Goal: Task Accomplishment & Management: Complete application form

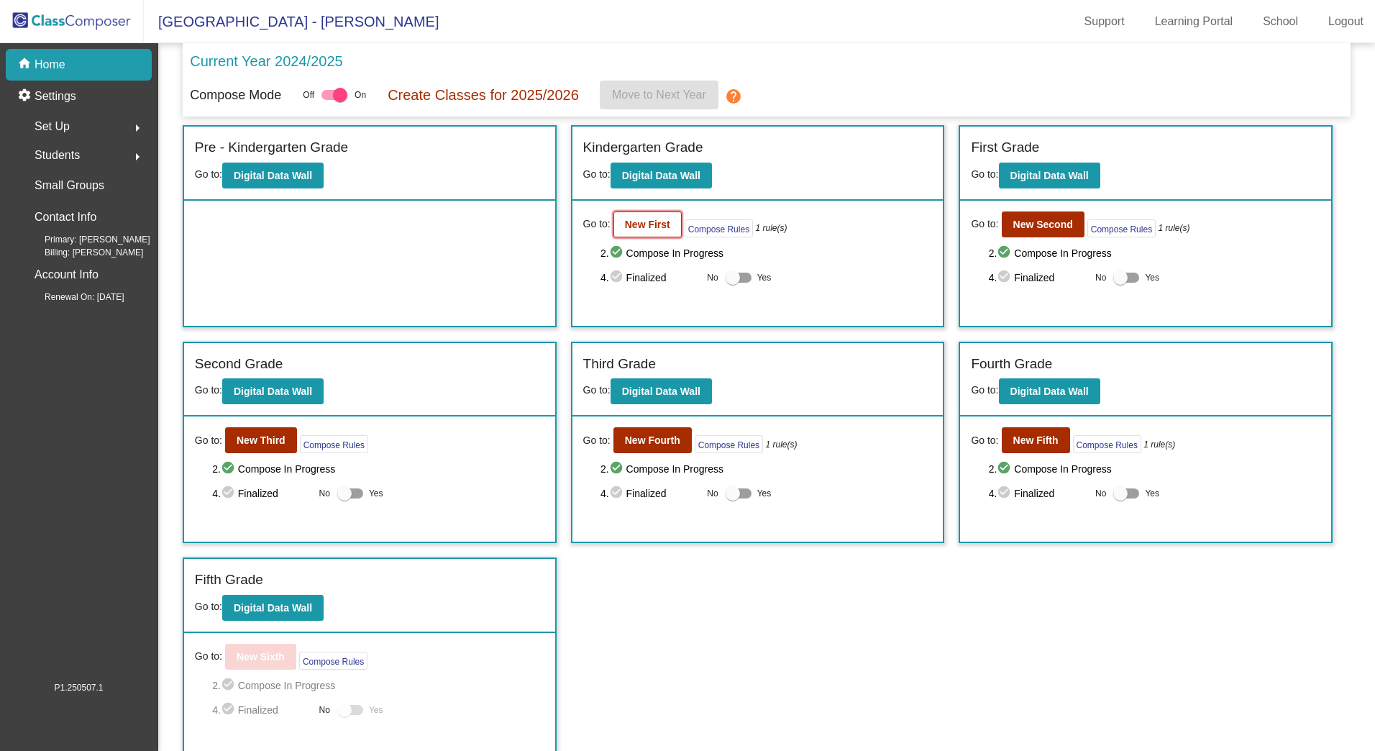
click at [652, 226] on b "New First" at bounding box center [647, 225] width 45 height 12
click at [279, 444] on b "New Third" at bounding box center [261, 440] width 49 height 12
click at [1062, 227] on b "New Second" at bounding box center [1044, 225] width 60 height 12
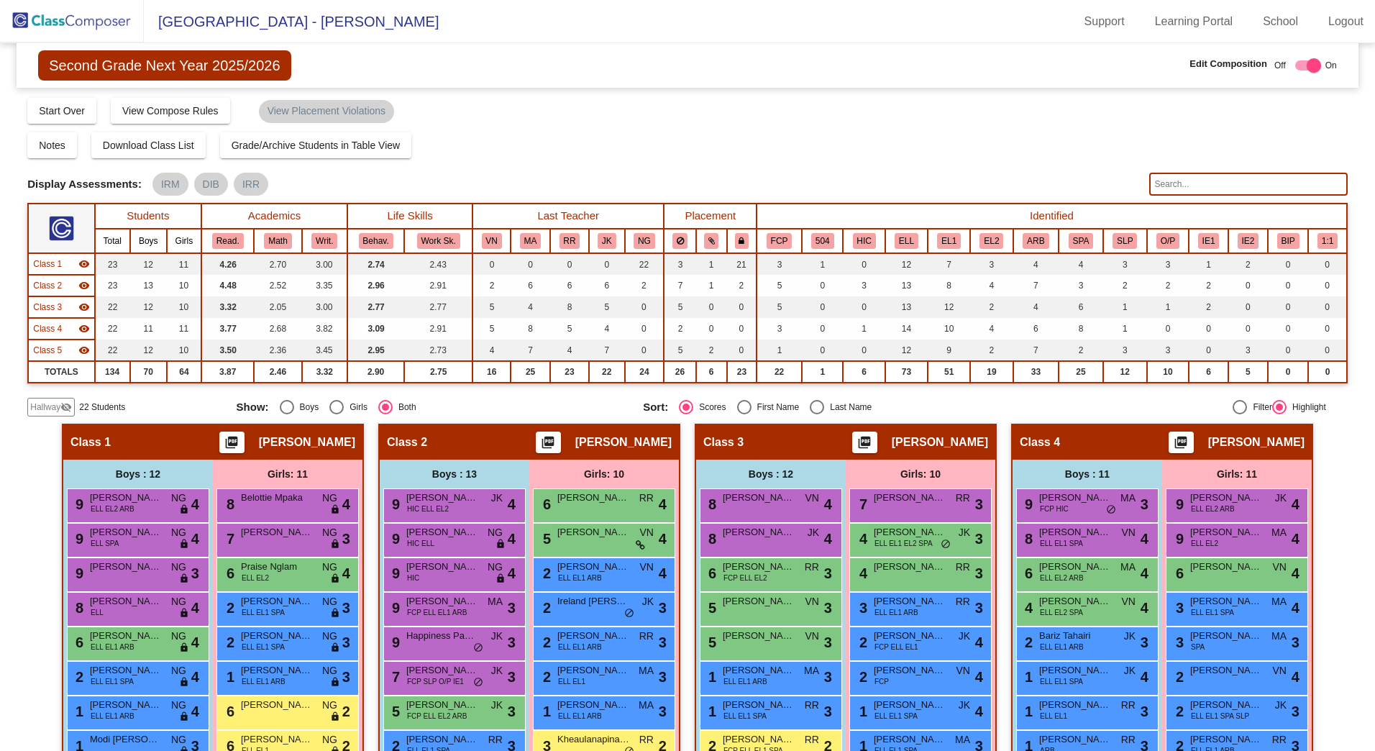
click at [50, 399] on div "Hallway visibility_off" at bounding box center [50, 407] width 47 height 19
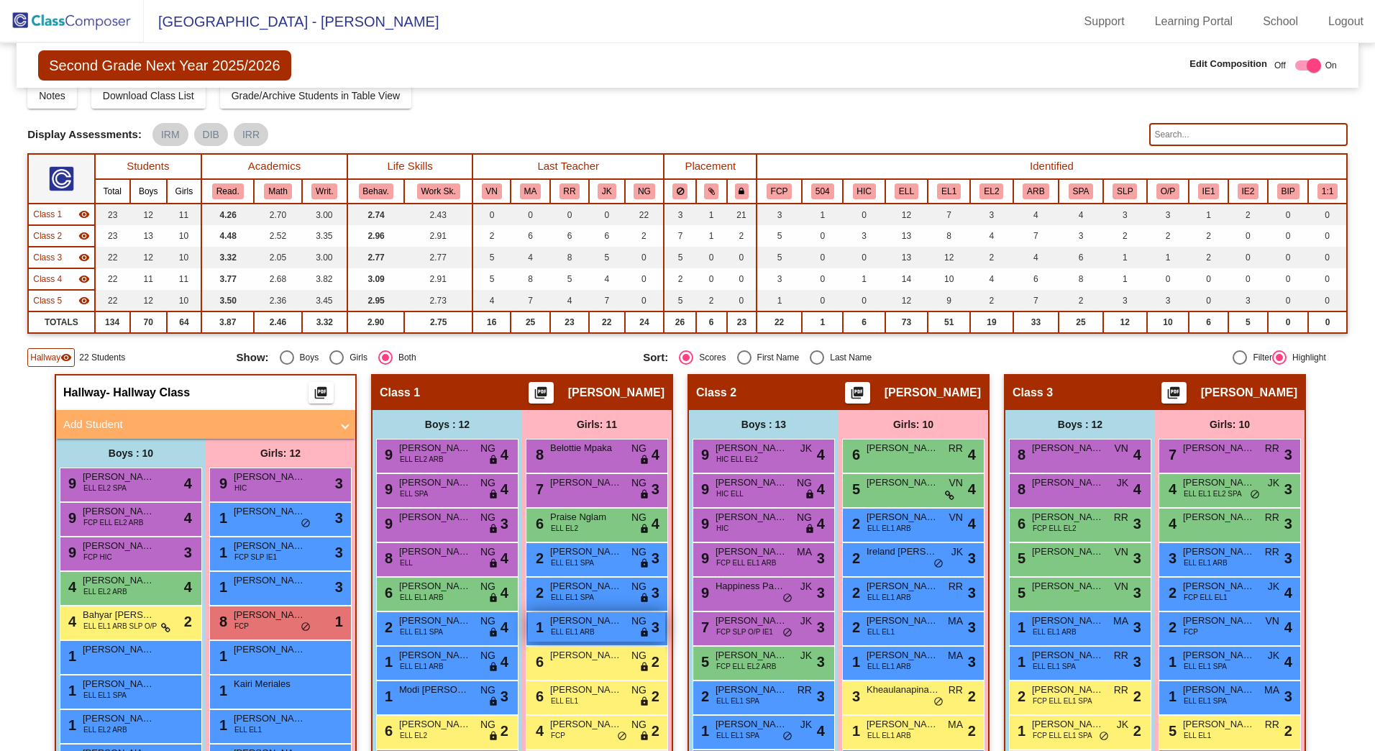
scroll to position [216, 0]
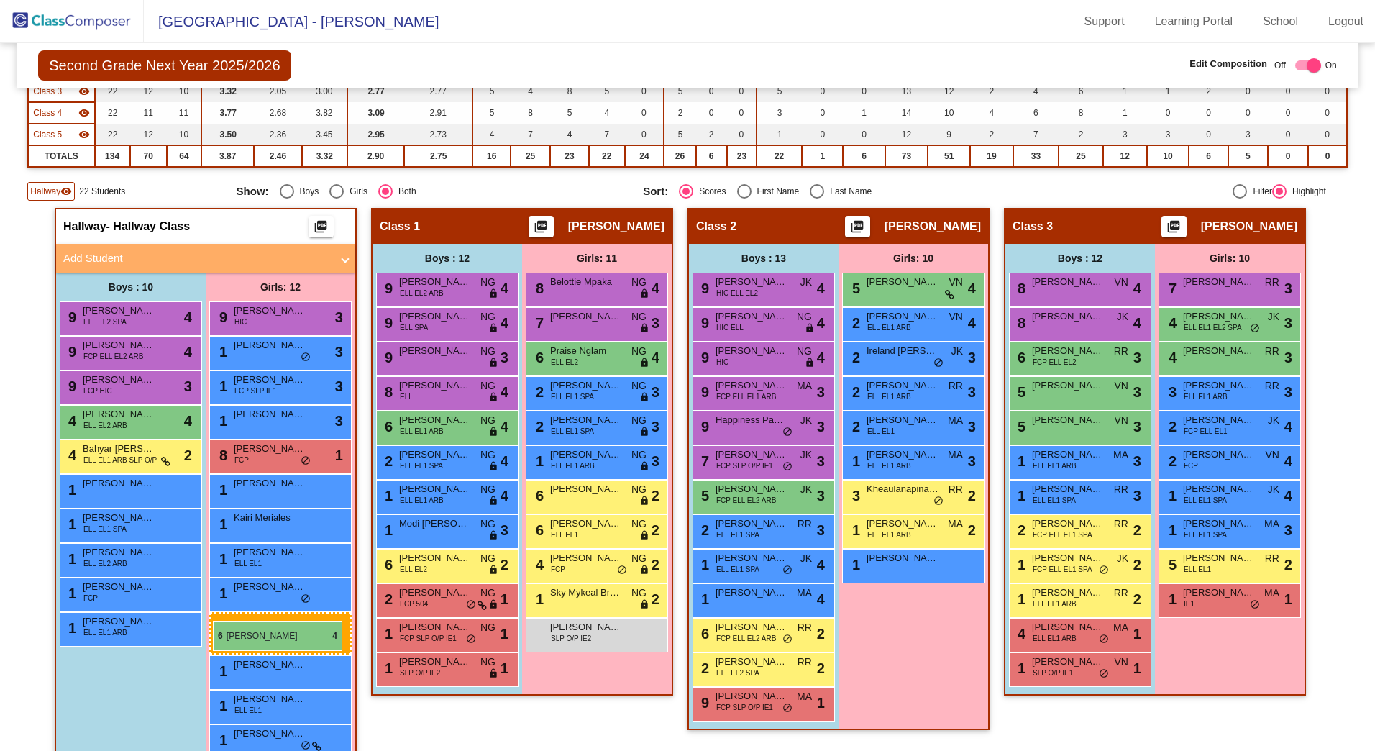
drag, startPoint x: 900, startPoint y: 287, endPoint x: 213, endPoint y: 621, distance: 763.8
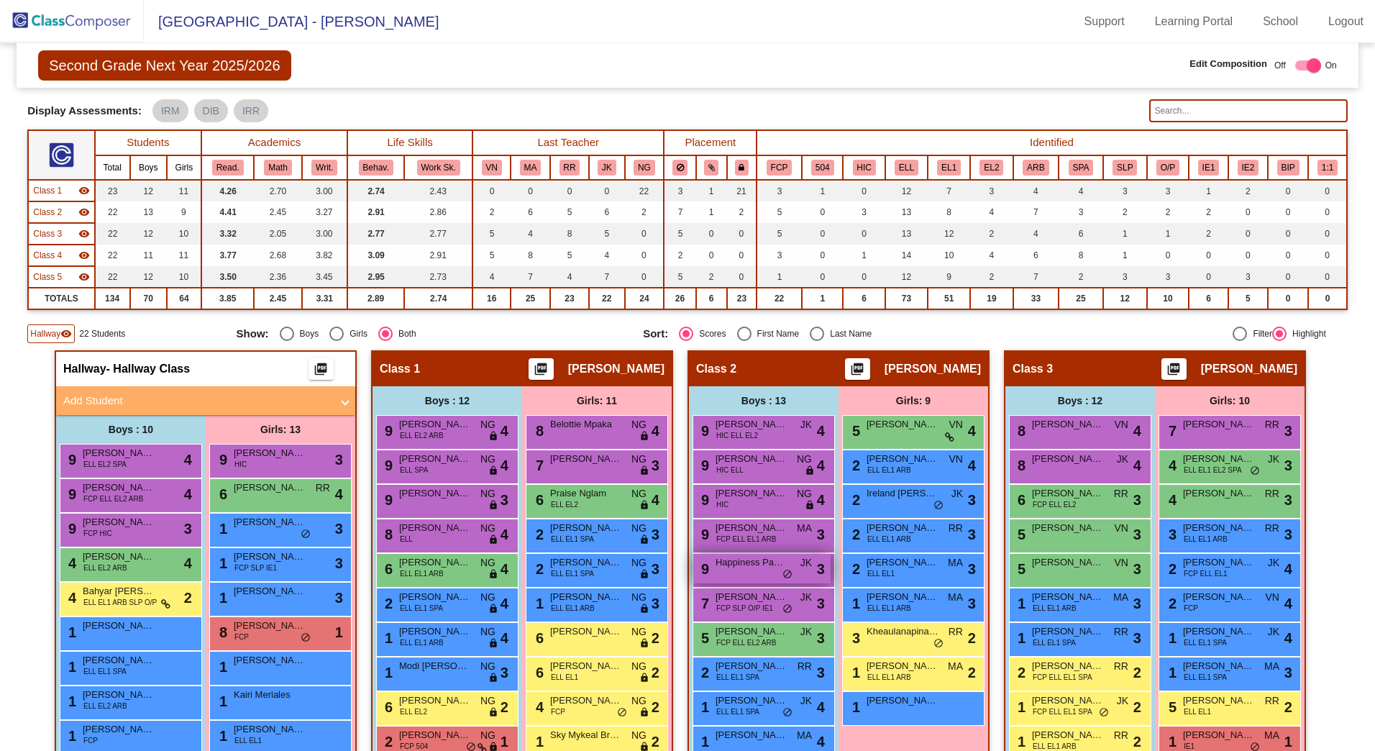
scroll to position [0, 0]
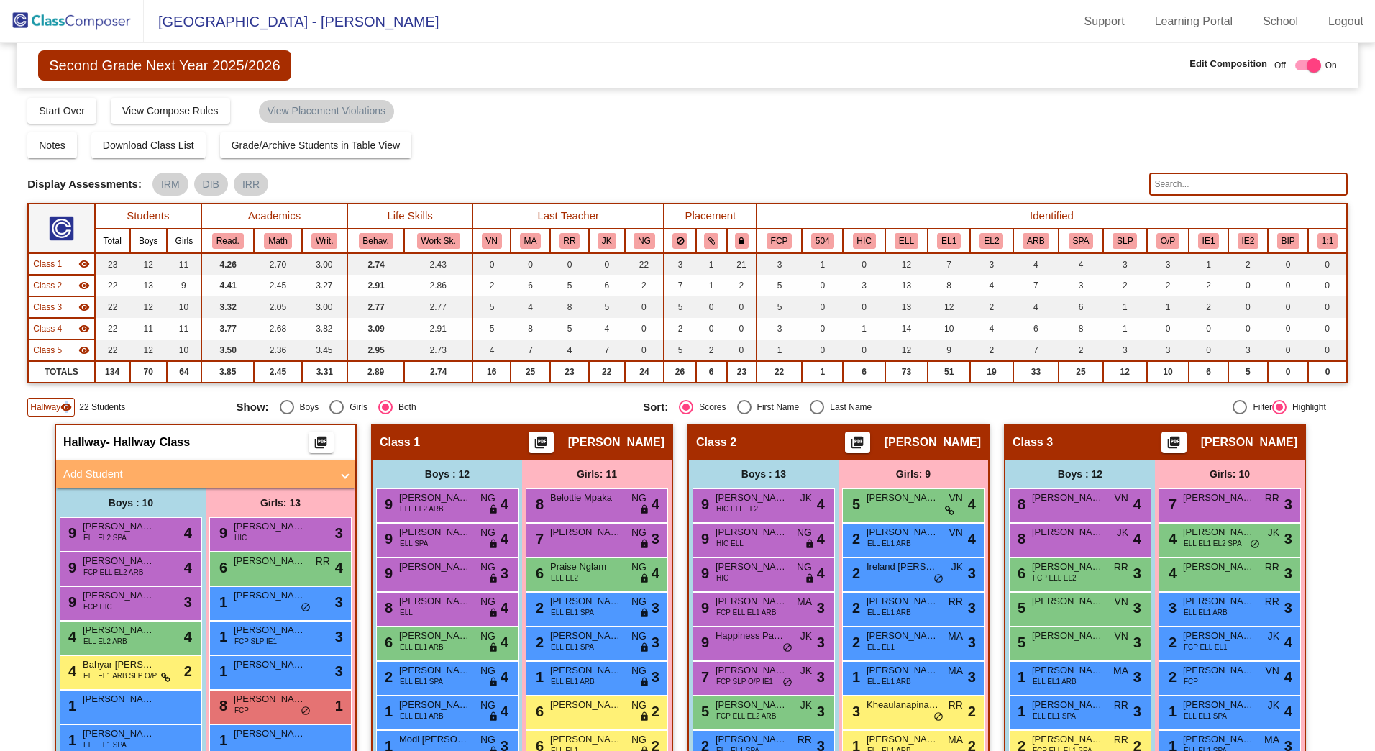
click at [66, 403] on mat-icon "visibility" at bounding box center [66, 407] width 12 height 12
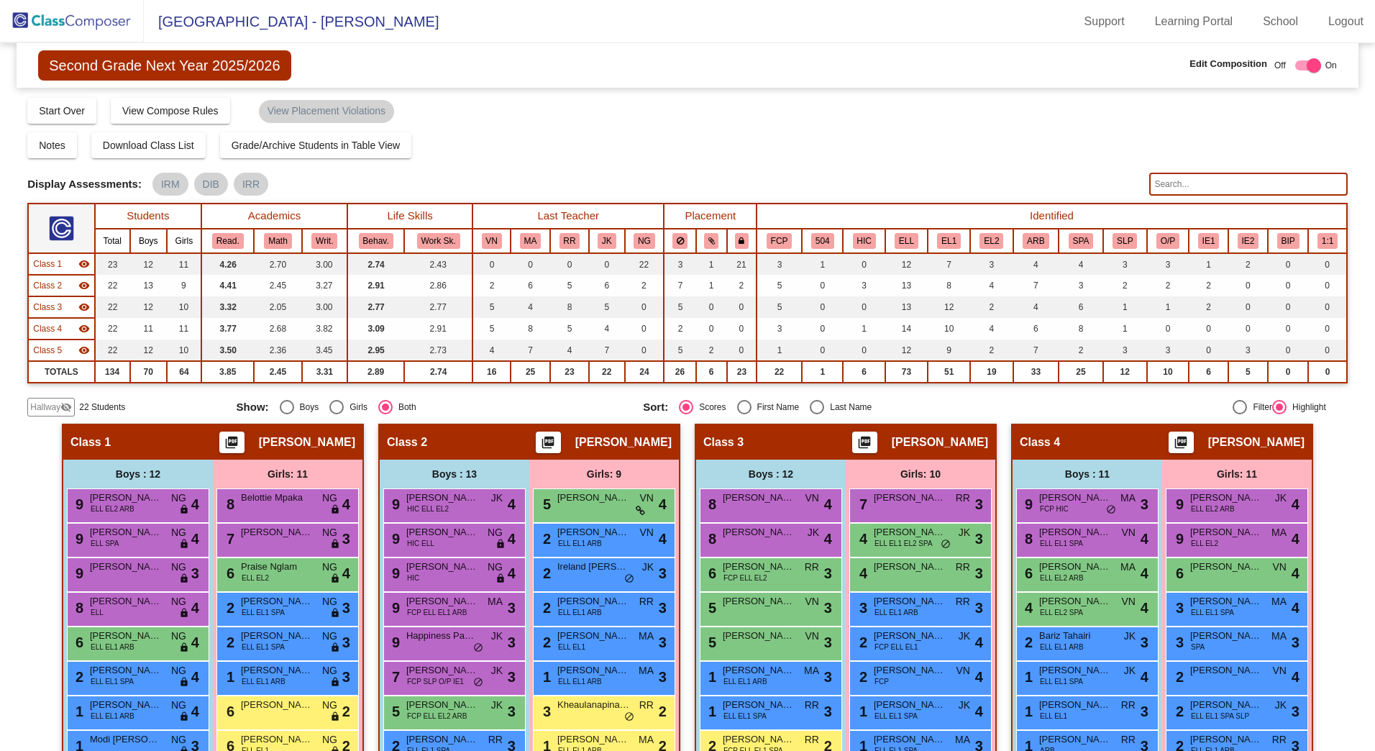
click at [65, 407] on mat-icon "visibility_off" at bounding box center [66, 407] width 12 height 12
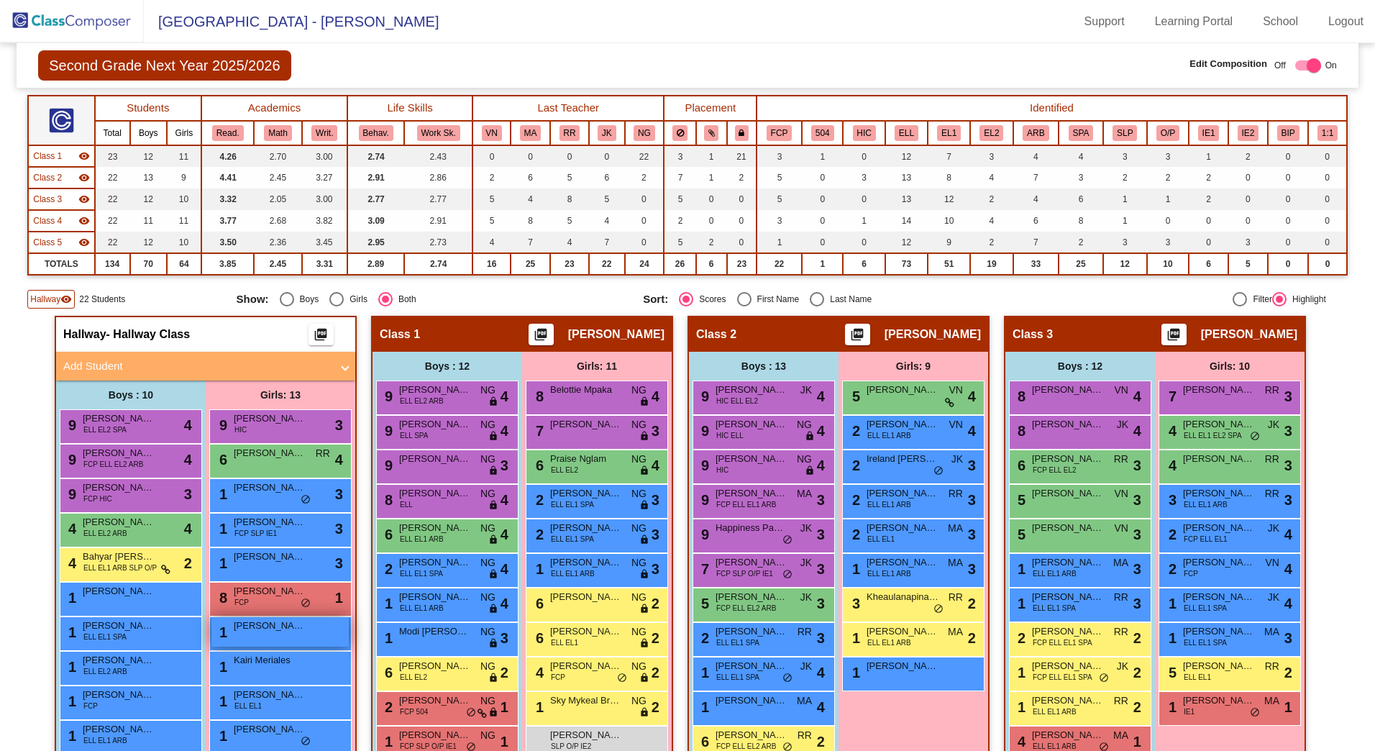
scroll to position [72, 0]
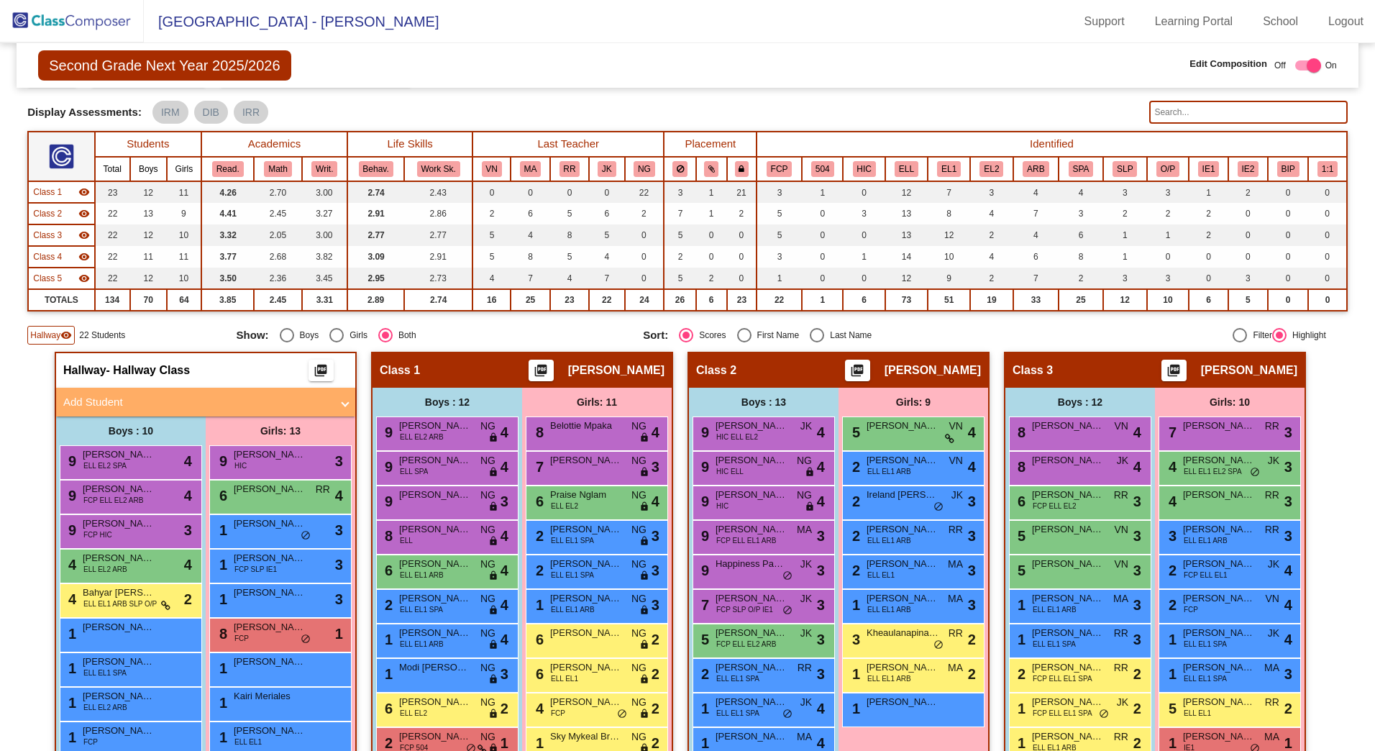
click at [55, 335] on span "Hallway" at bounding box center [45, 335] width 30 height 13
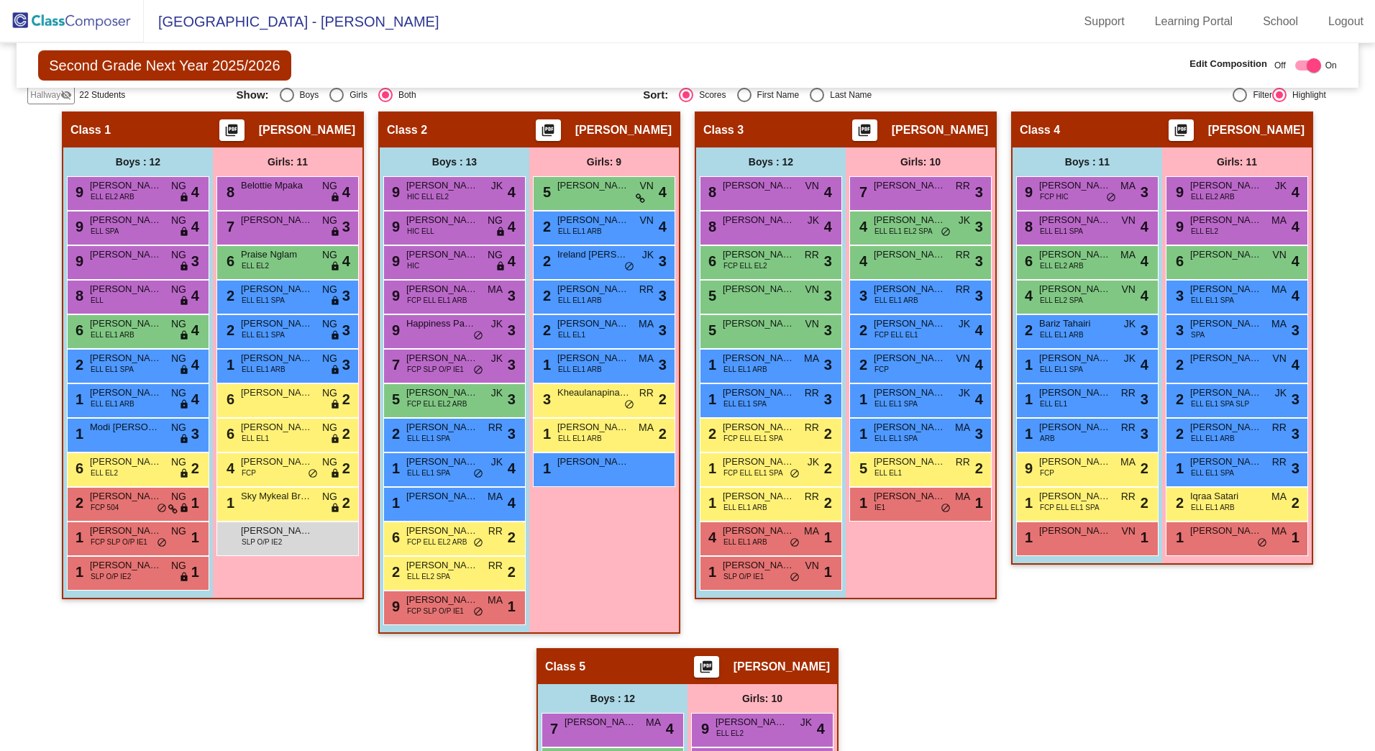
scroll to position [208, 0]
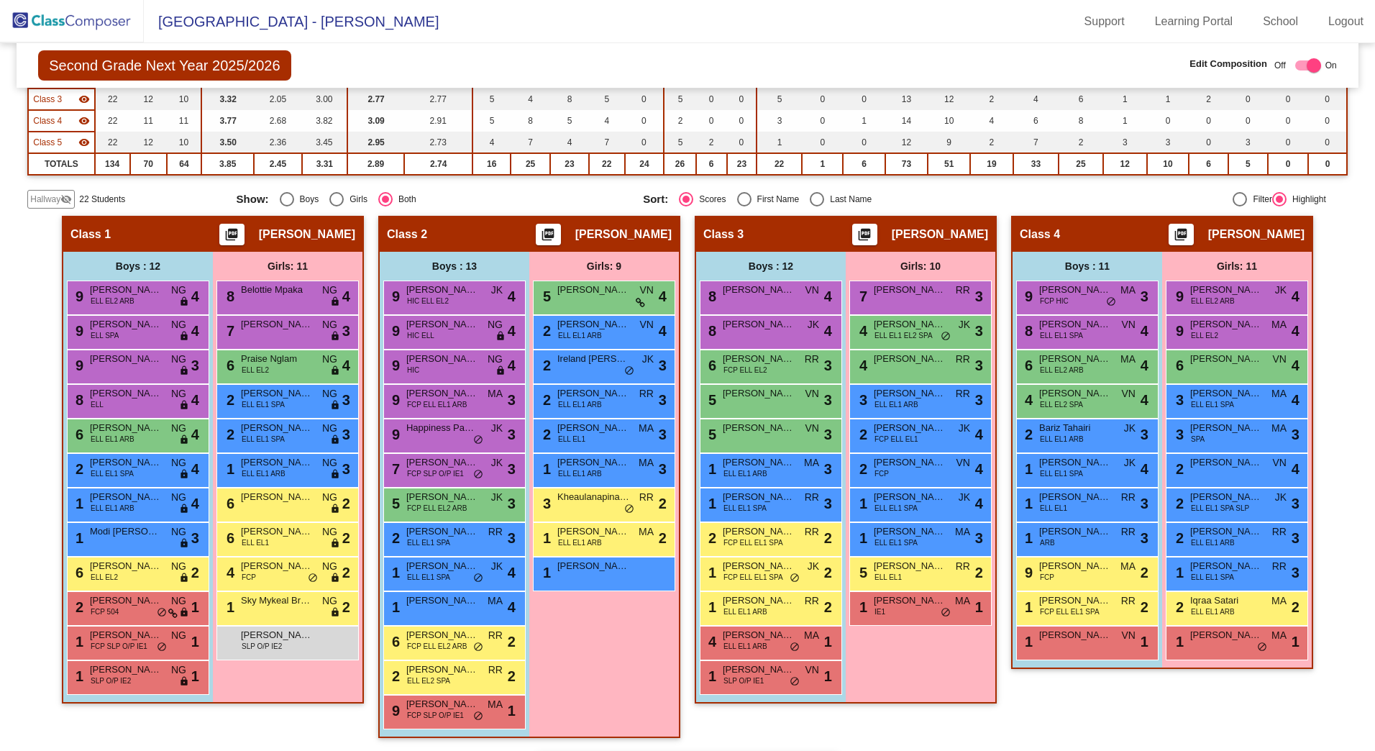
click at [87, 197] on span "22 Students" at bounding box center [102, 199] width 46 height 13
click at [67, 196] on mat-icon "visibility_off" at bounding box center [66, 200] width 12 height 12
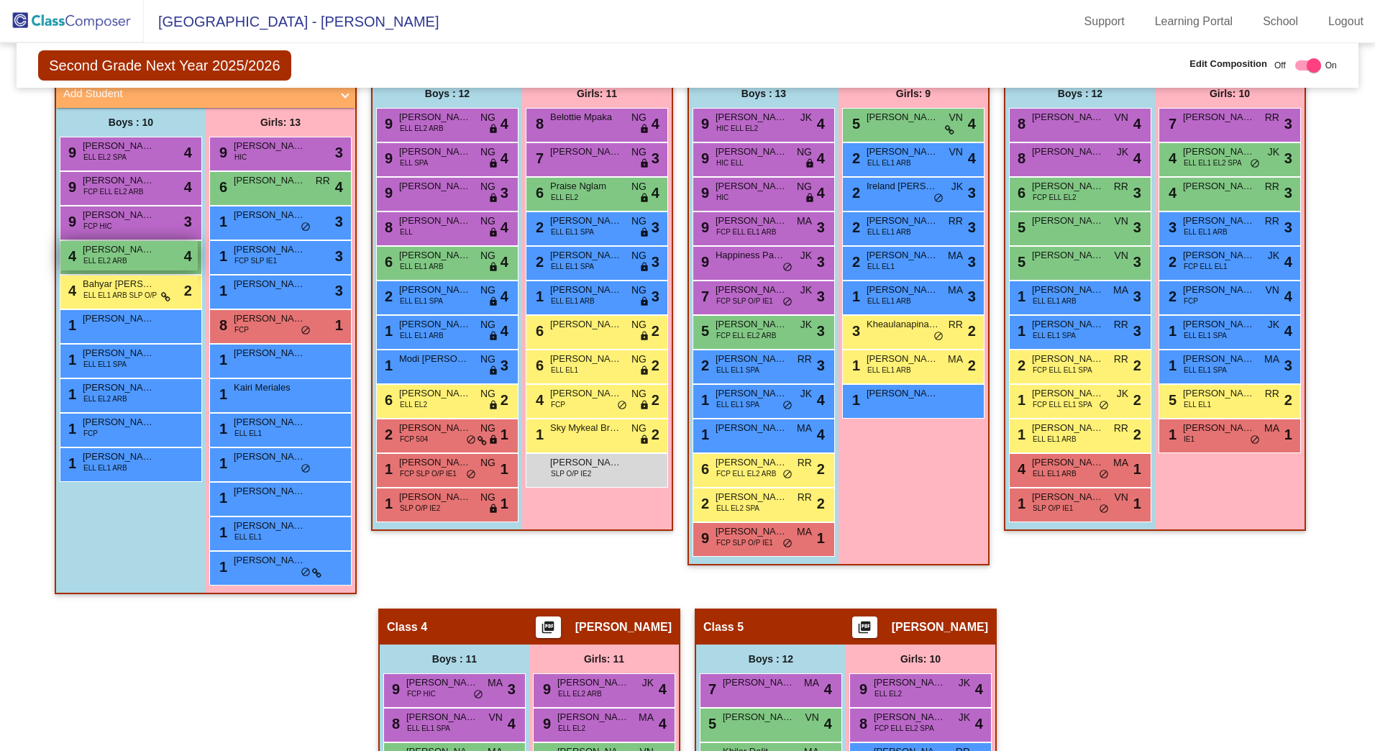
scroll to position [93, 0]
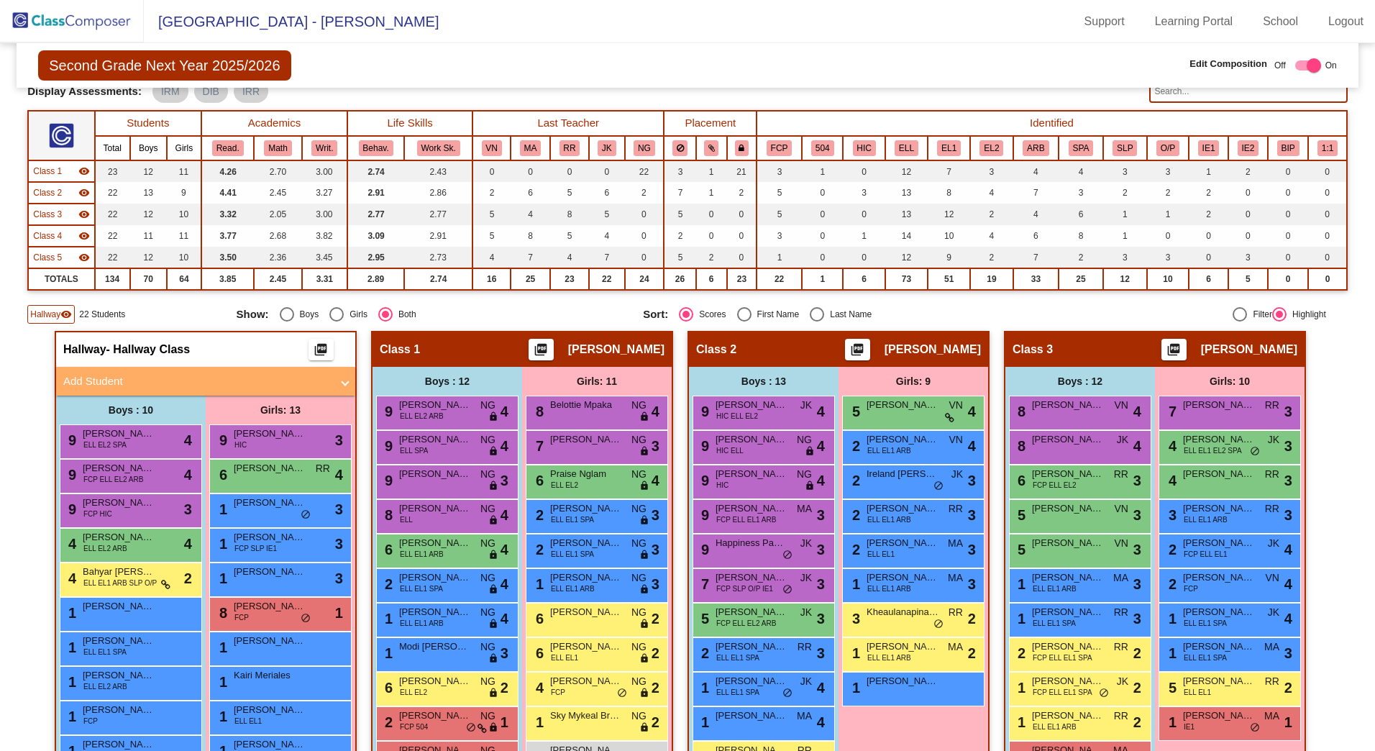
click at [49, 317] on span "Hallway" at bounding box center [45, 314] width 30 height 13
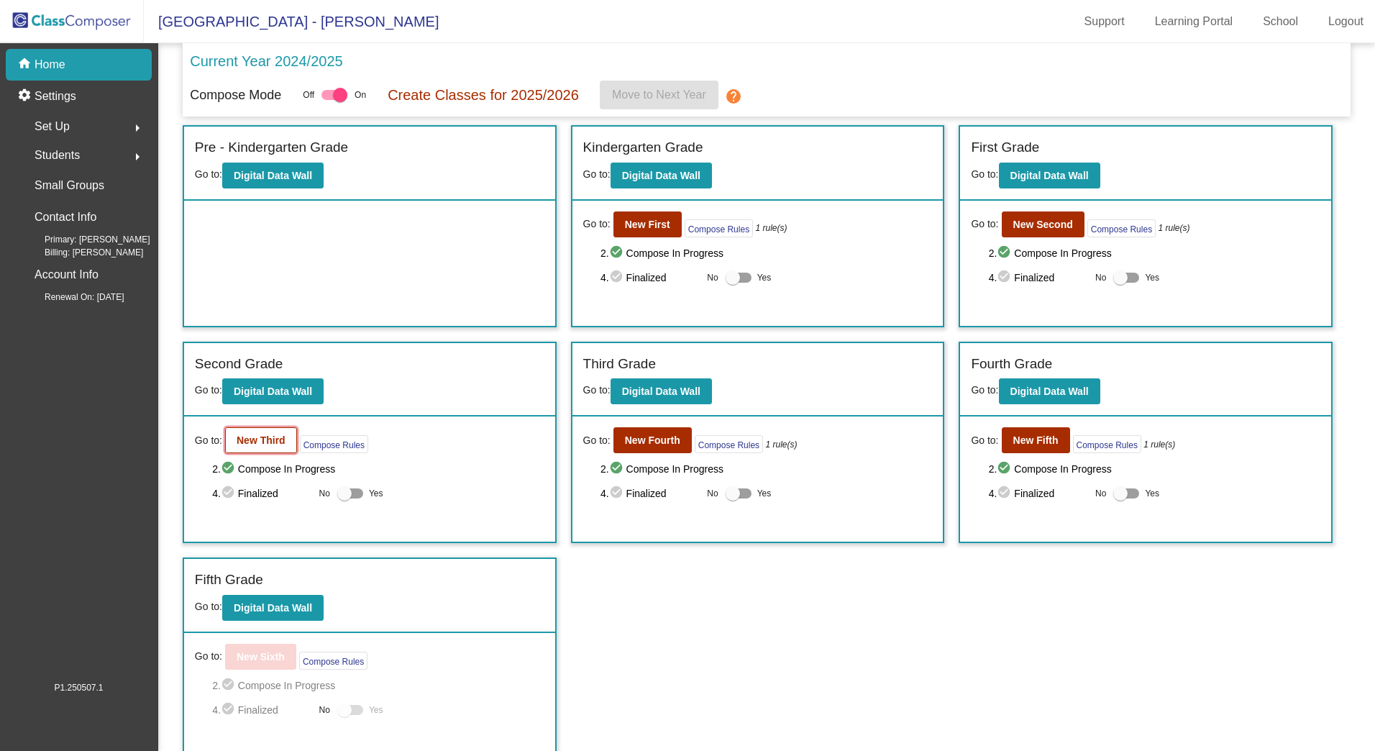
click at [268, 441] on b "New Third" at bounding box center [261, 440] width 49 height 12
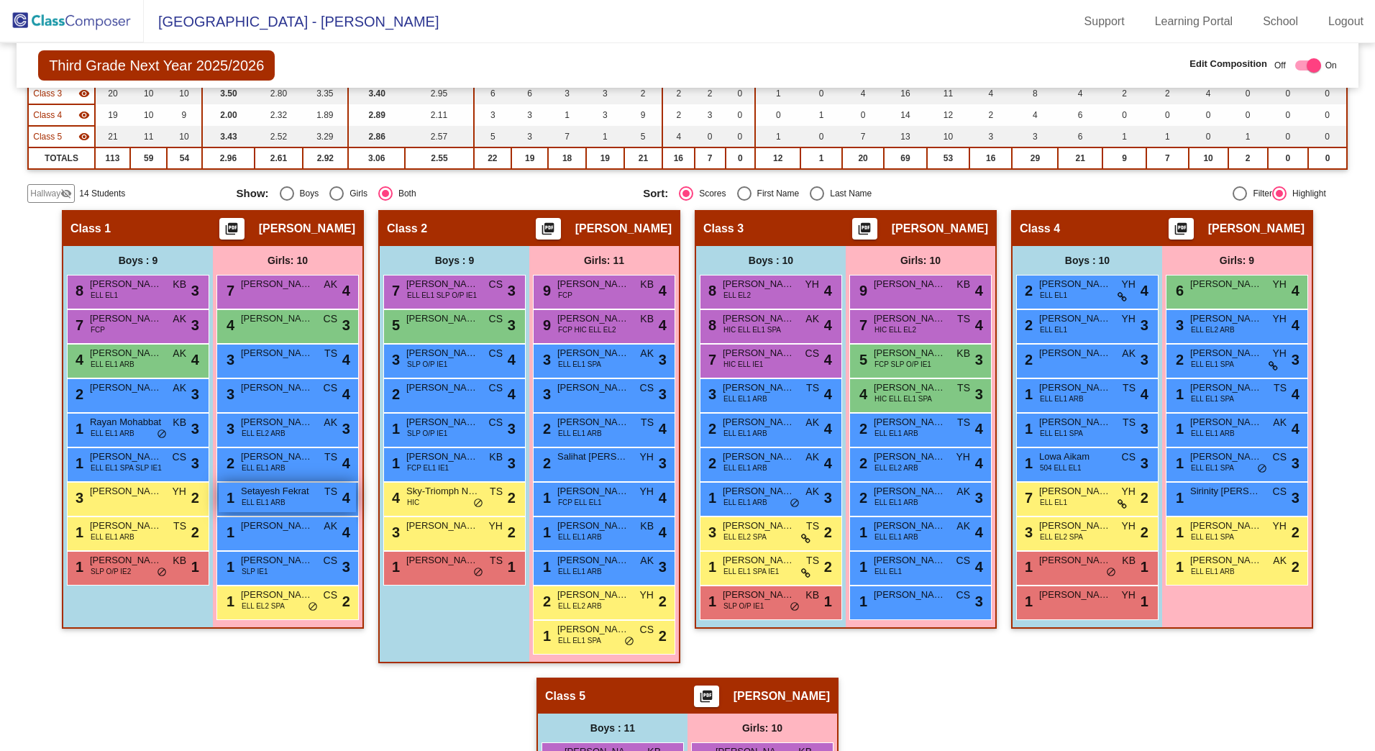
scroll to position [216, 0]
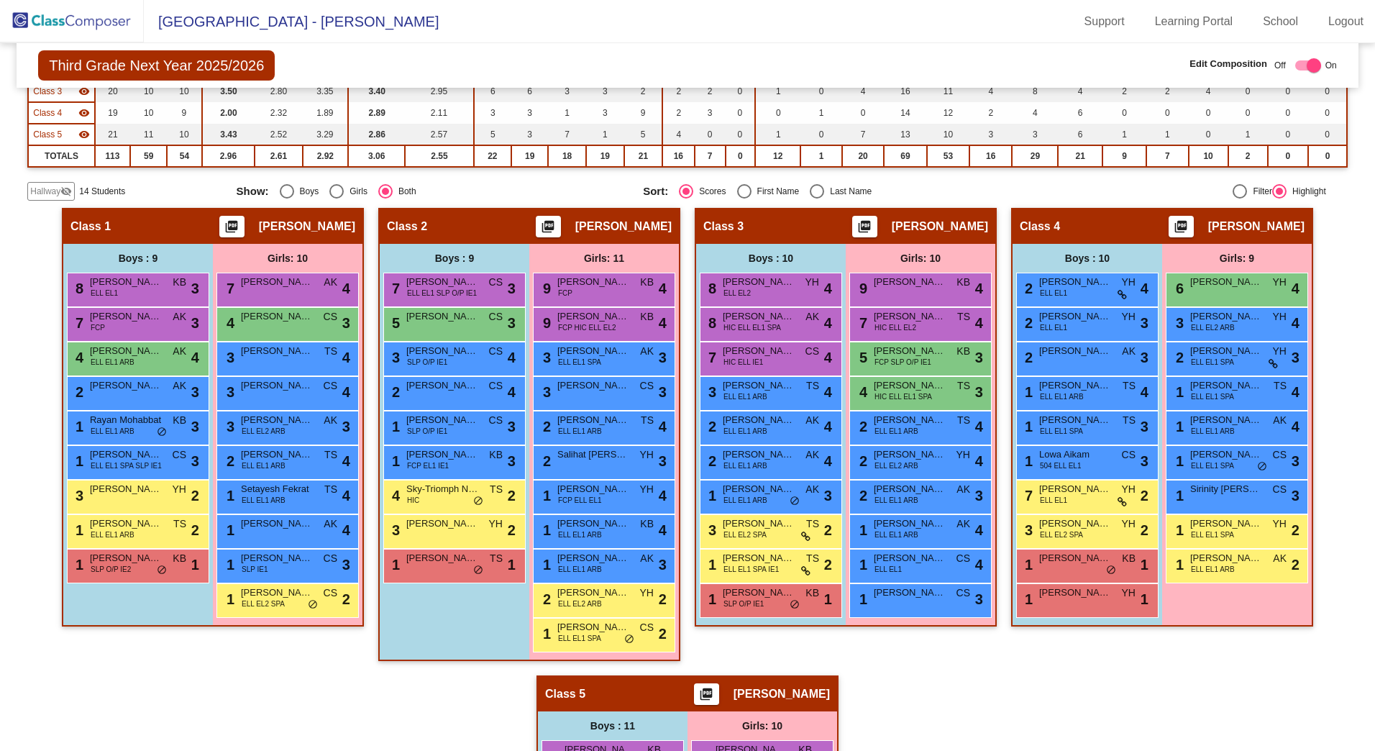
click at [47, 192] on span "Hallway" at bounding box center [45, 191] width 30 height 13
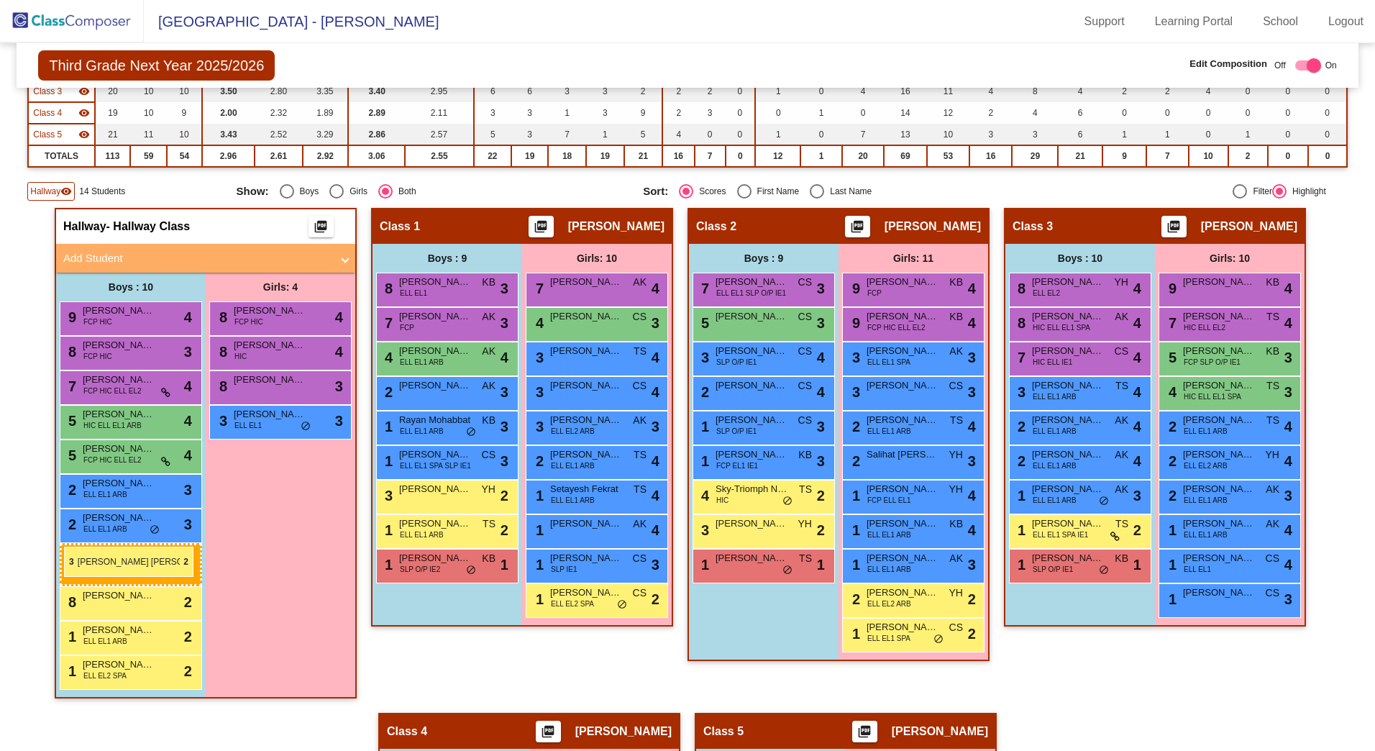
drag, startPoint x: 1063, startPoint y: 529, endPoint x: 64, endPoint y: 547, distance: 998.6
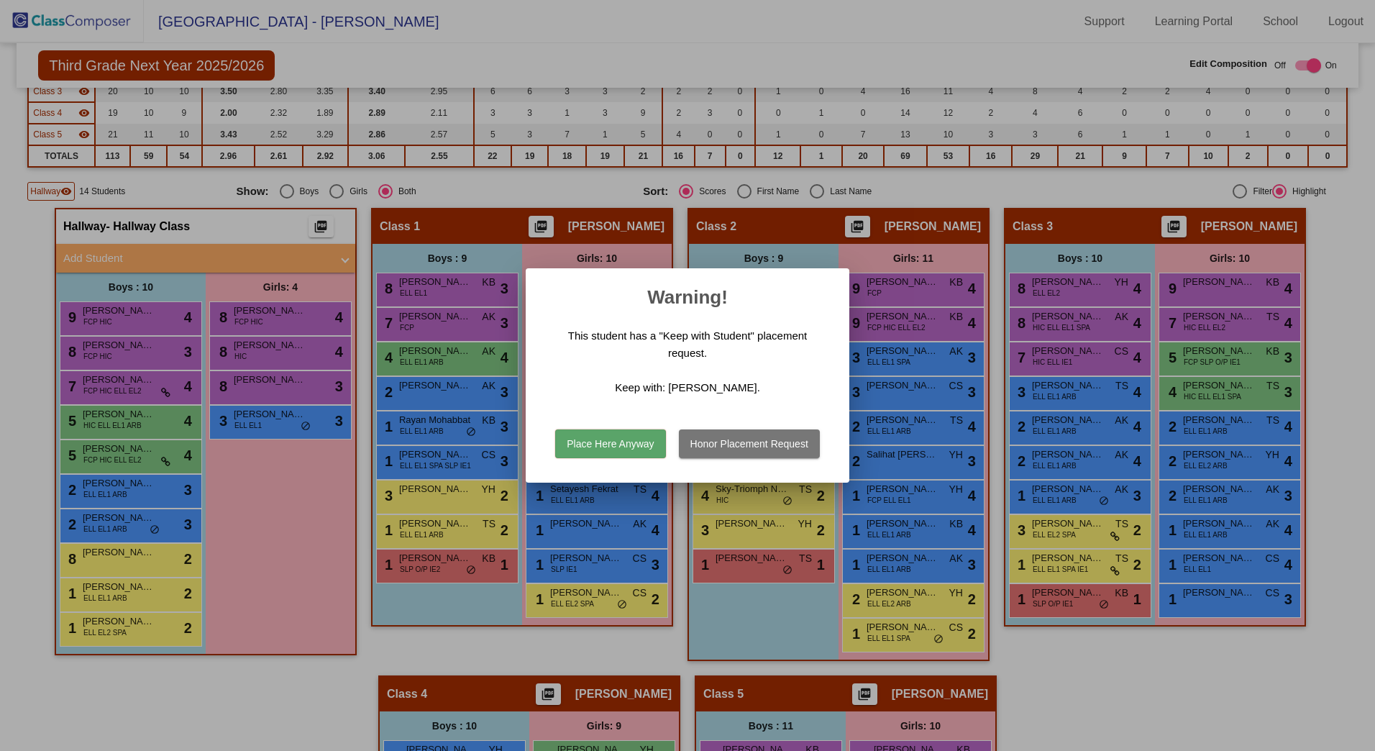
click at [652, 450] on button "Place Here Anyway" at bounding box center [610, 443] width 110 height 29
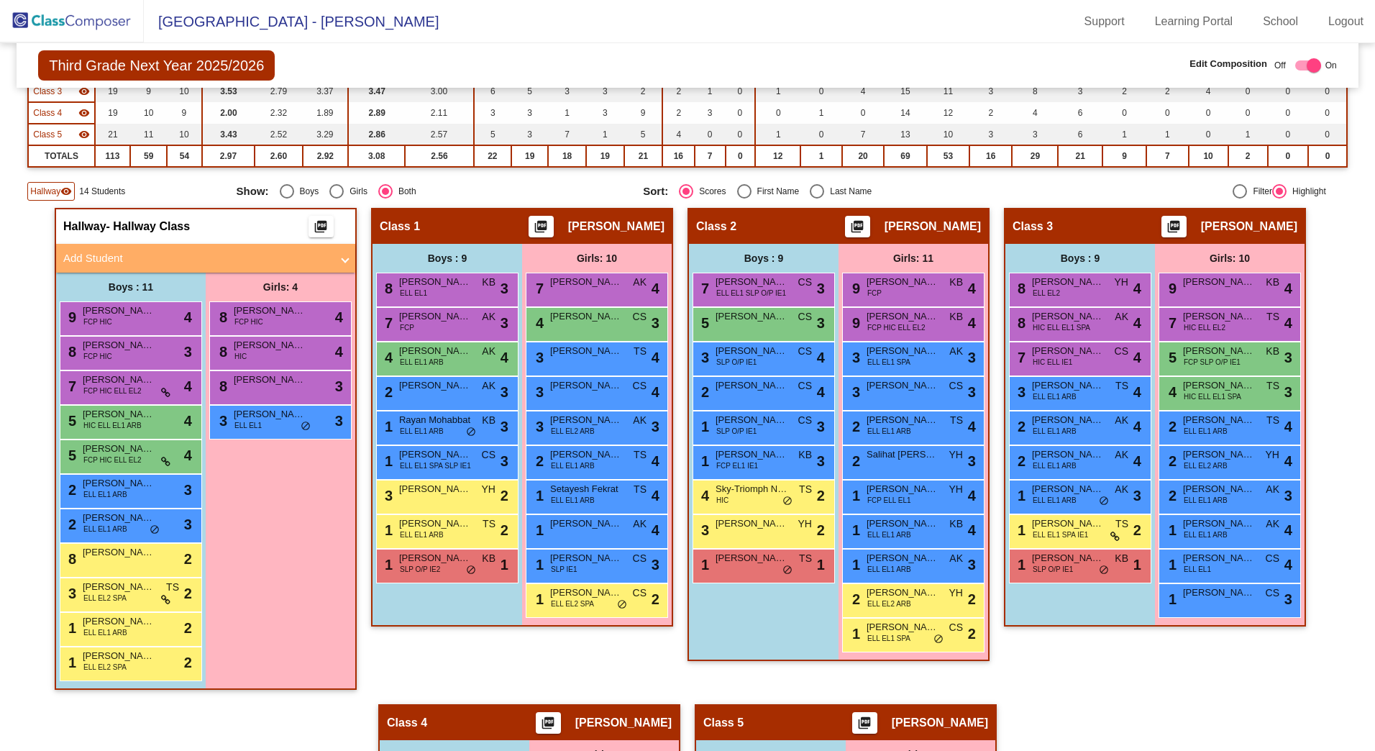
click at [69, 190] on mat-icon "visibility" at bounding box center [66, 192] width 12 height 12
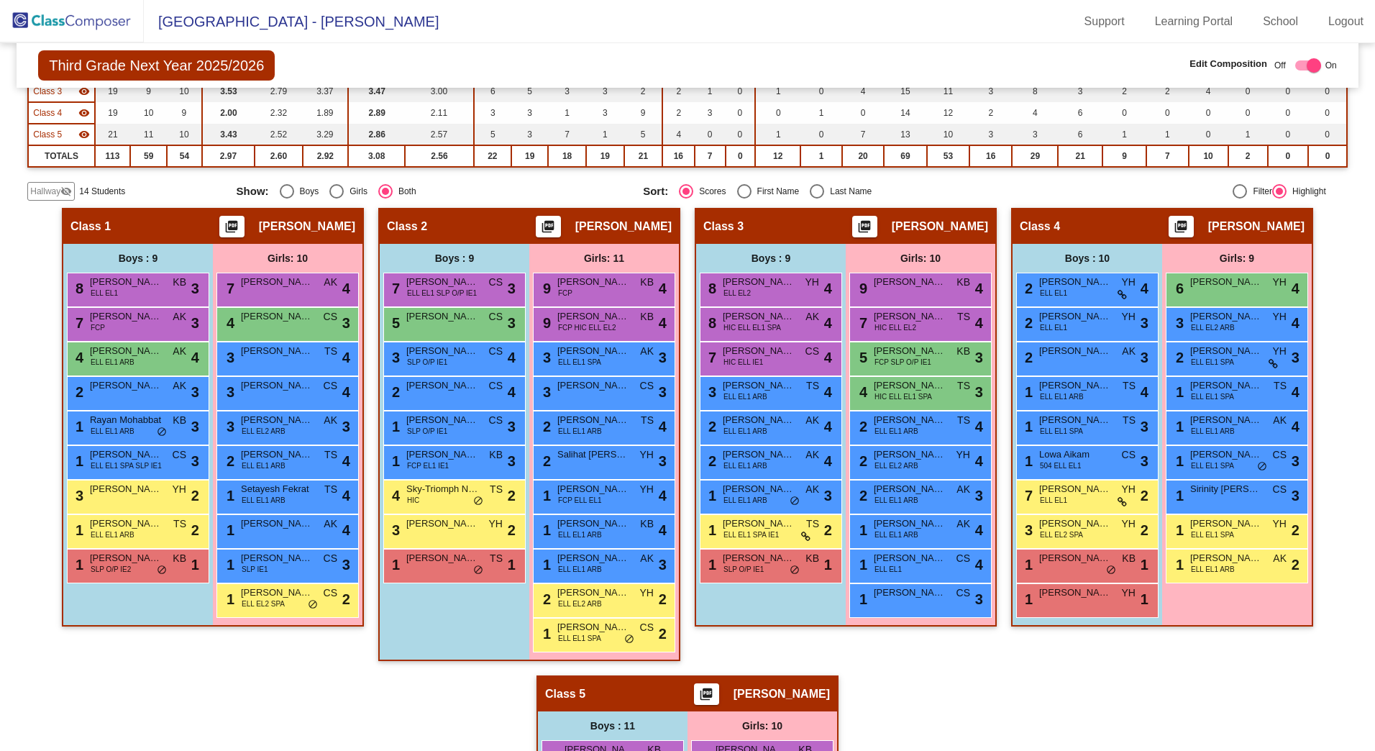
click at [33, 188] on span "Hallway" at bounding box center [45, 191] width 30 height 13
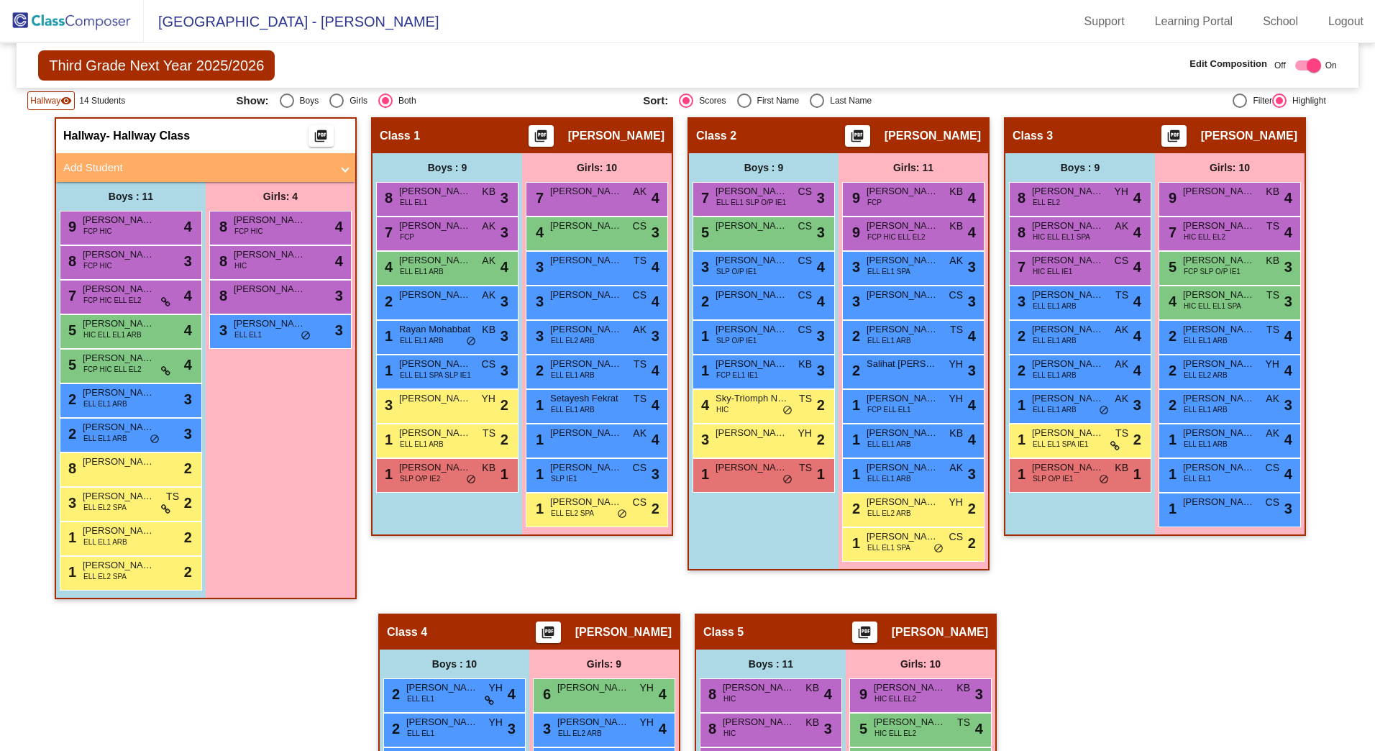
scroll to position [504, 0]
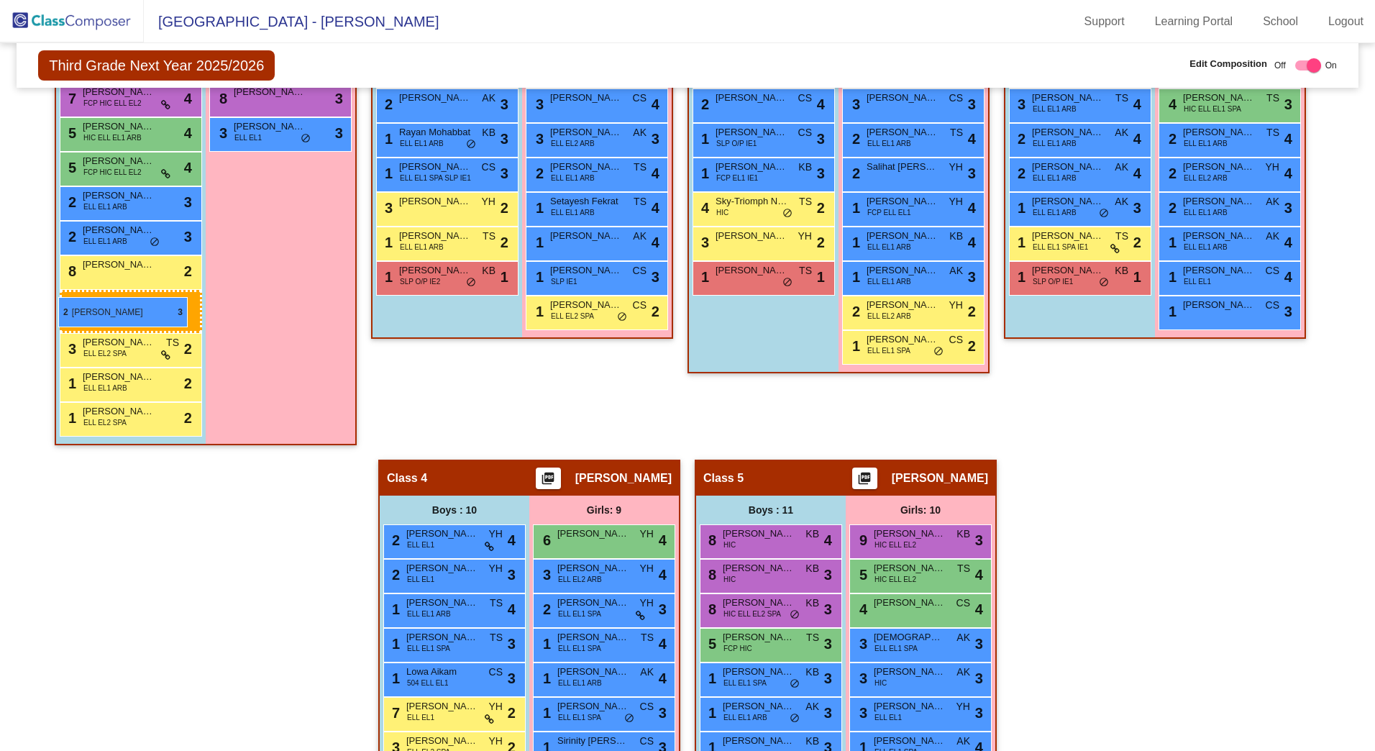
drag, startPoint x: 440, startPoint y: 565, endPoint x: 58, endPoint y: 297, distance: 466.4
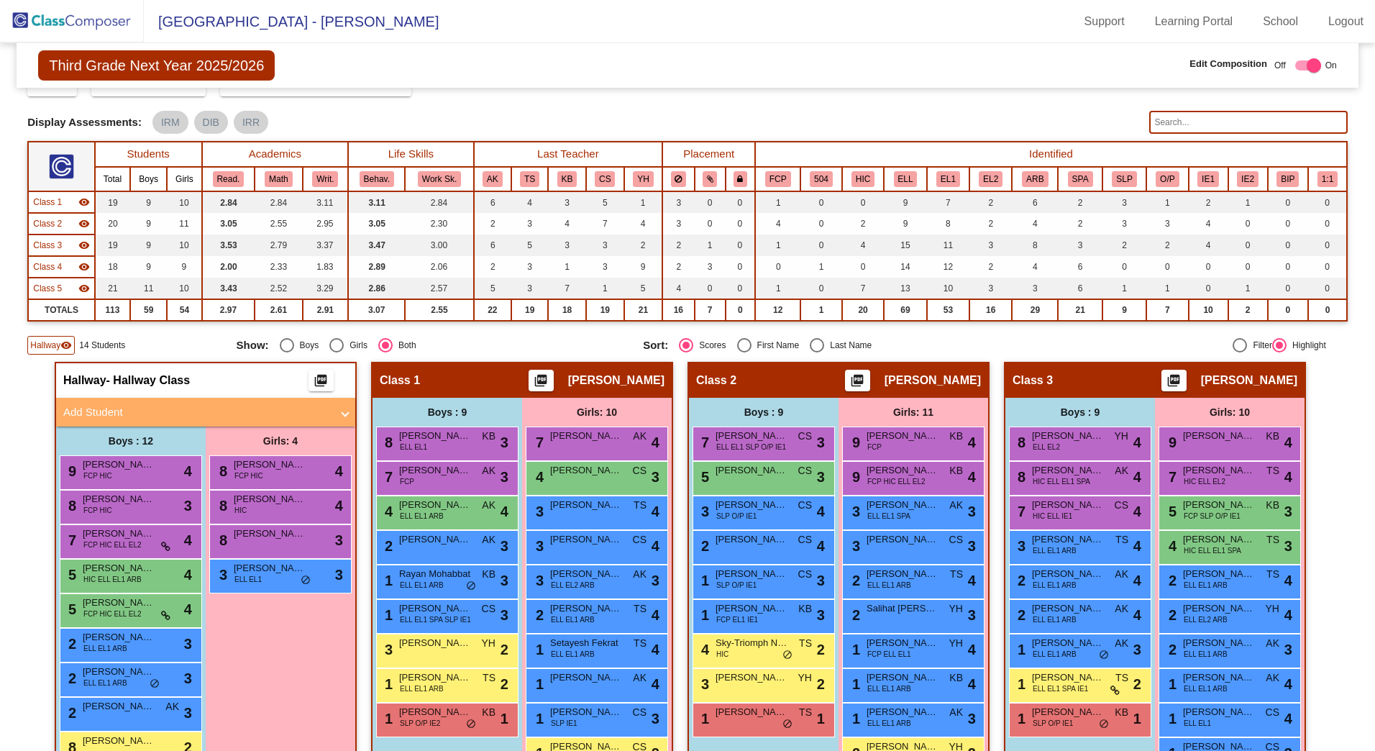
scroll to position [0, 0]
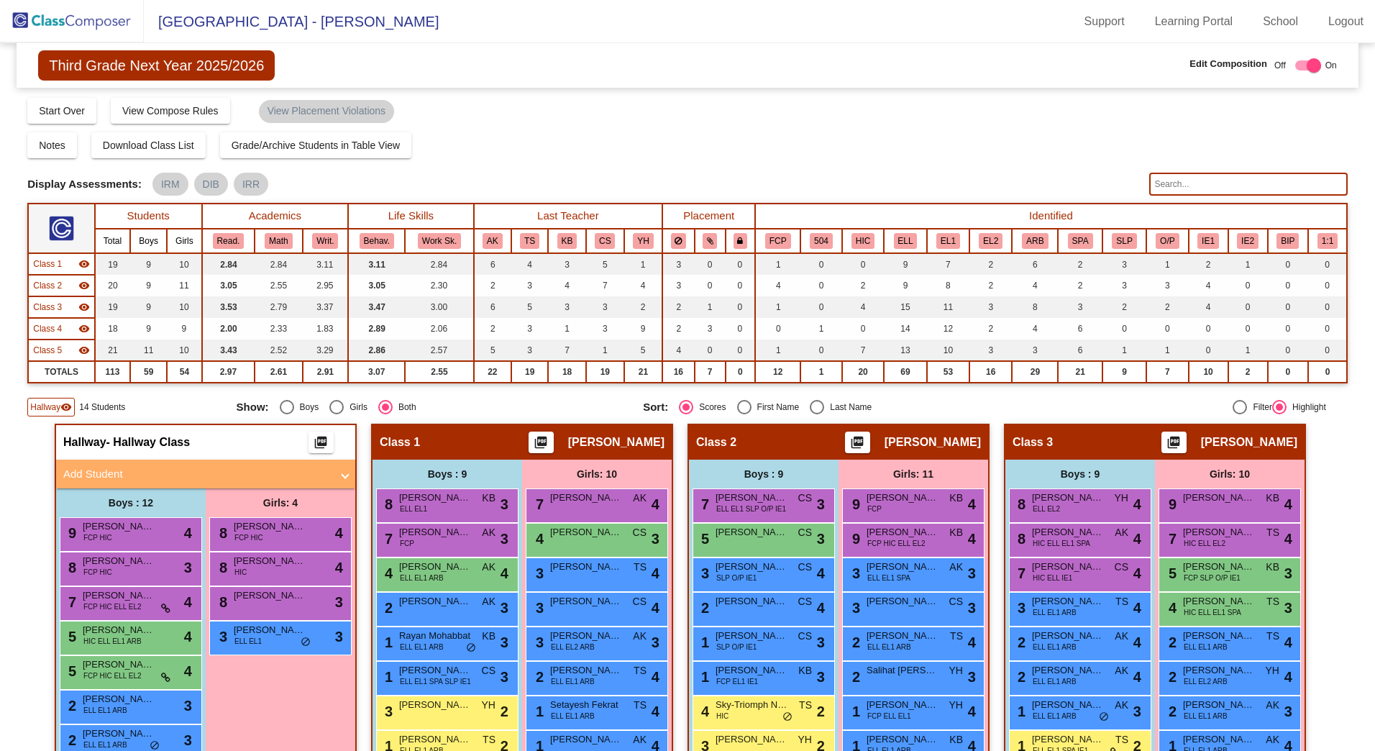
click at [38, 401] on span "Hallway" at bounding box center [45, 407] width 30 height 13
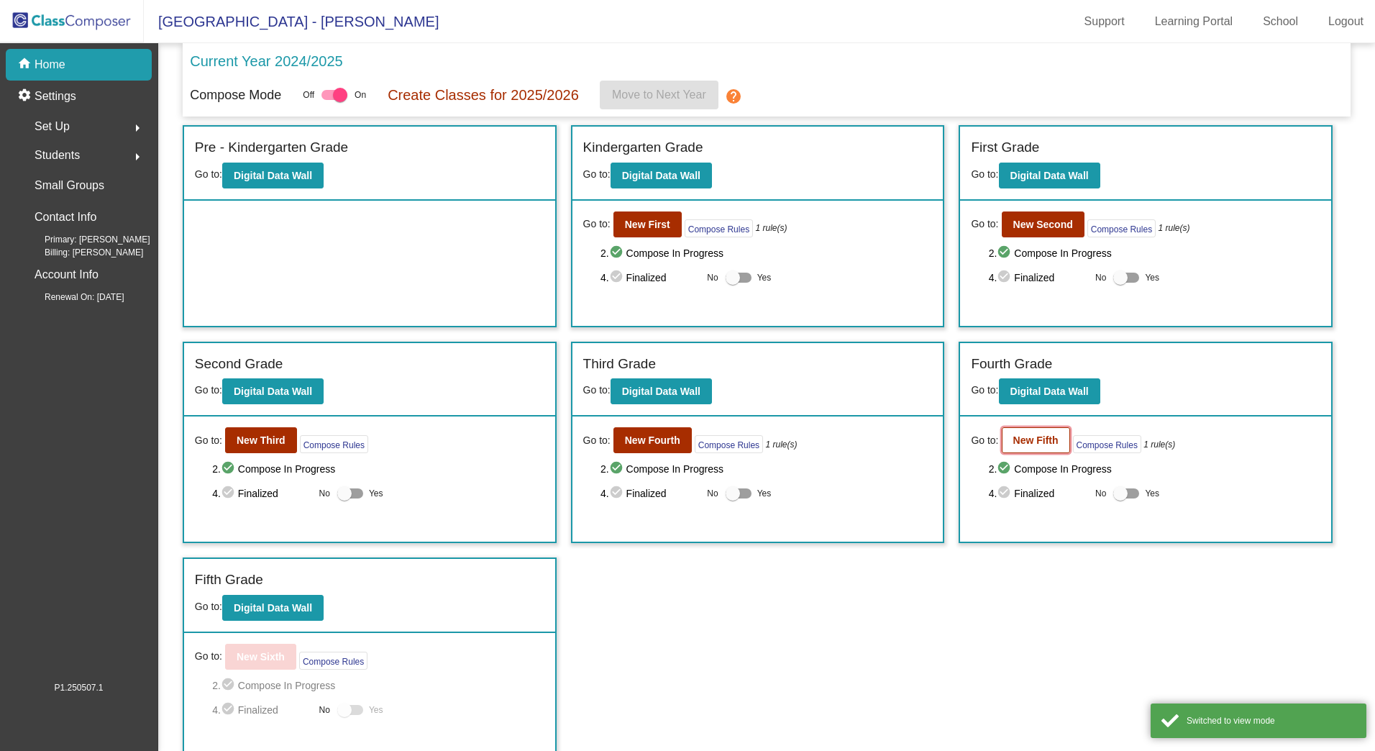
click at [1020, 439] on b "New Fifth" at bounding box center [1036, 440] width 45 height 12
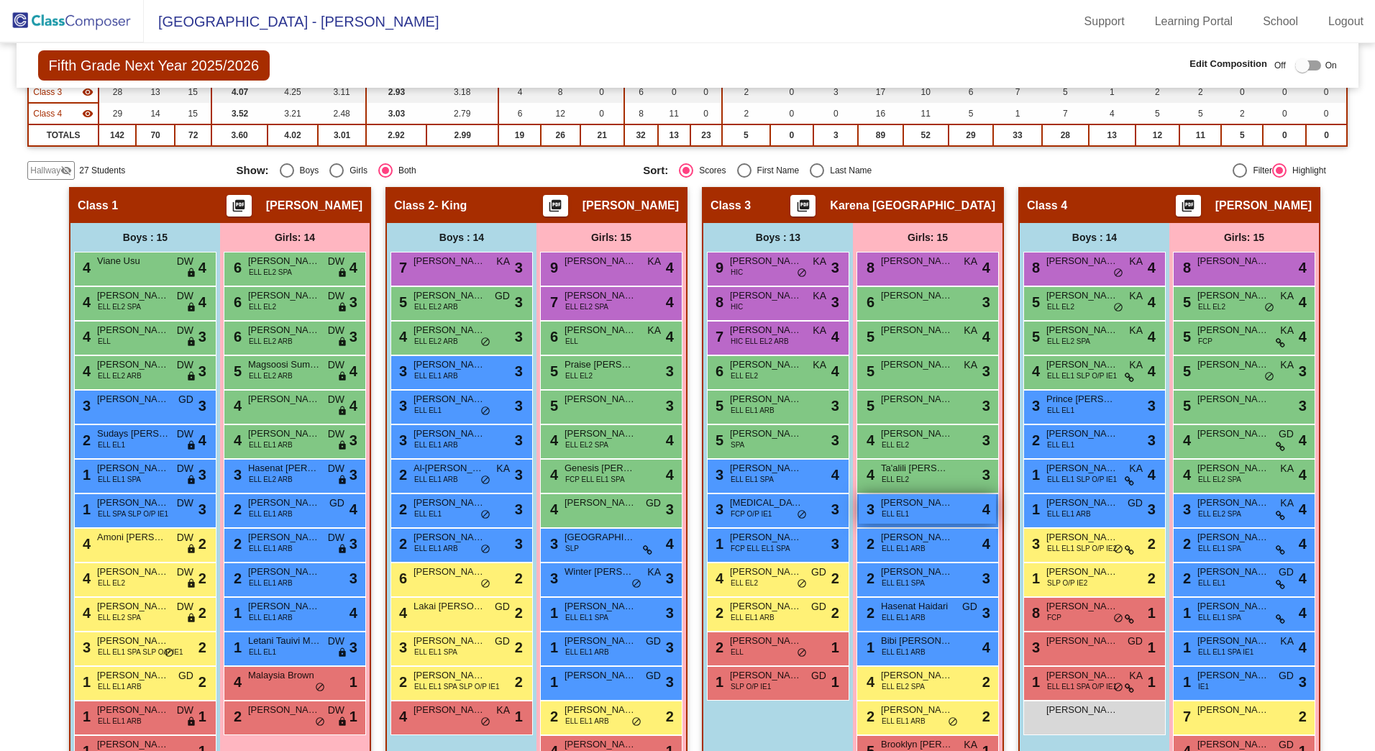
scroll to position [216, 0]
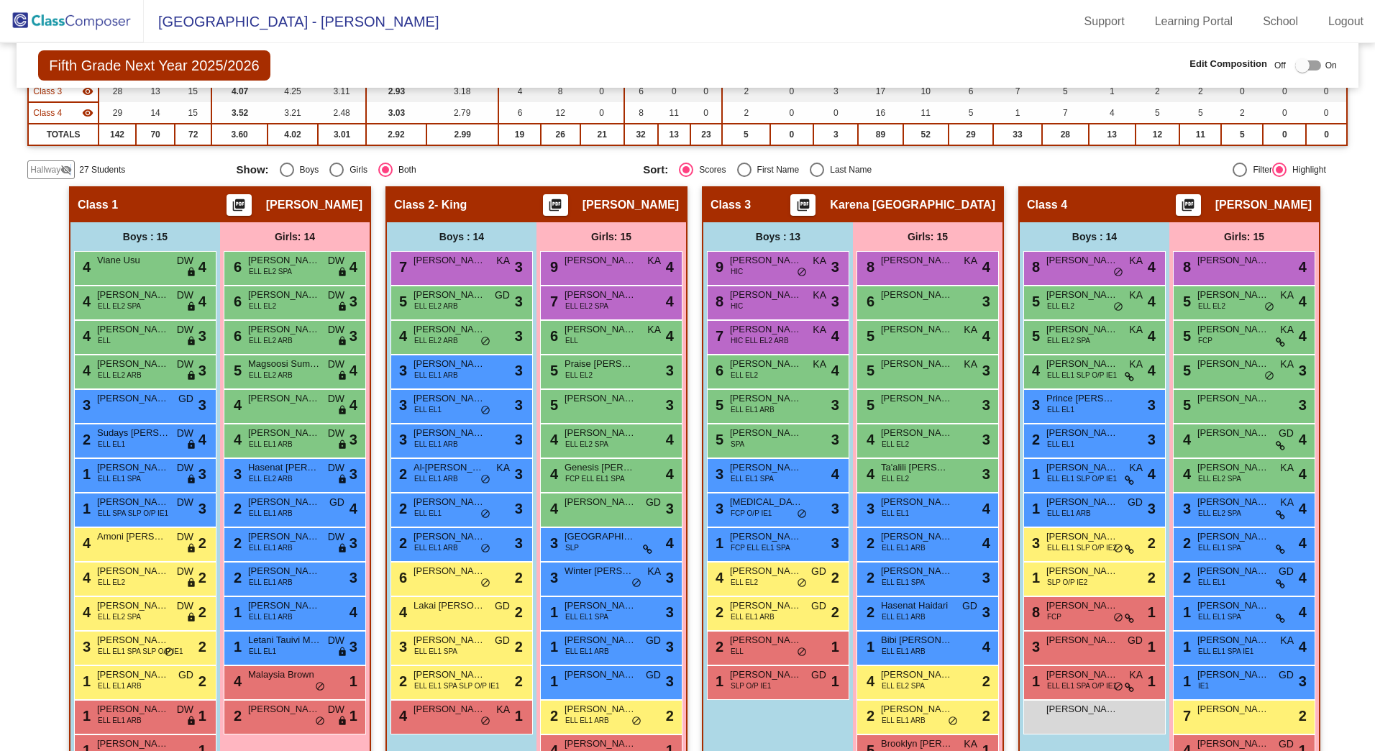
click at [71, 170] on mat-icon "visibility_off" at bounding box center [66, 170] width 12 height 12
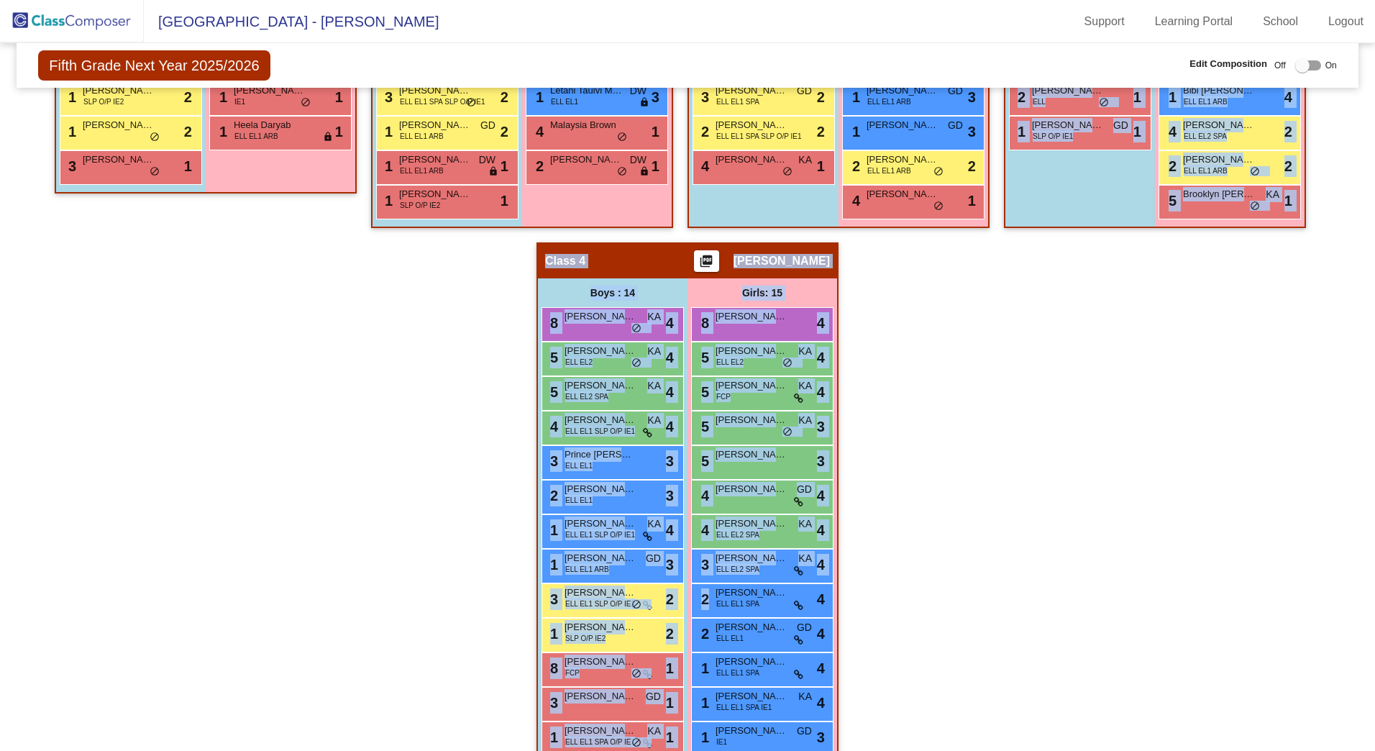
drag, startPoint x: 740, startPoint y: 442, endPoint x: 1042, endPoint y: 595, distance: 339.4
click at [1042, 595] on div "Hallway - Hallway Class picture_as_pdf Add Student First Name Last Name Student…" at bounding box center [687, 242] width 1321 height 1211
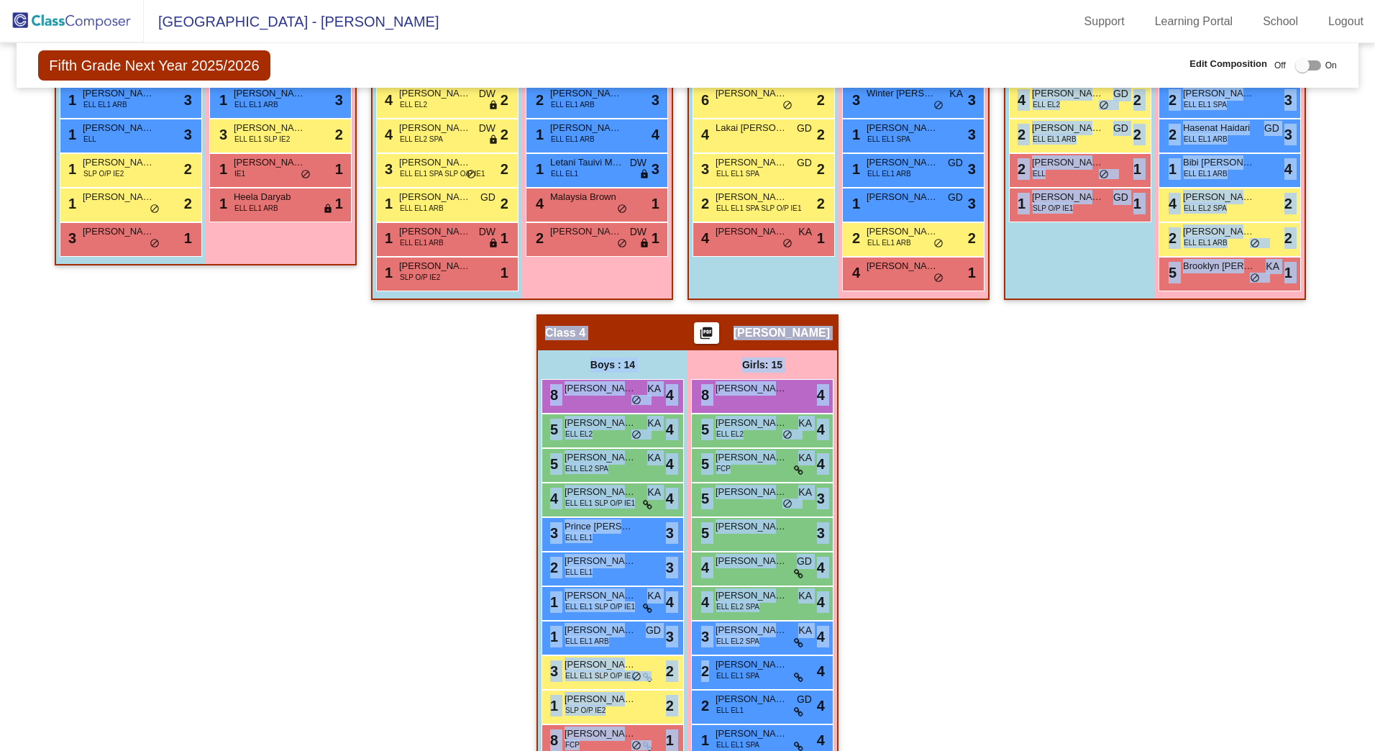
drag, startPoint x: 1024, startPoint y: 585, endPoint x: 1017, endPoint y: 570, distance: 16.1
click at [1024, 584] on div "Hallway - Hallway Class picture_as_pdf Add Student First Name Last Name Student…" at bounding box center [687, 314] width 1321 height 1211
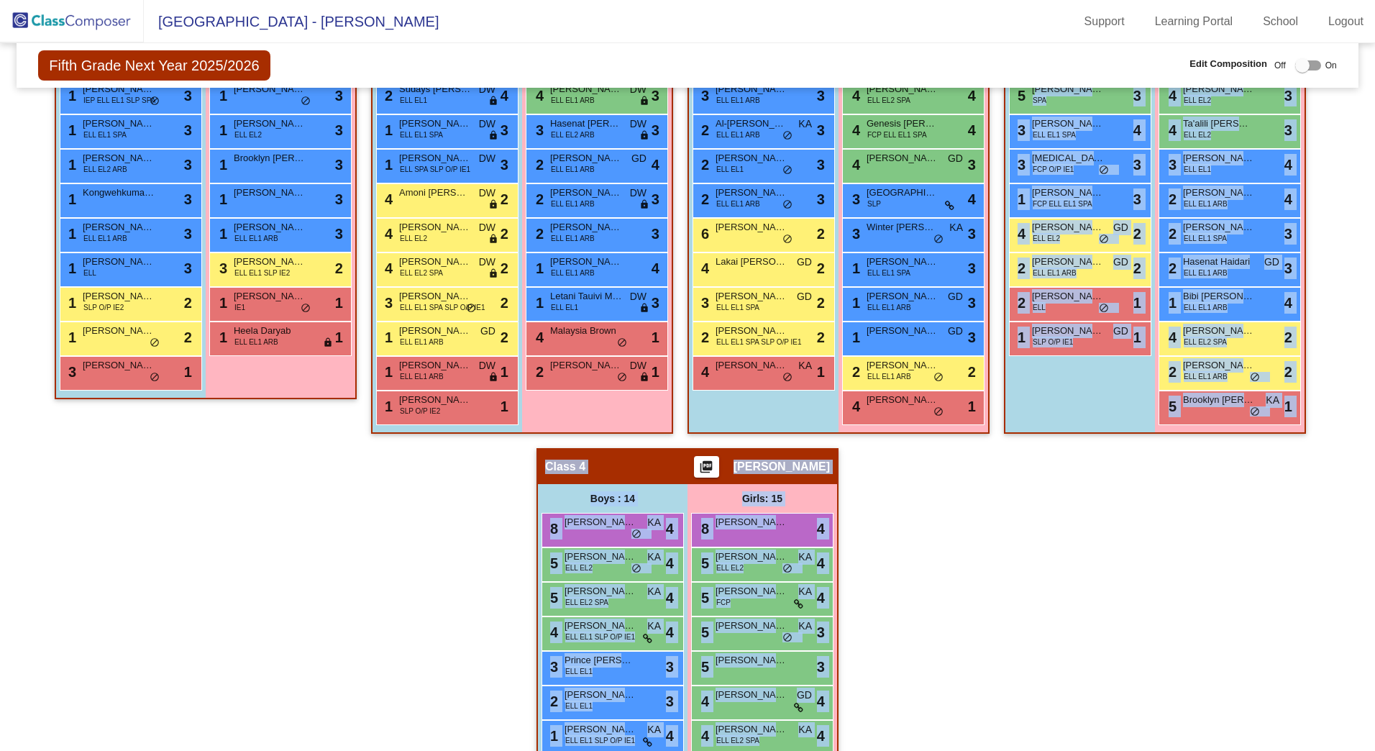
scroll to position [406, 0]
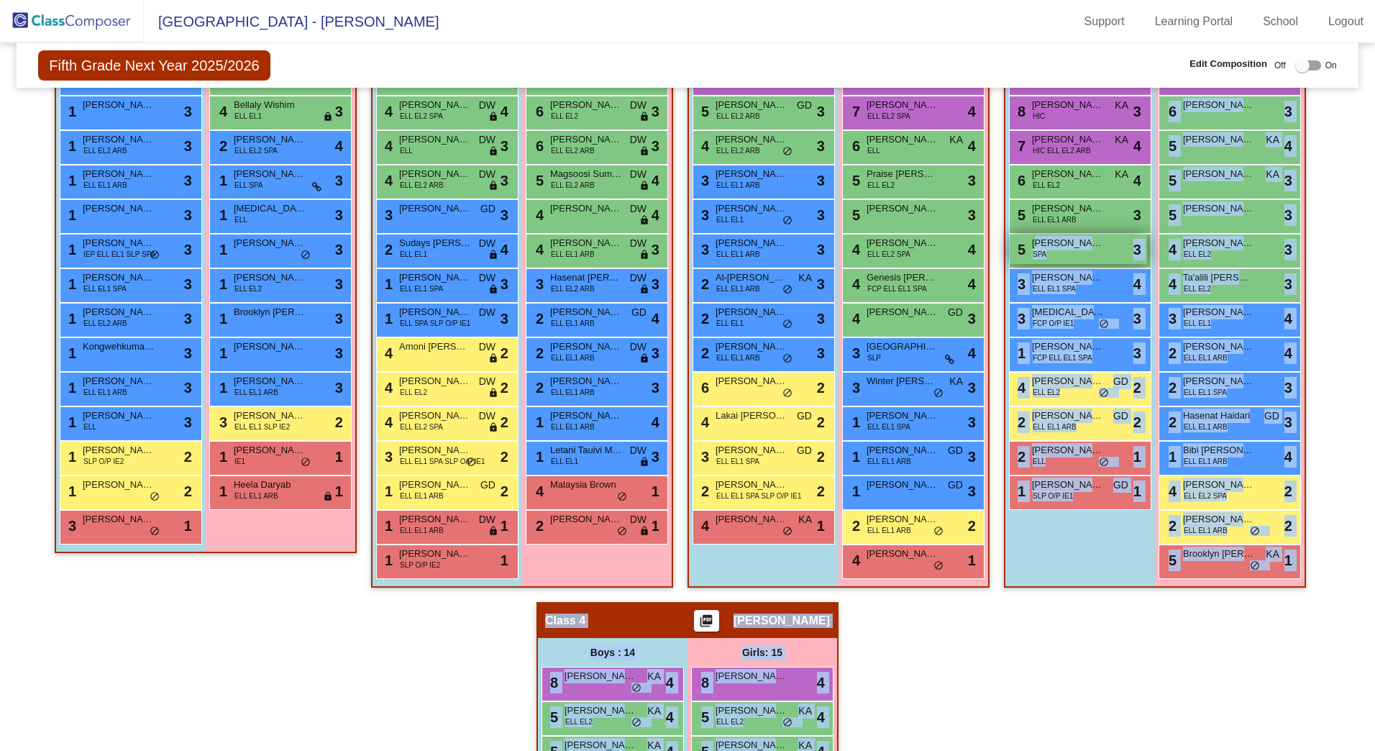
click at [1071, 250] on span "[PERSON_NAME] [PERSON_NAME]" at bounding box center [1068, 243] width 72 height 14
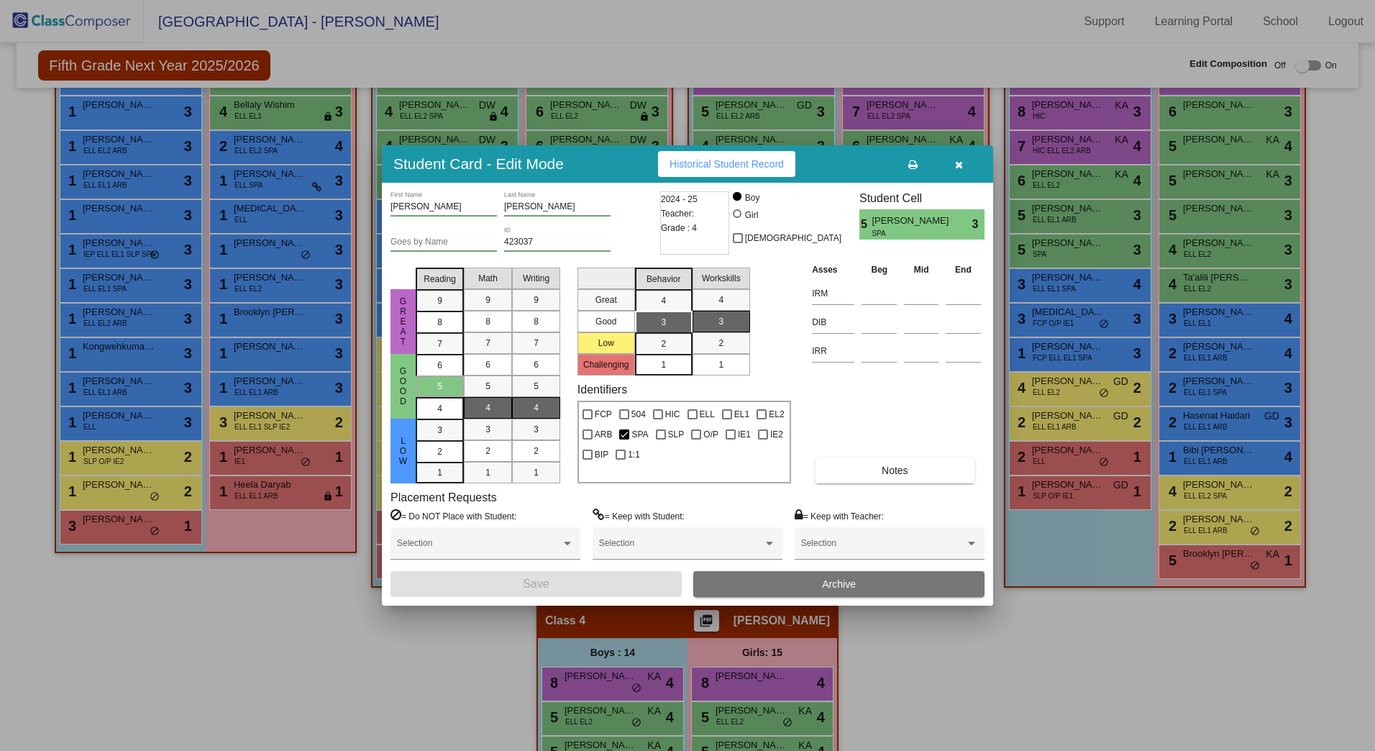
click at [962, 164] on icon "button" at bounding box center [959, 165] width 8 height 10
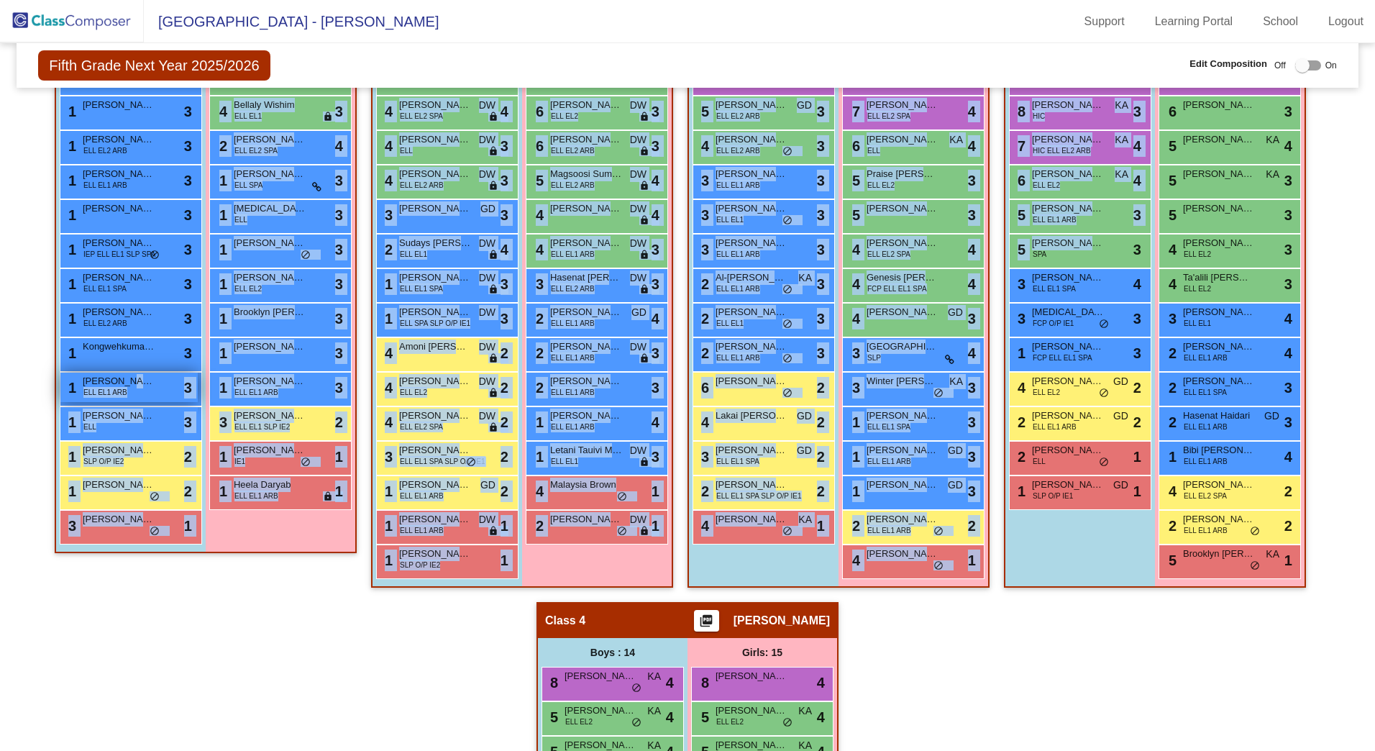
drag, startPoint x: 1071, startPoint y: 245, endPoint x: 120, endPoint y: 386, distance: 961.3
click at [120, 386] on div "Hallway - Hallway Class picture_as_pdf Add Student First Name Last Name Student…" at bounding box center [687, 601] width 1321 height 1211
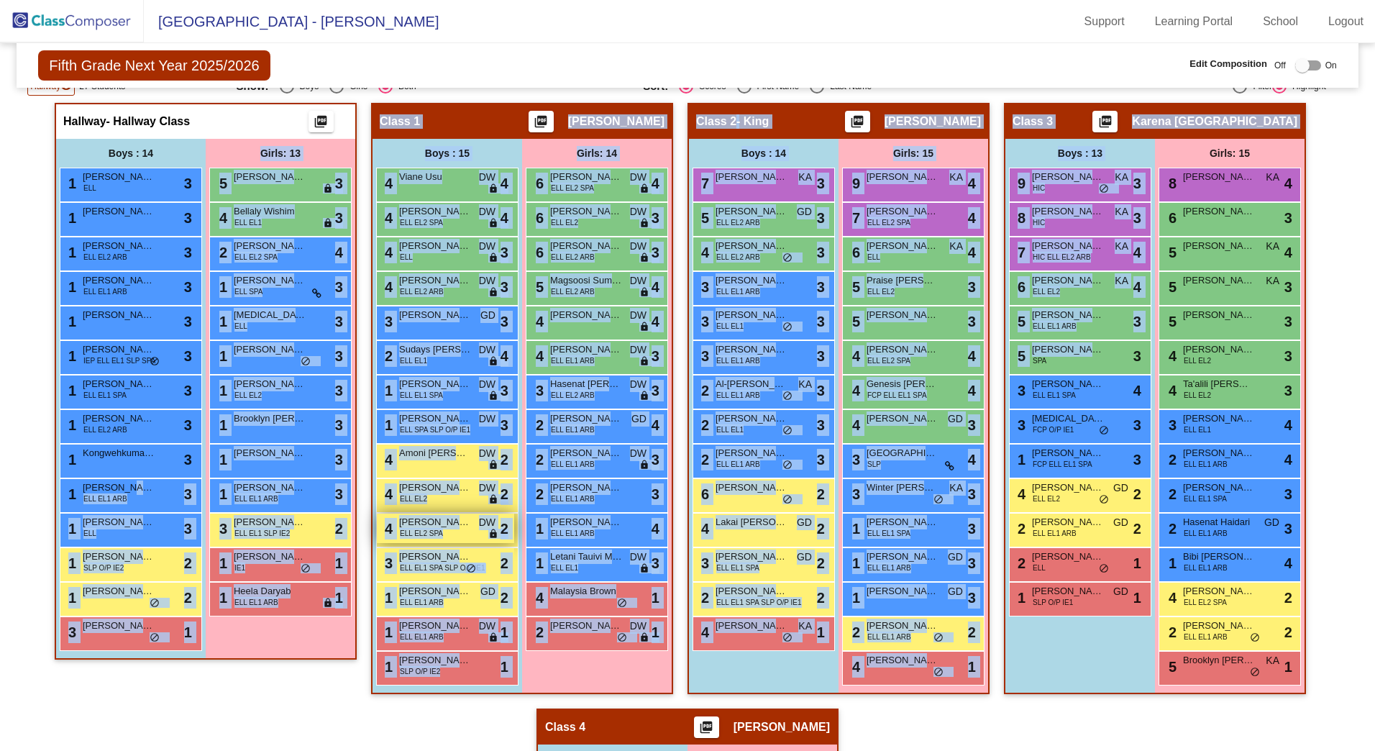
scroll to position [118, 0]
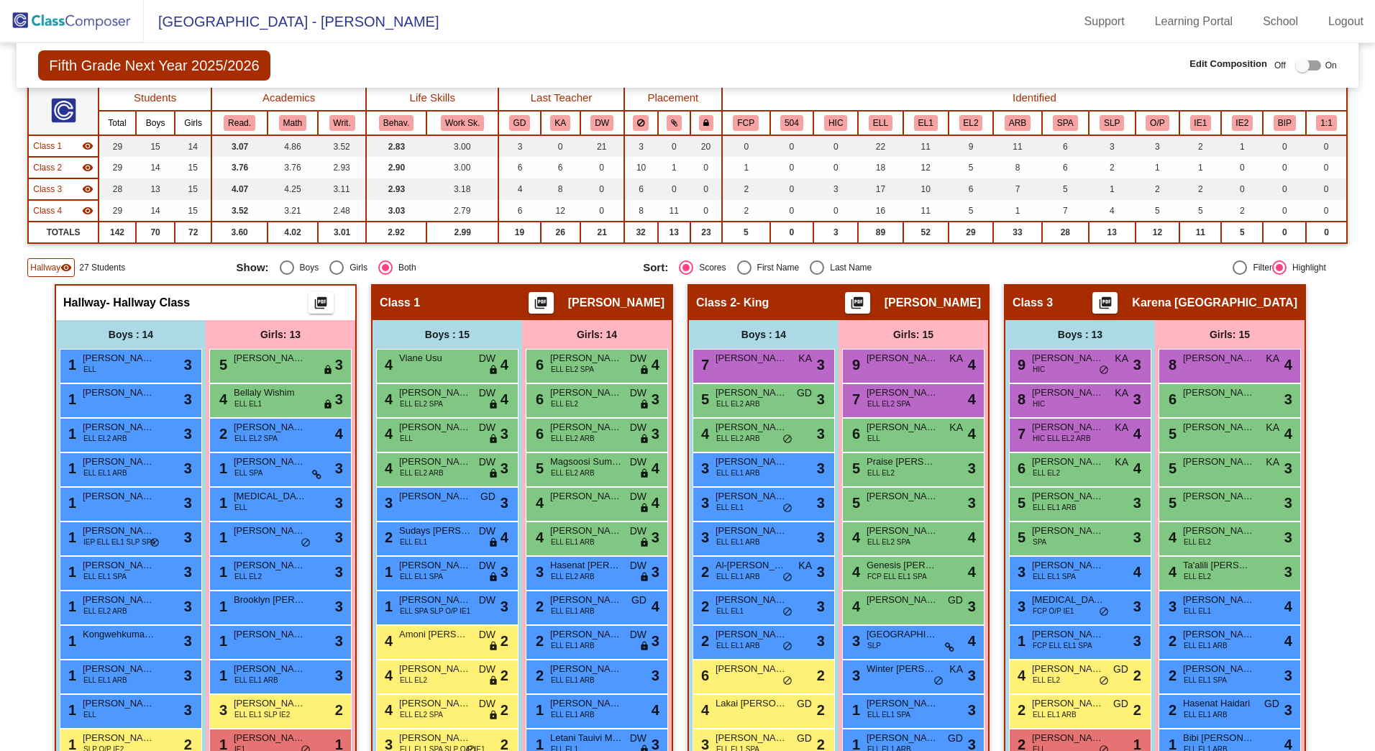
click at [1362, 336] on mat-sidenav-content "Fifth Grade Next Year 2025/2026 Edit Composition Off On Incoming Digital Data W…" at bounding box center [687, 397] width 1375 height 708
drag, startPoint x: 1062, startPoint y: 533, endPoint x: 1038, endPoint y: 552, distance: 30.2
click at [1038, 552] on div "5 [PERSON_NAME] [PERSON_NAME] SPA lock do_not_disturb_alt 3" at bounding box center [1078, 536] width 137 height 29
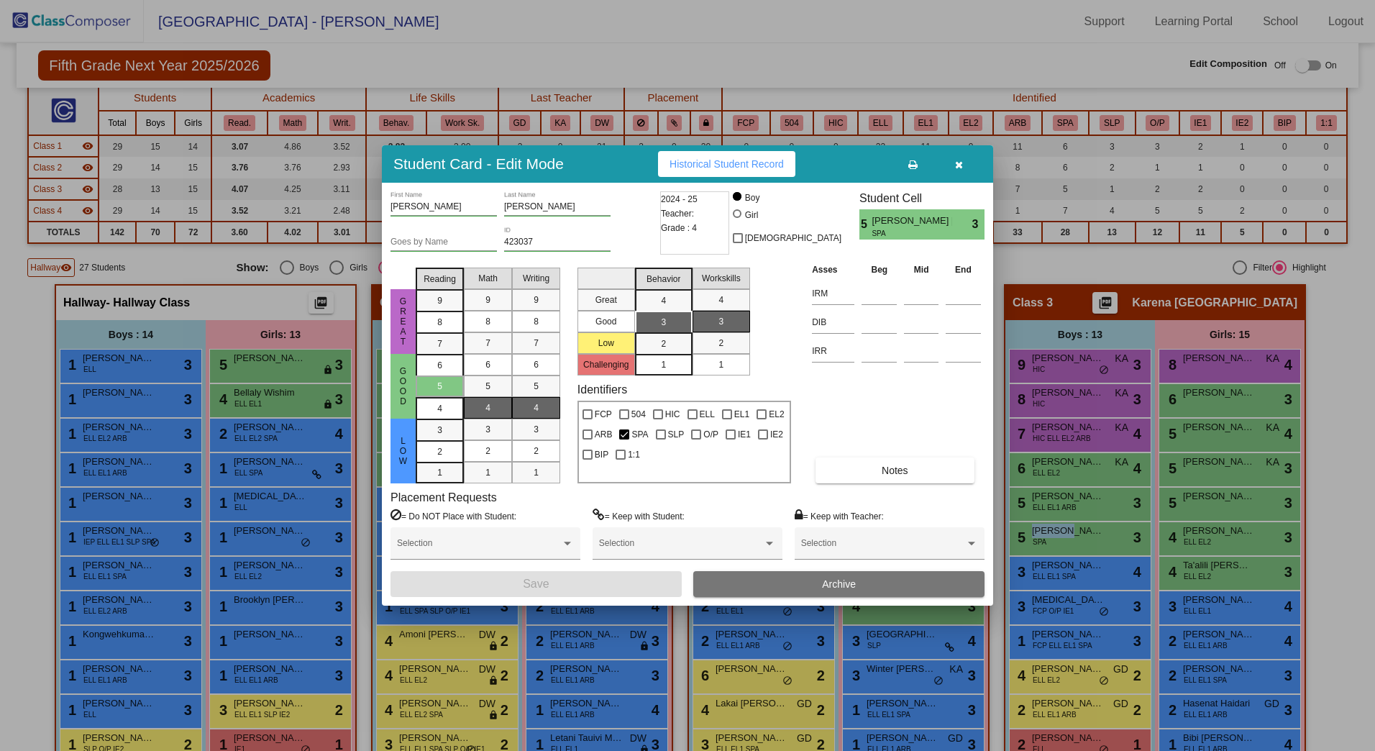
drag, startPoint x: 962, startPoint y: 160, endPoint x: 974, endPoint y: 209, distance: 51.1
click at [963, 160] on button "button" at bounding box center [959, 164] width 46 height 26
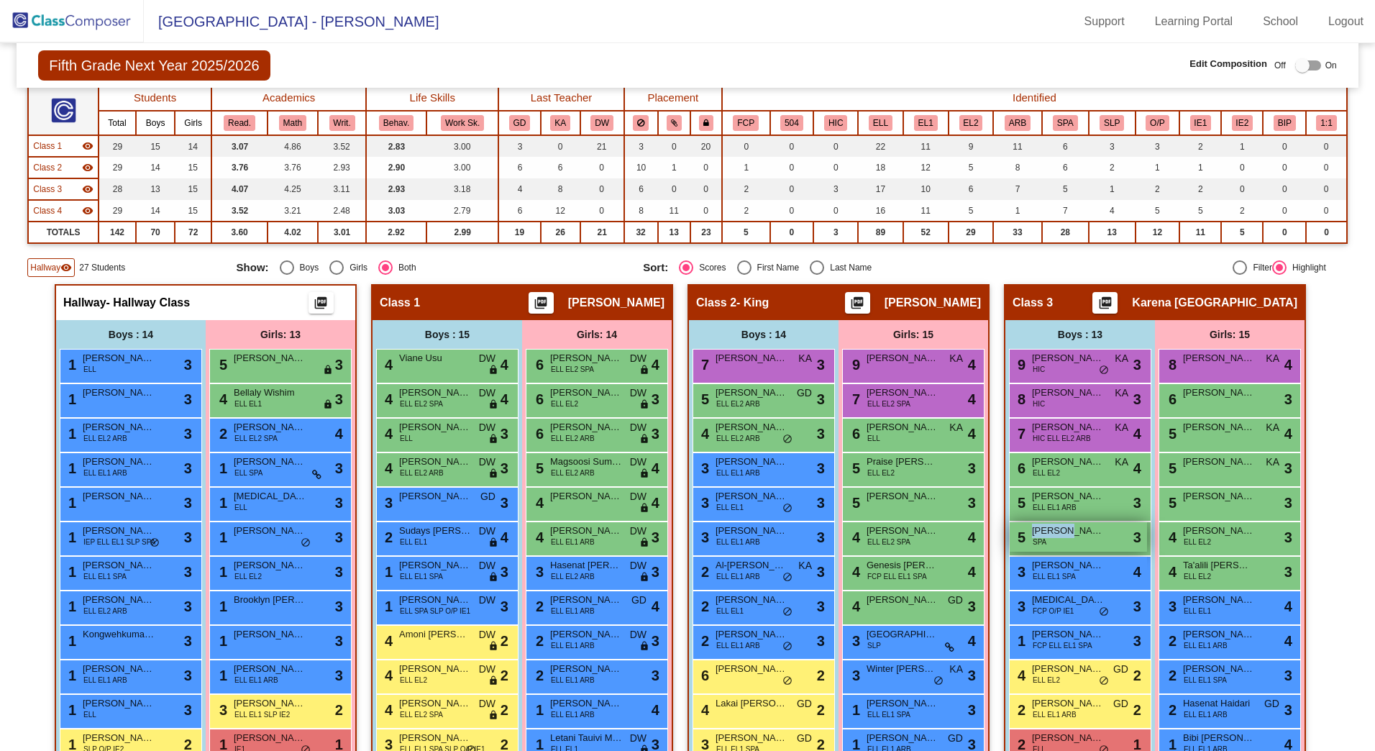
click at [1089, 542] on div "5 [PERSON_NAME] [PERSON_NAME] SPA lock do_not_disturb_alt 3" at bounding box center [1078, 536] width 137 height 29
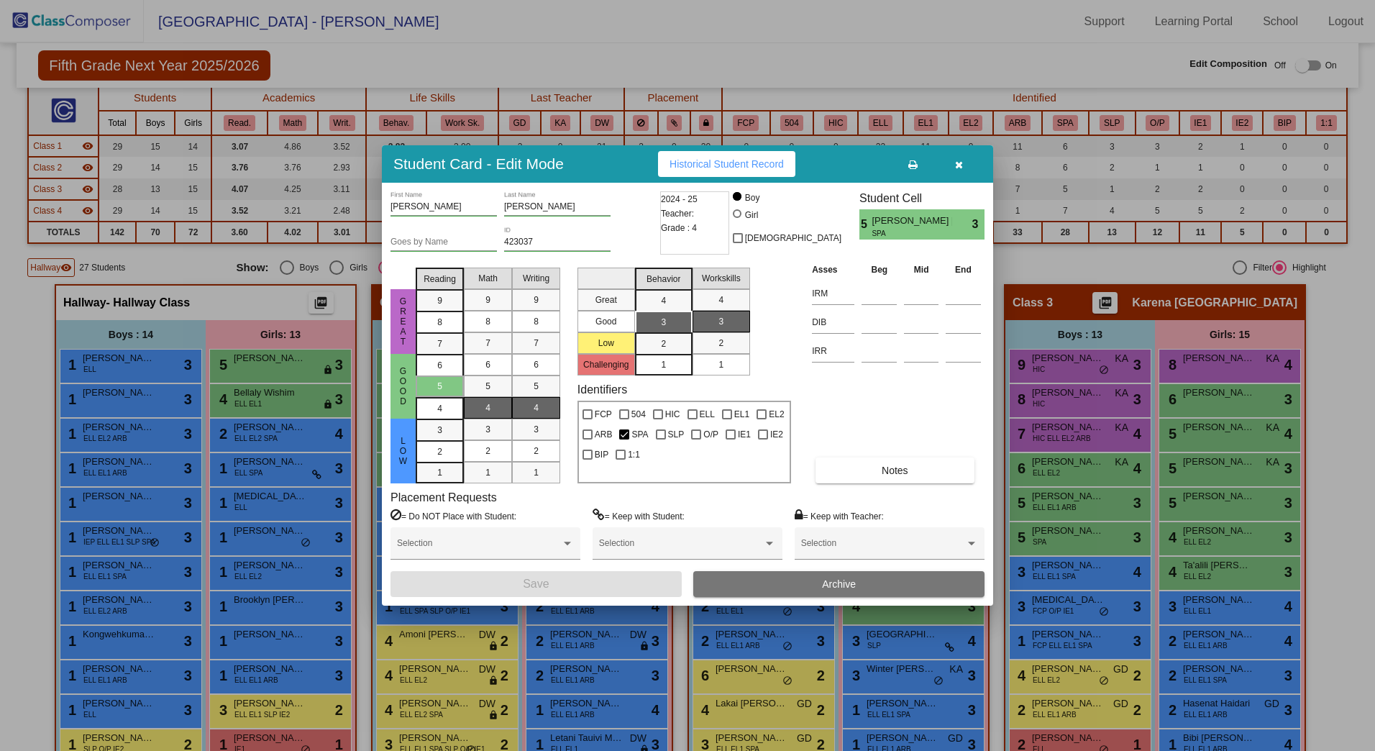
drag, startPoint x: 957, startPoint y: 169, endPoint x: 1016, endPoint y: 284, distance: 129.3
click at [957, 168] on icon "button" at bounding box center [959, 165] width 8 height 10
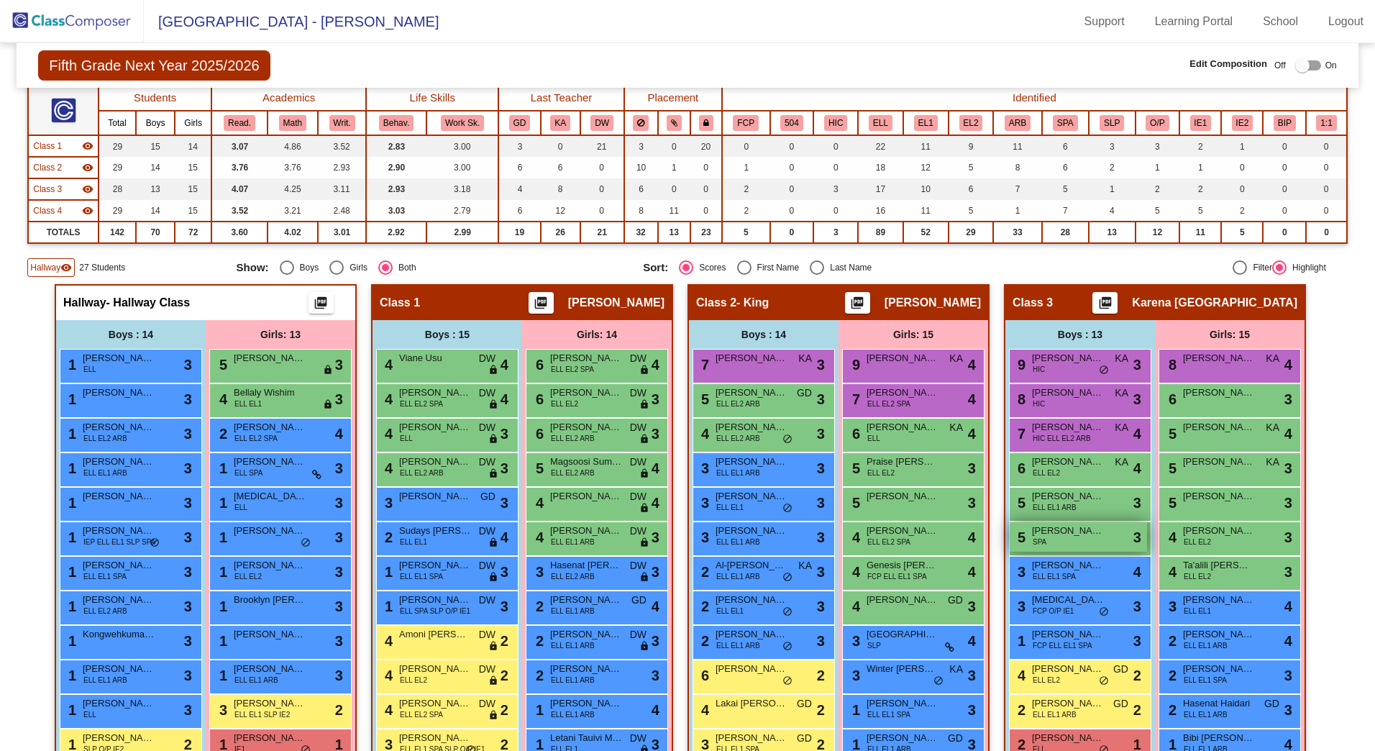
click at [1067, 542] on div "5 [PERSON_NAME] [PERSON_NAME] SPA lock do_not_disturb_alt 3" at bounding box center [1078, 536] width 137 height 29
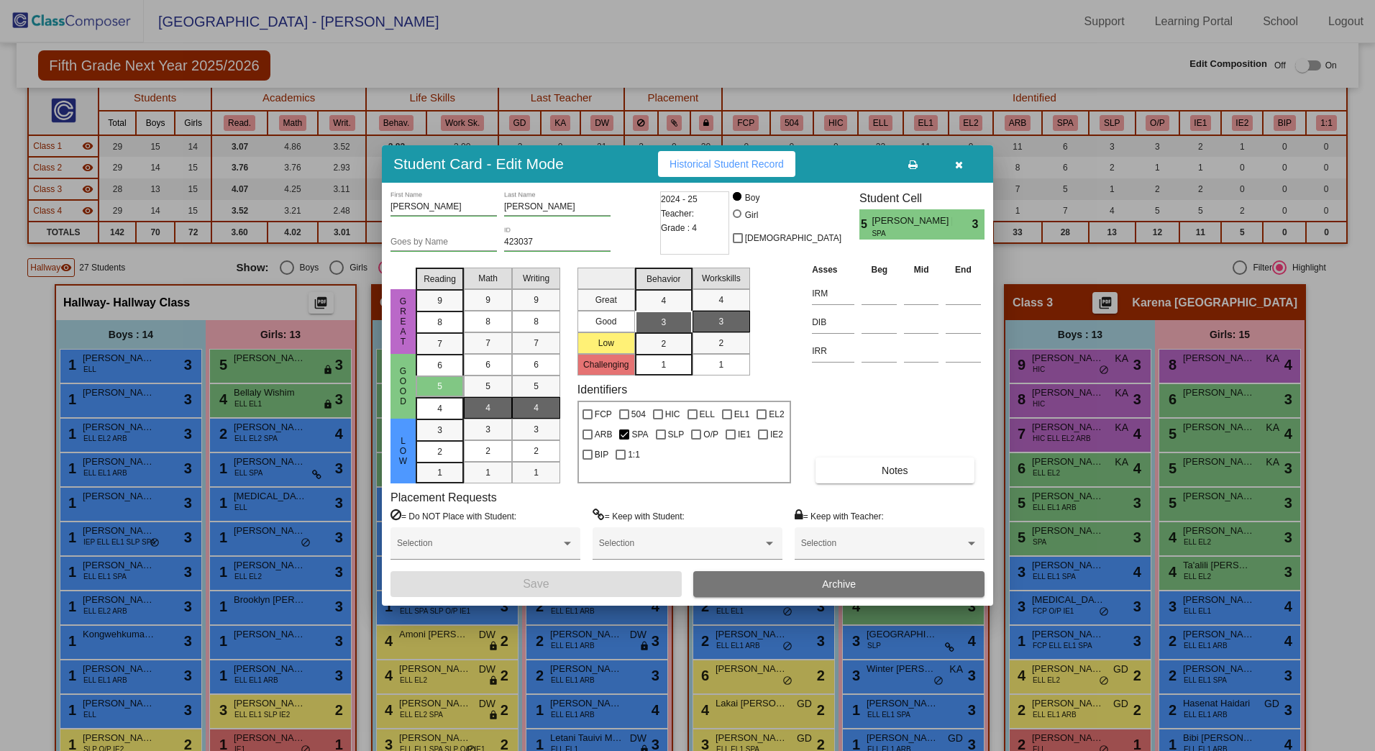
click at [960, 167] on icon "button" at bounding box center [959, 165] width 8 height 10
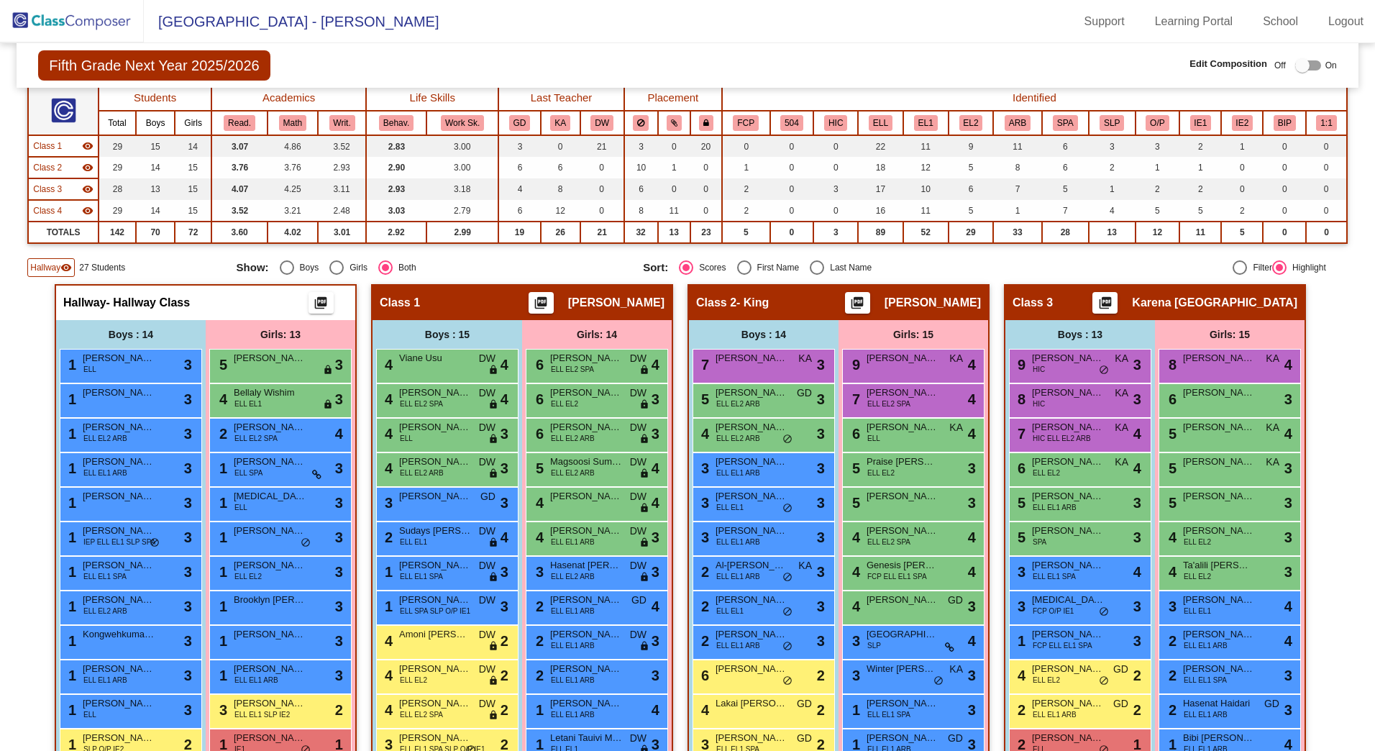
click at [63, 265] on mat-icon "visibility" at bounding box center [66, 268] width 12 height 12
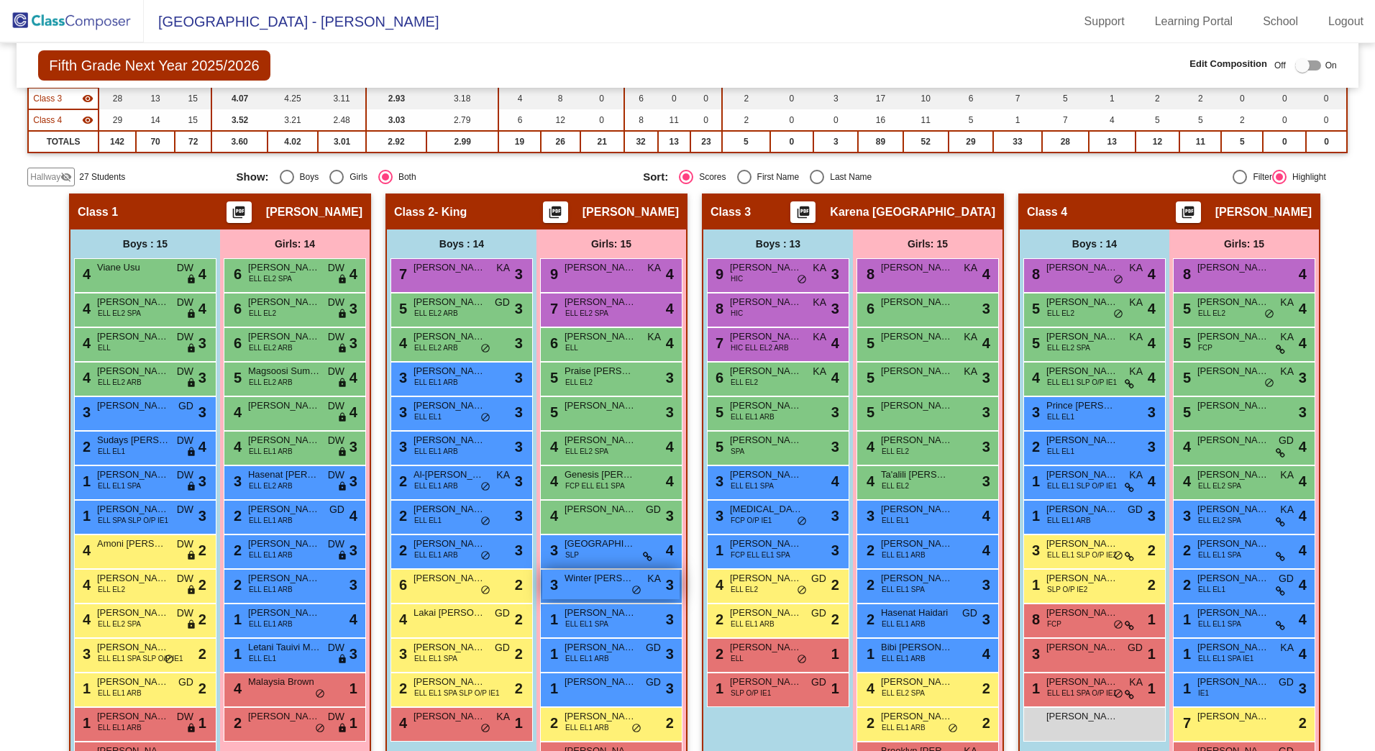
scroll to position [185, 0]
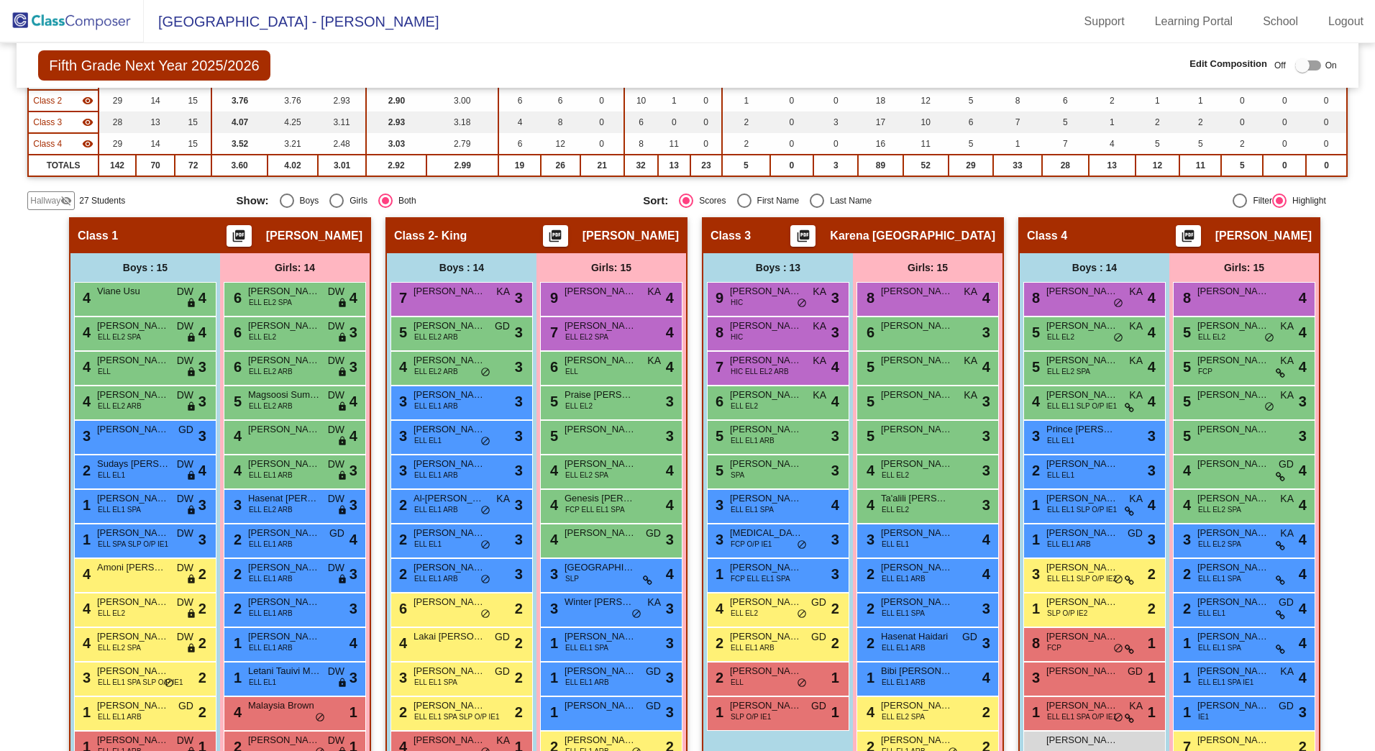
click at [36, 196] on span "Hallway" at bounding box center [45, 200] width 30 height 13
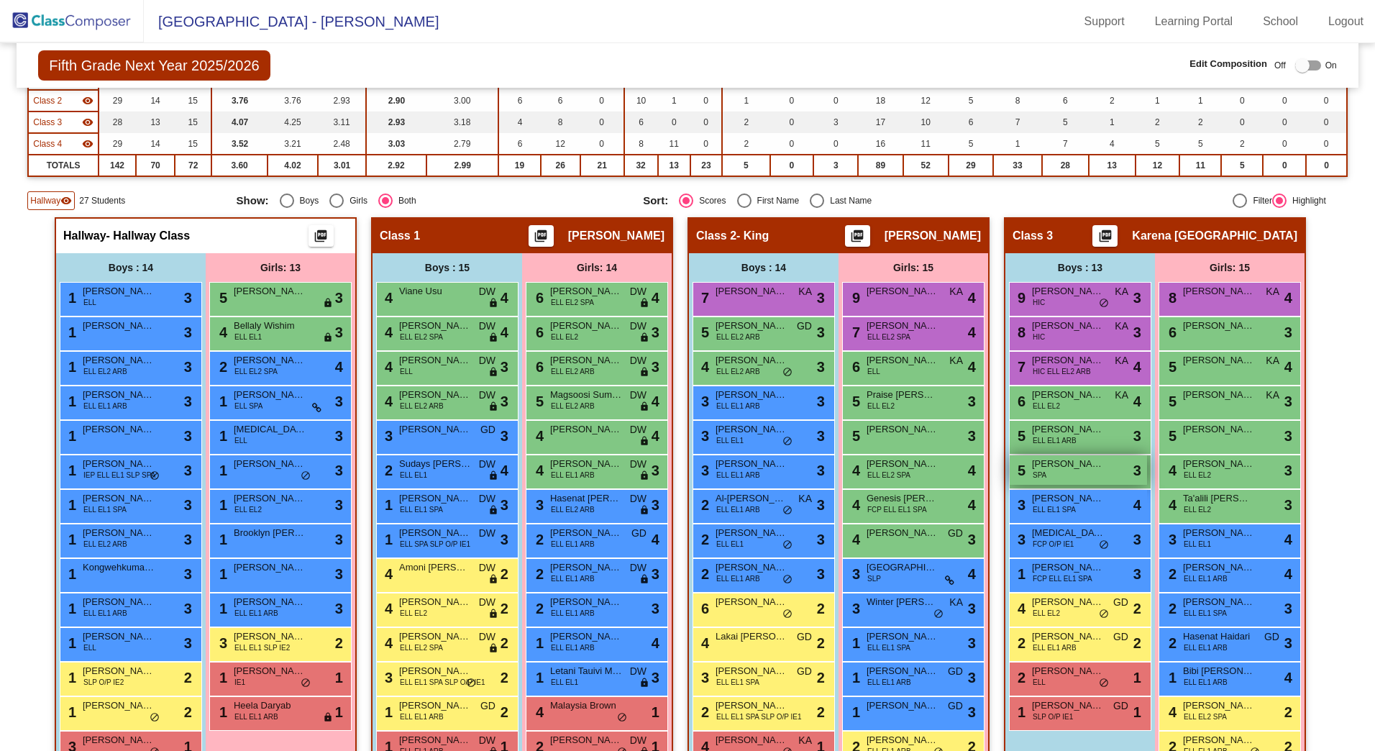
click at [1075, 468] on span "[PERSON_NAME] [PERSON_NAME]" at bounding box center [1068, 464] width 72 height 14
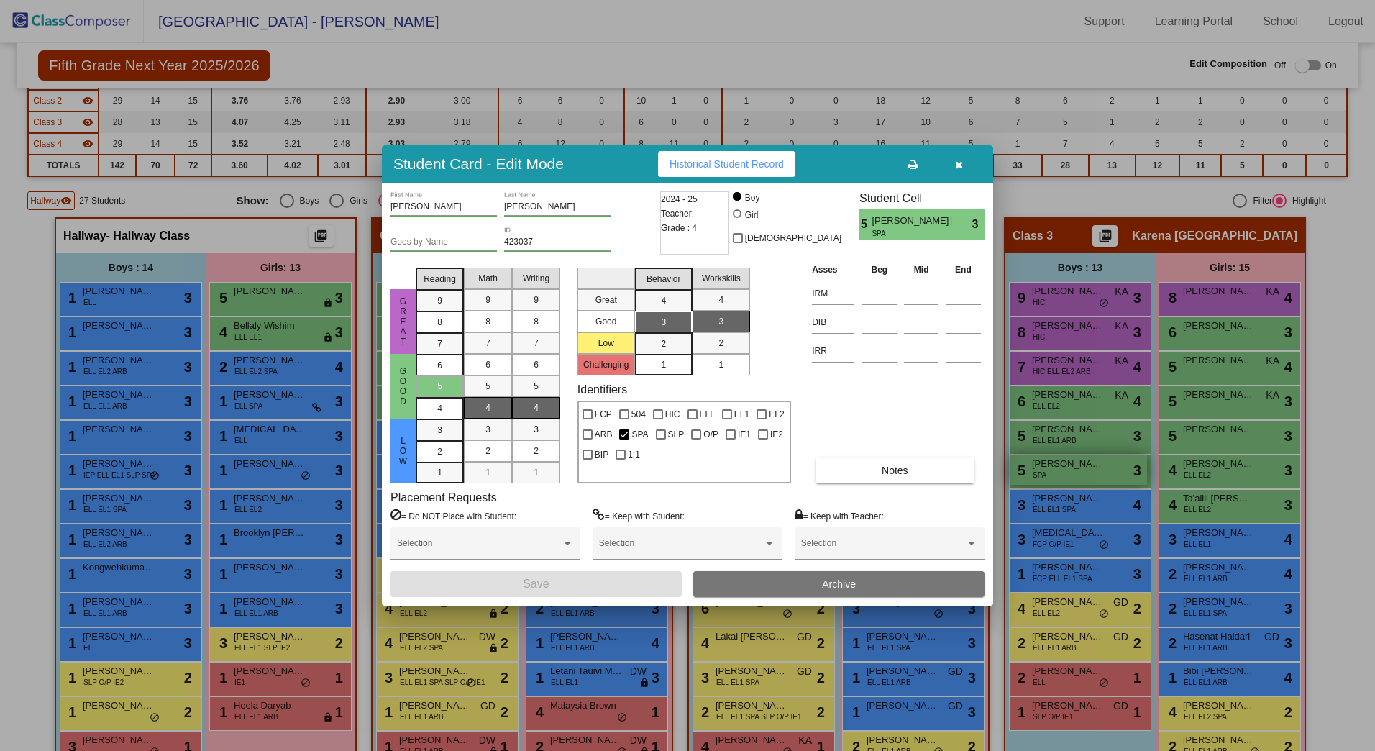
click at [1078, 471] on div at bounding box center [687, 375] width 1375 height 751
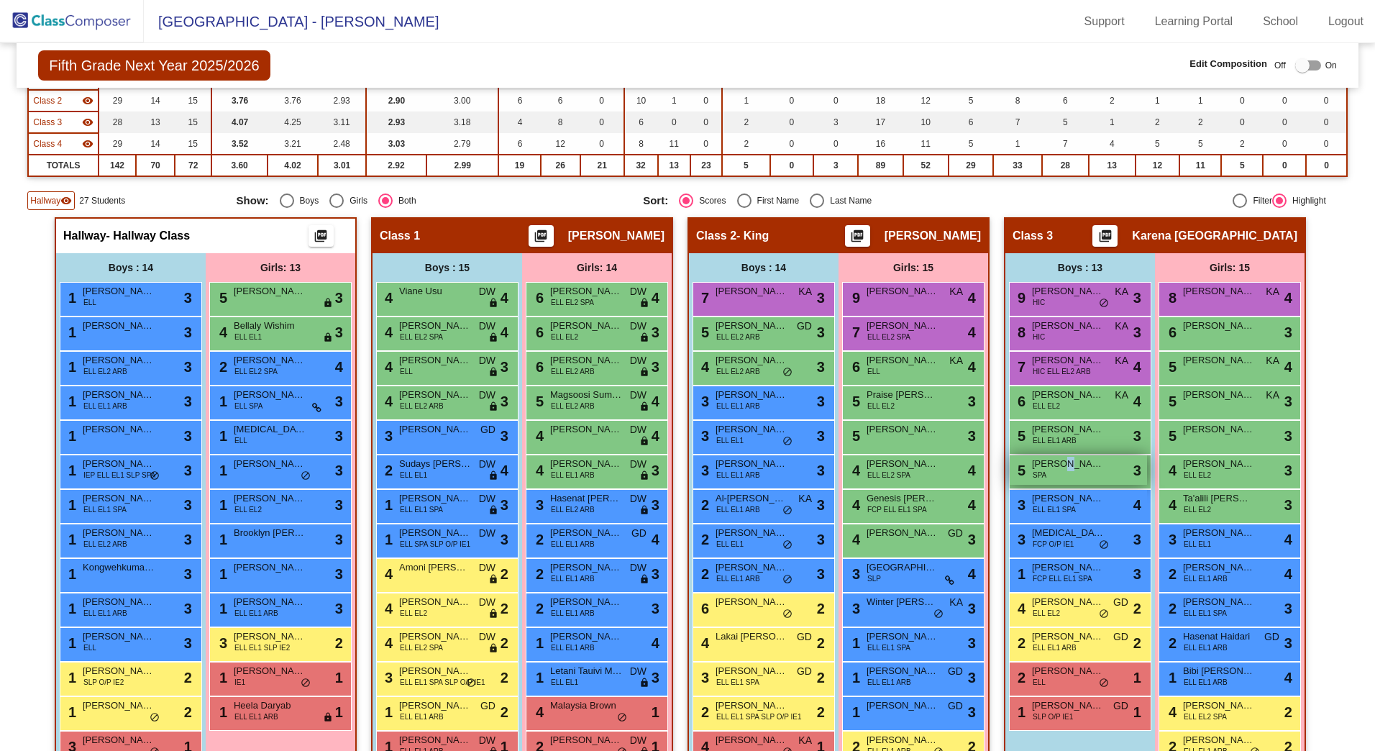
drag, startPoint x: 1062, startPoint y: 470, endPoint x: 1055, endPoint y: 465, distance: 8.7
click at [1055, 465] on span "[PERSON_NAME] [PERSON_NAME]" at bounding box center [1068, 464] width 72 height 14
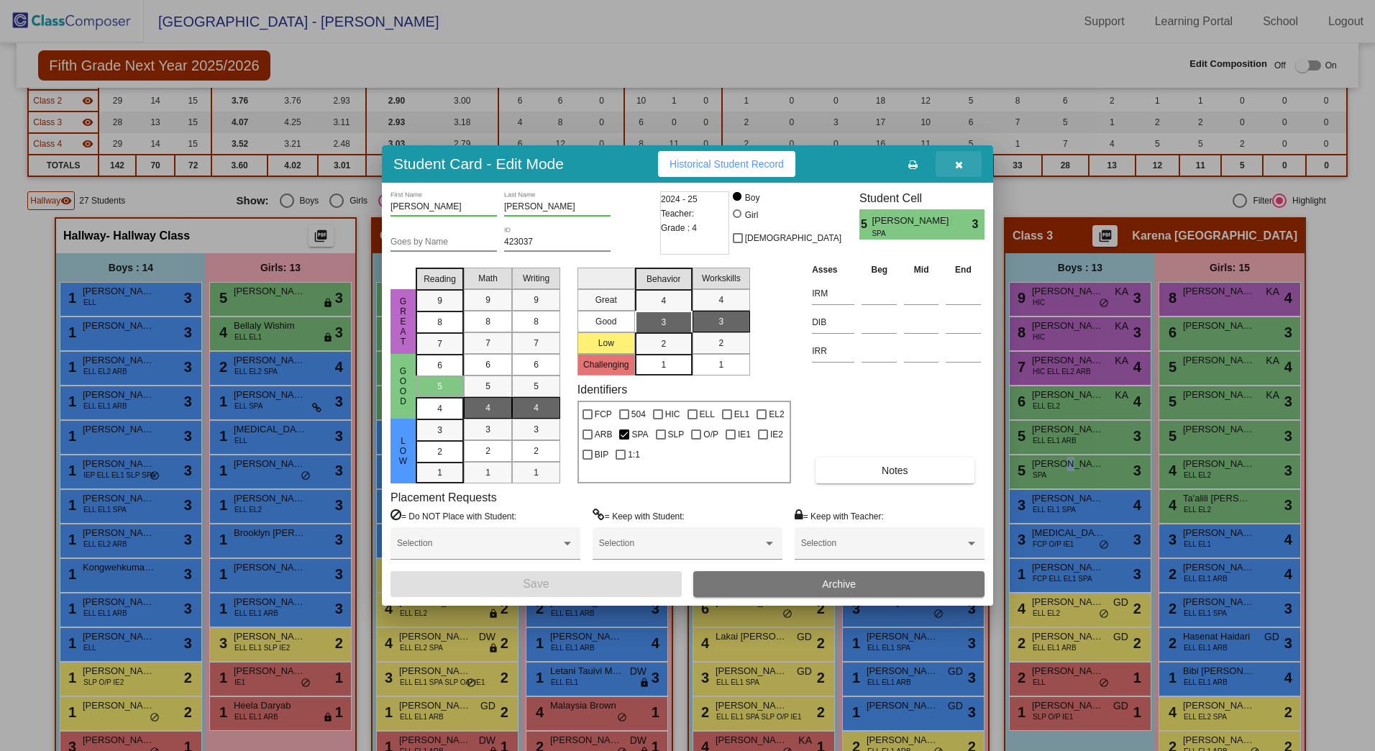
drag, startPoint x: 960, startPoint y: 156, endPoint x: 980, endPoint y: 190, distance: 39.0
click at [960, 157] on button "button" at bounding box center [959, 164] width 46 height 26
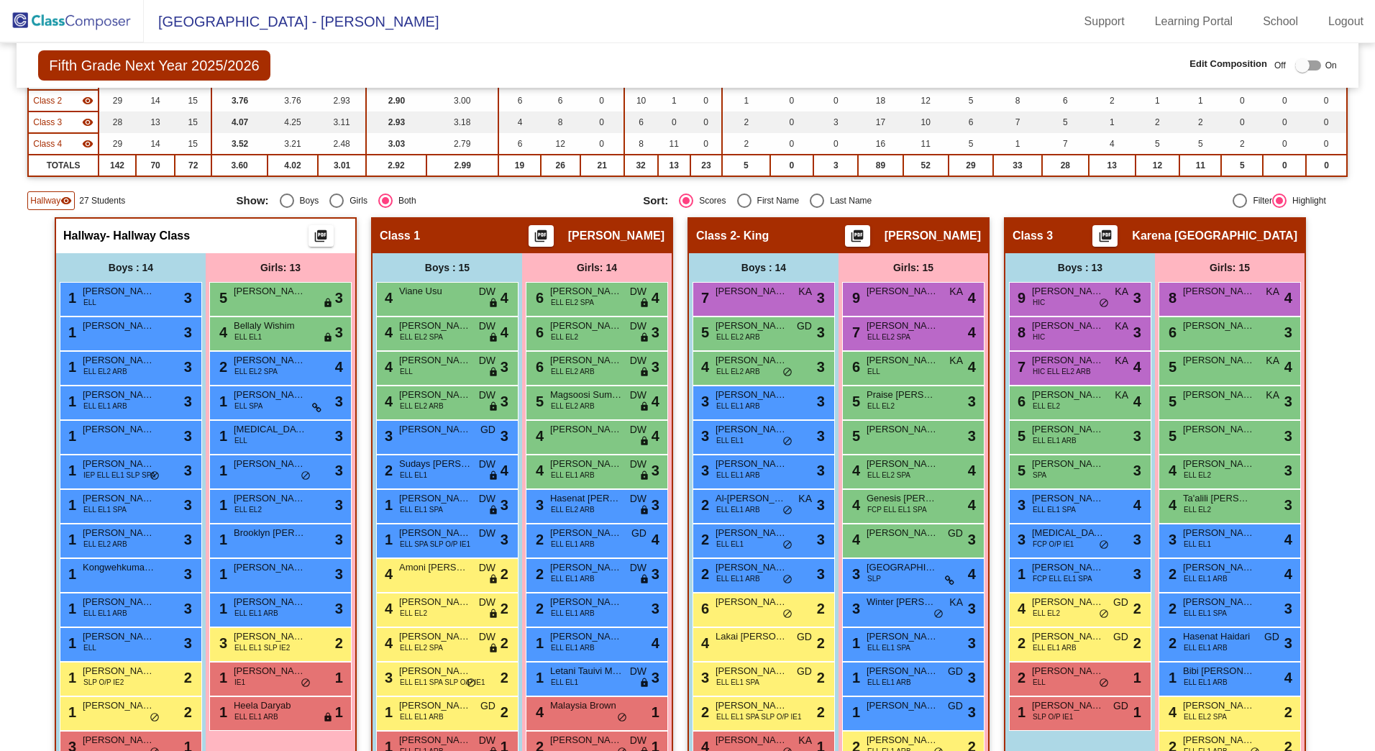
drag, startPoint x: 1078, startPoint y: 474, endPoint x: 991, endPoint y: 475, distance: 86.3
drag, startPoint x: 991, startPoint y: 475, endPoint x: 1338, endPoint y: 347, distance: 369.4
click at [1347, 346] on mat-sidenav-content "Fifth Grade Next Year 2025/2026 Edit Composition Off On Incoming Digital Data W…" at bounding box center [687, 397] width 1375 height 708
drag, startPoint x: 1098, startPoint y: 360, endPoint x: 1101, endPoint y: 370, distance: 10.3
click at [1101, 370] on div "7 Sayed Hasami HIC ELL EL2 ARB KA lock do_not_disturb_alt 4" at bounding box center [1078, 366] width 137 height 29
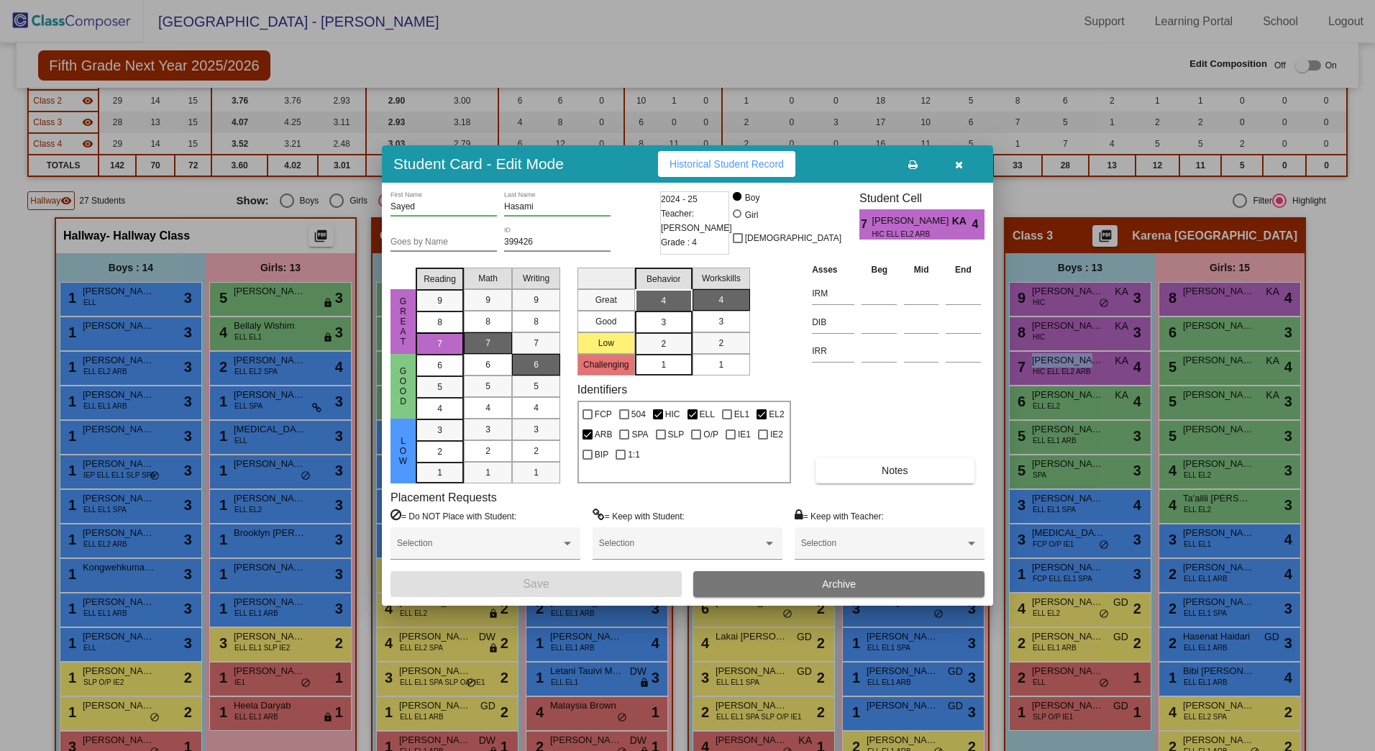
click at [964, 162] on button "button" at bounding box center [959, 164] width 46 height 26
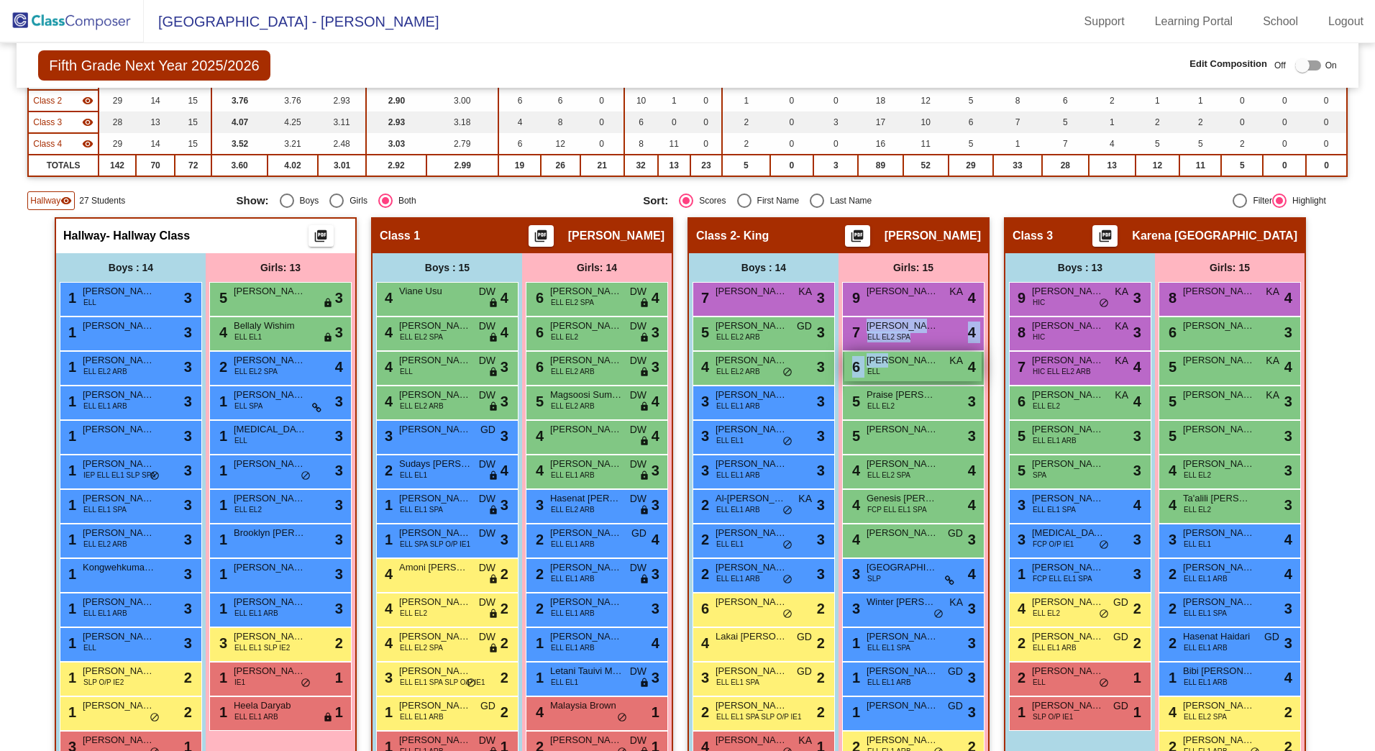
drag, startPoint x: 928, startPoint y: 342, endPoint x: 893, endPoint y: 355, distance: 37.6
click at [893, 355] on div "9 [PERSON_NAME] KA lock do_not_disturb_alt 4 7 [PERSON_NAME] ELL EL2 SPA lock d…" at bounding box center [913, 541] width 142 height 518
drag, startPoint x: 893, startPoint y: 355, endPoint x: 1046, endPoint y: 195, distance: 221.3
click at [1050, 195] on div "Filter Highlight" at bounding box center [1188, 201] width 276 height 14
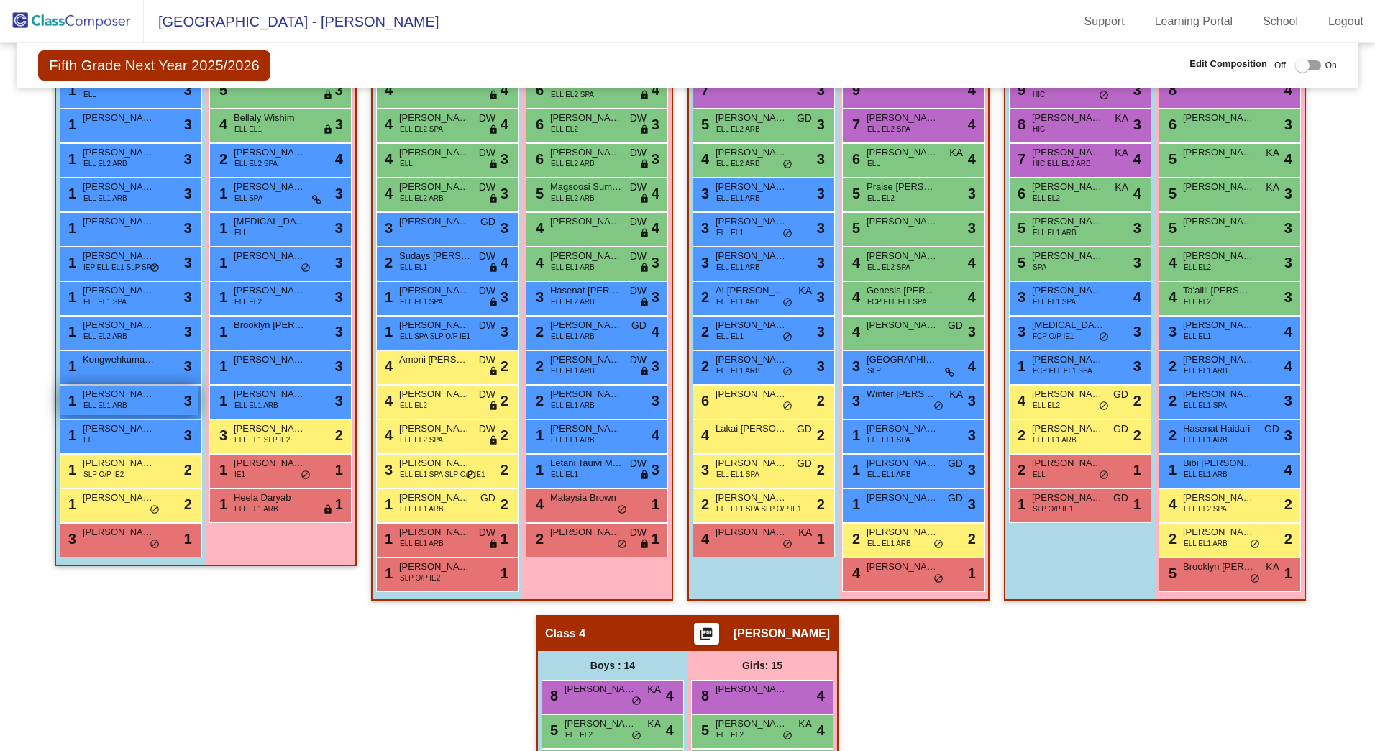
scroll to position [401, 0]
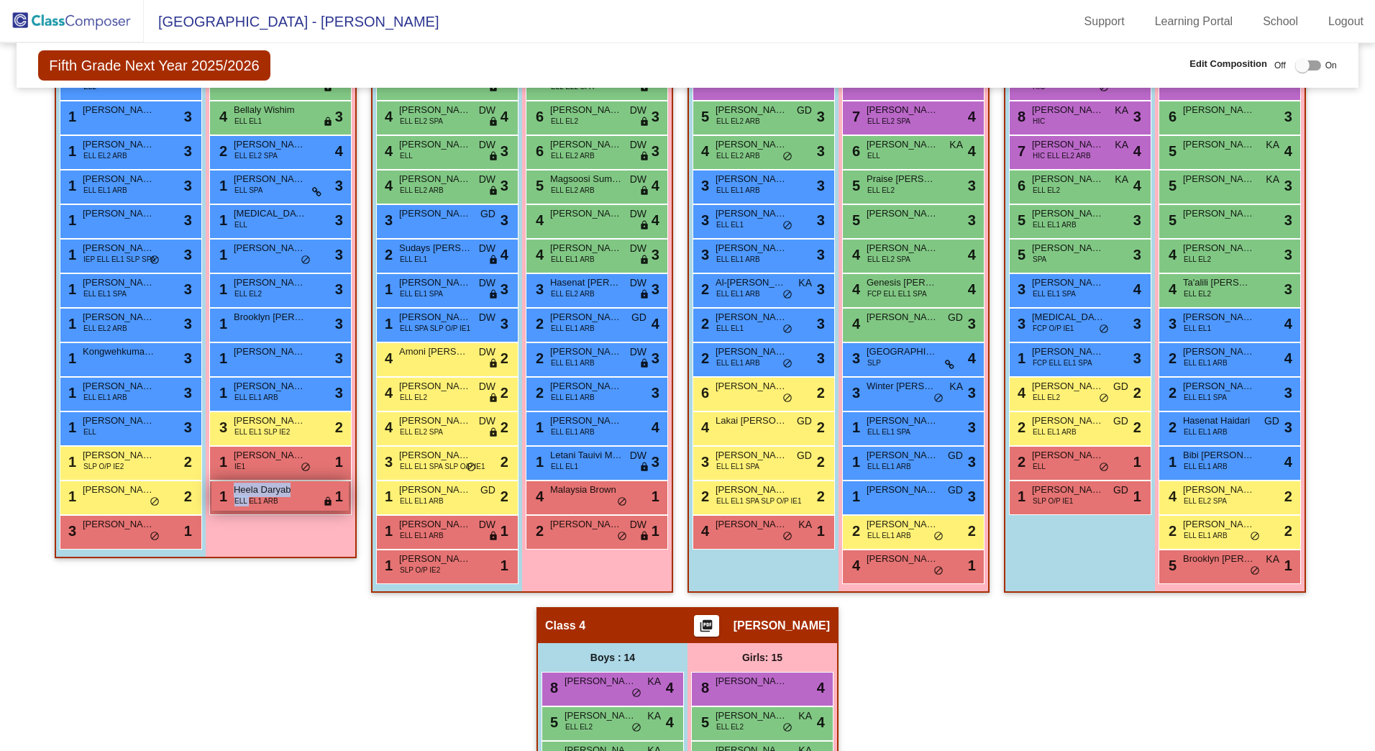
drag, startPoint x: 247, startPoint y: 499, endPoint x: 230, endPoint y: 490, distance: 19.0
click at [230, 490] on div "1 Heela Daryab ELL EL1 ARB lock do_not_disturb_alt 1" at bounding box center [279, 495] width 137 height 29
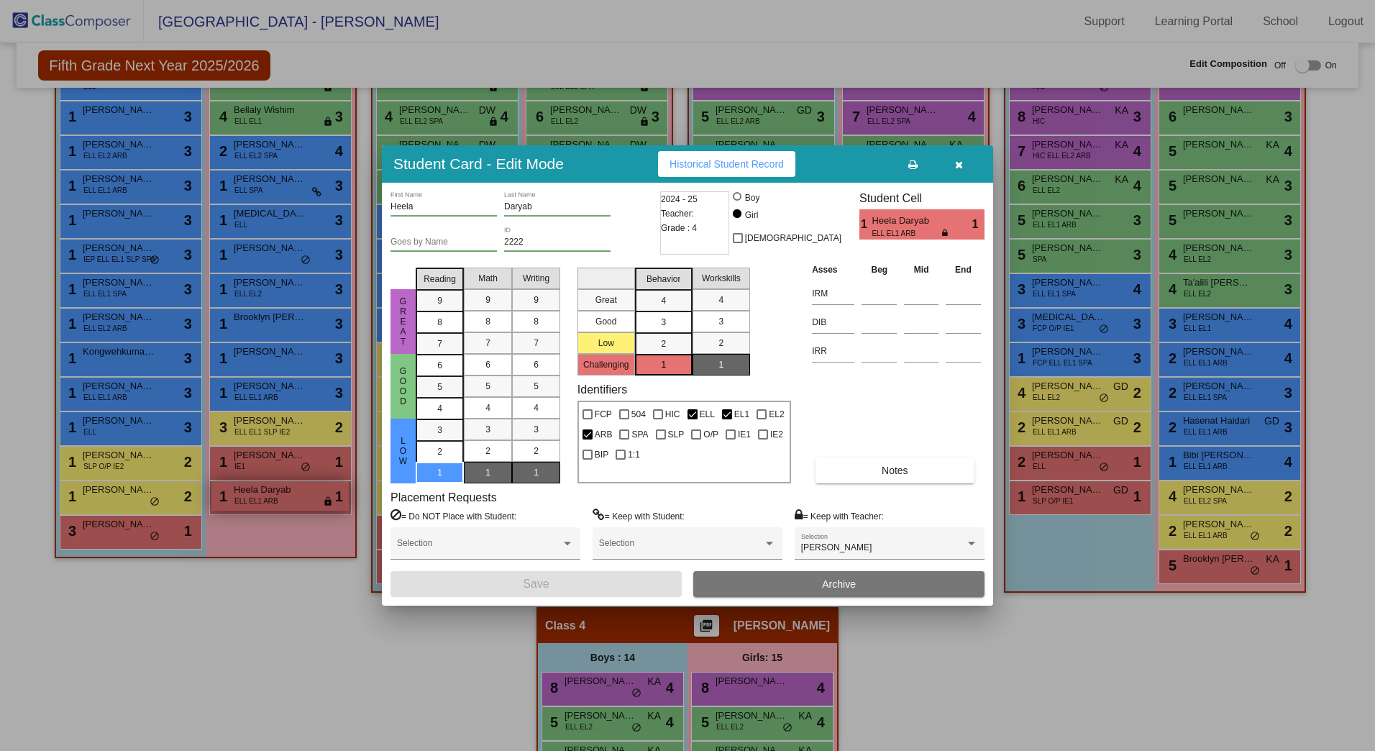
drag, startPoint x: 230, startPoint y: 490, endPoint x: 301, endPoint y: 483, distance: 70.9
click at [258, 517] on div at bounding box center [687, 375] width 1375 height 751
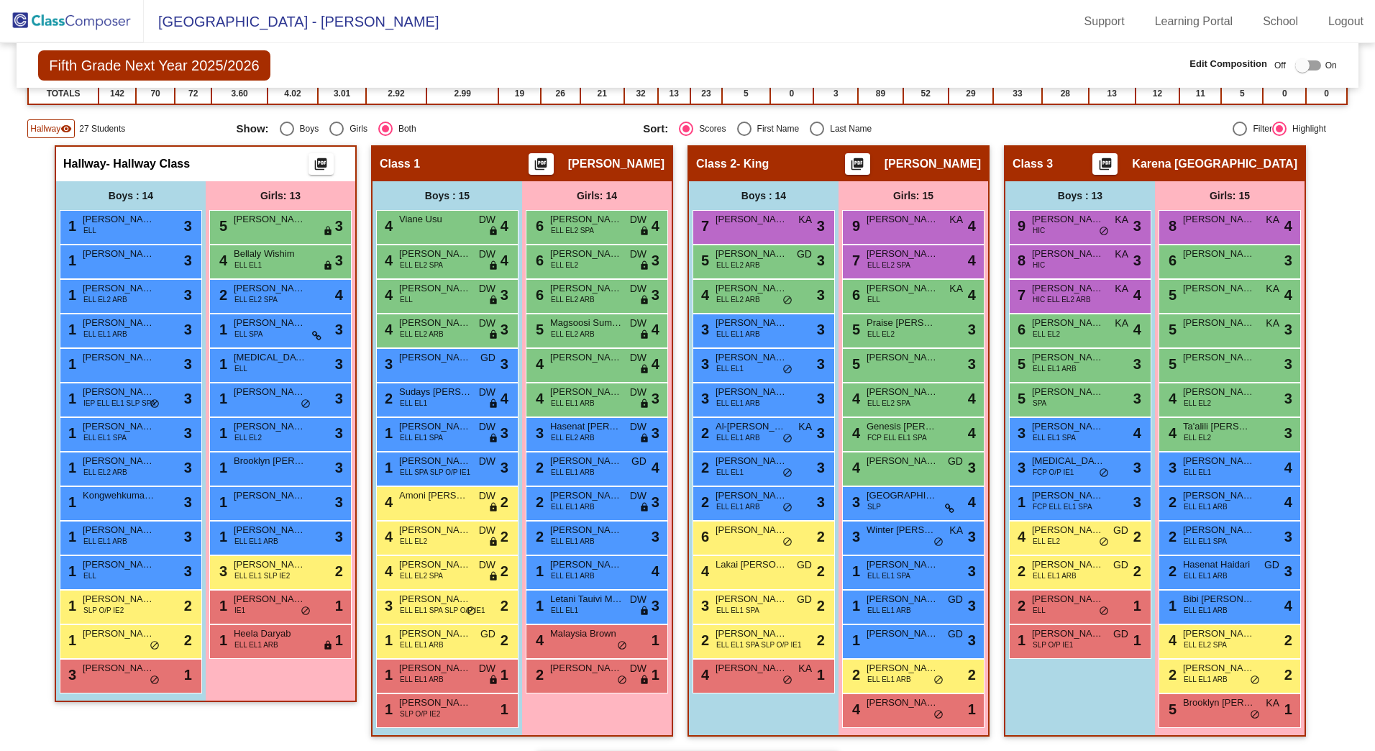
scroll to position [0, 0]
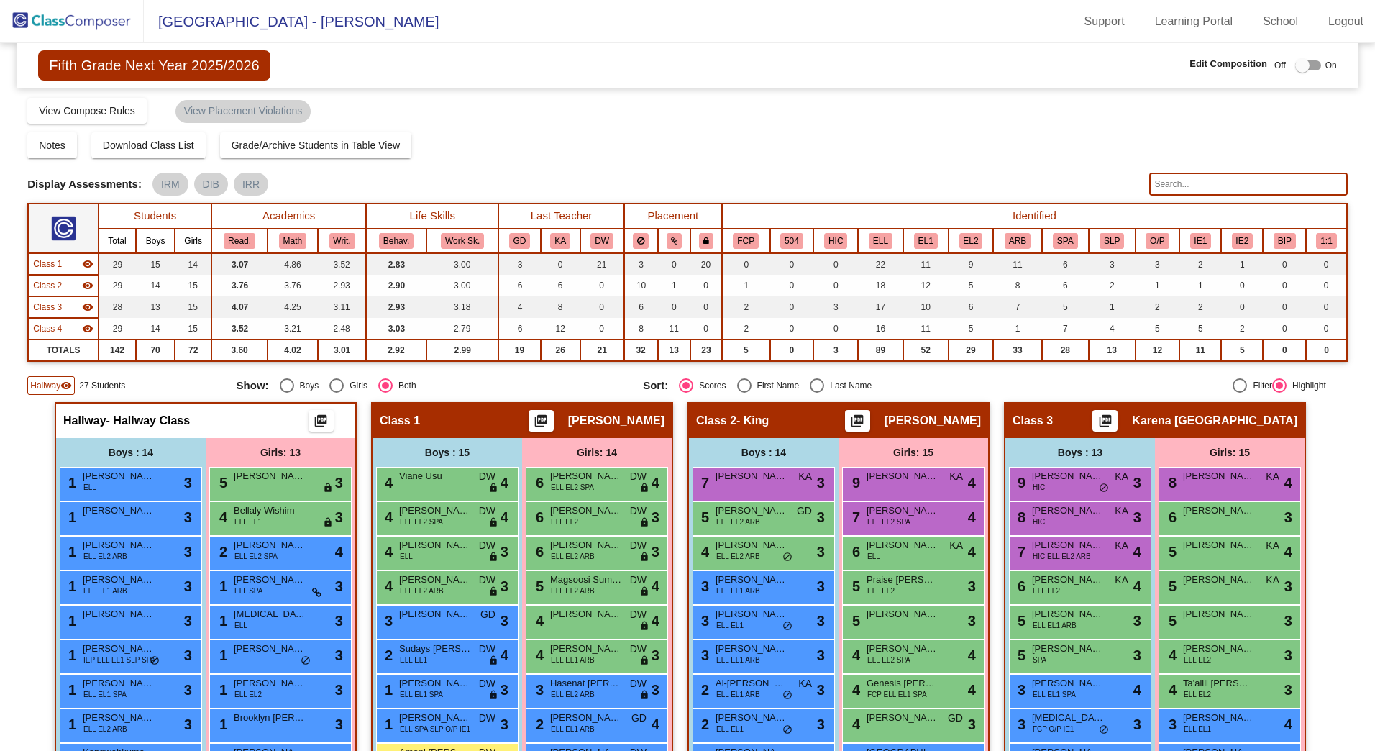
click at [45, 388] on span "Hallway" at bounding box center [45, 385] width 30 height 13
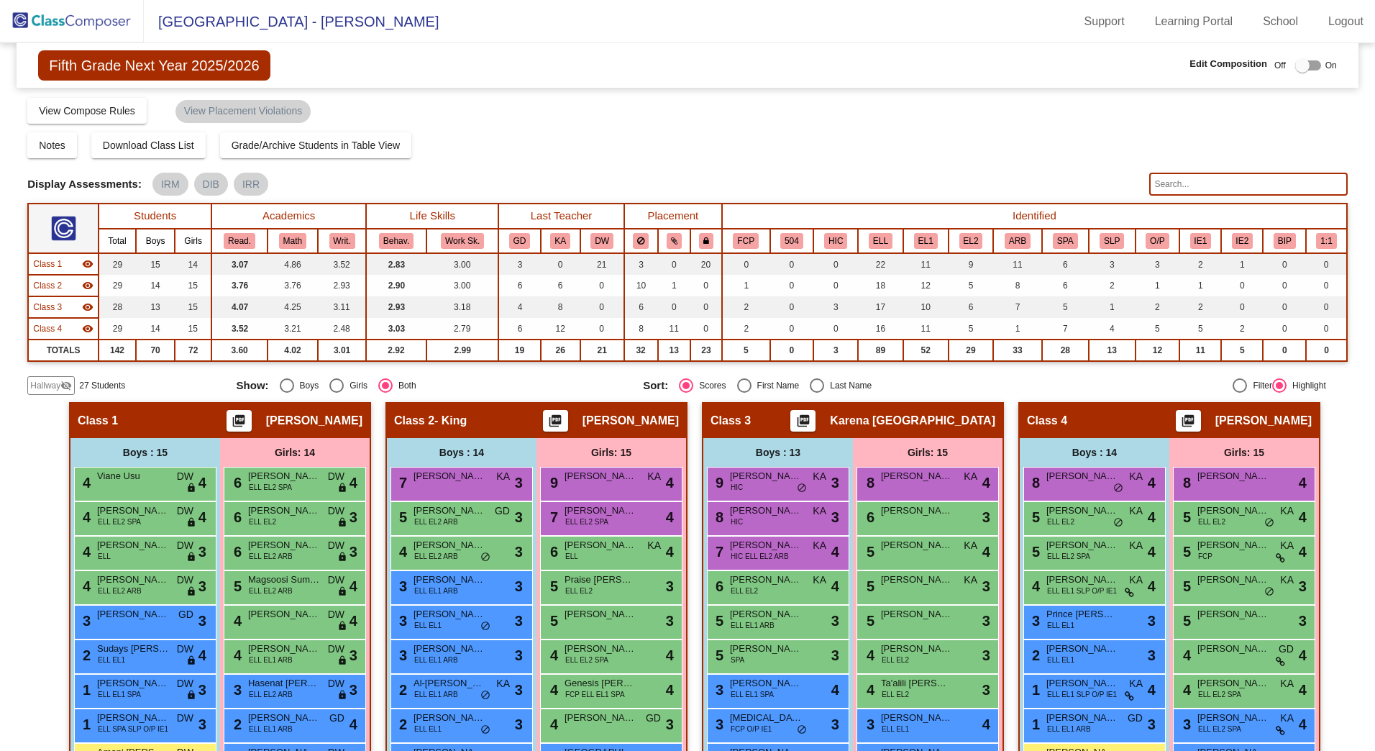
click at [44, 386] on span "Hallway" at bounding box center [45, 385] width 30 height 13
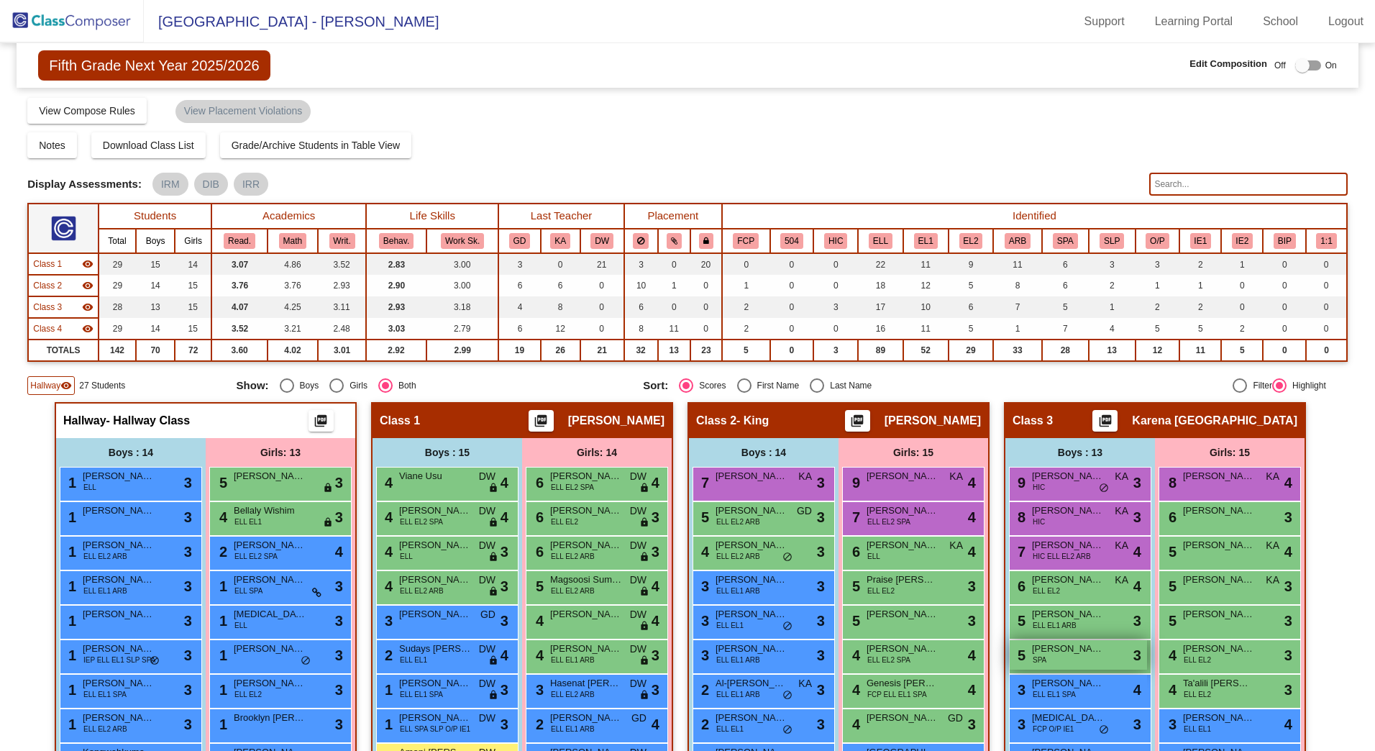
click at [1081, 658] on div "5 [PERSON_NAME] [PERSON_NAME] SPA lock do_not_disturb_alt 3" at bounding box center [1078, 654] width 137 height 29
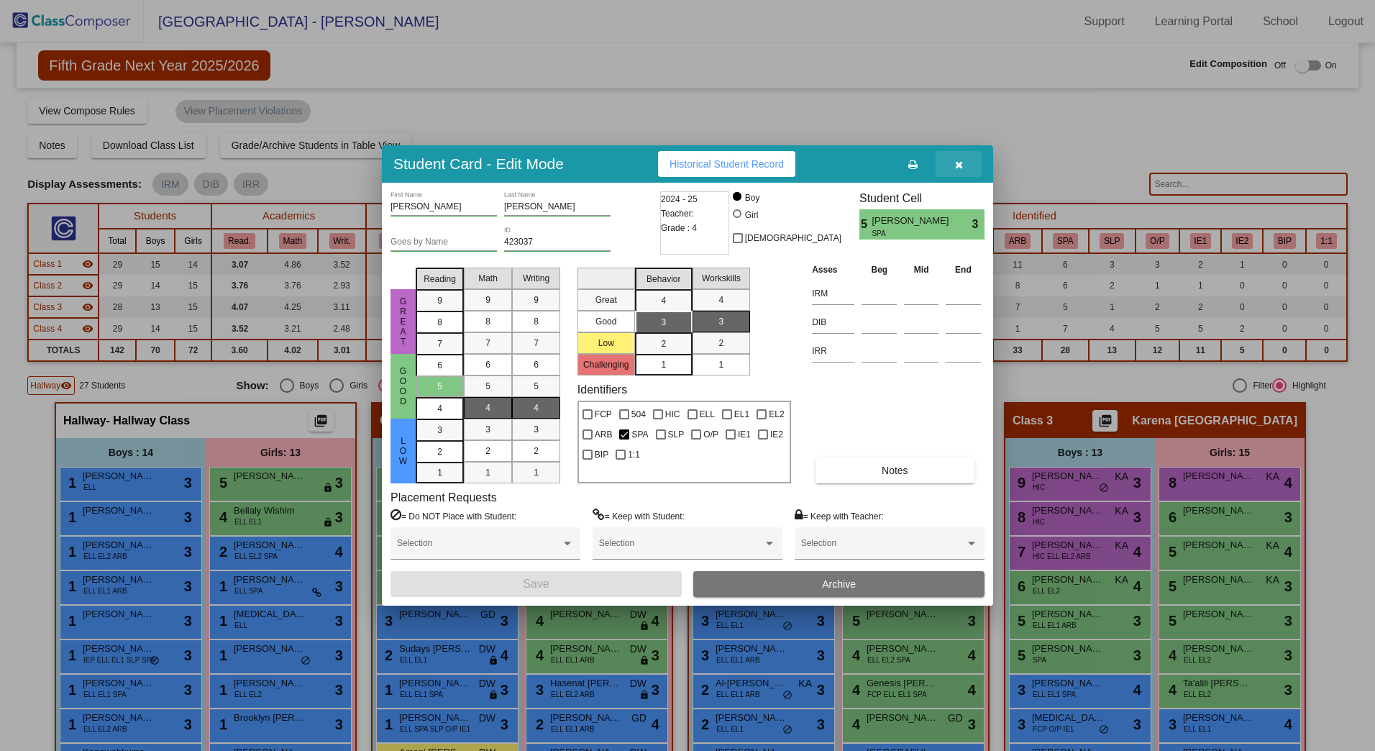
click at [958, 165] on icon "button" at bounding box center [959, 165] width 8 height 10
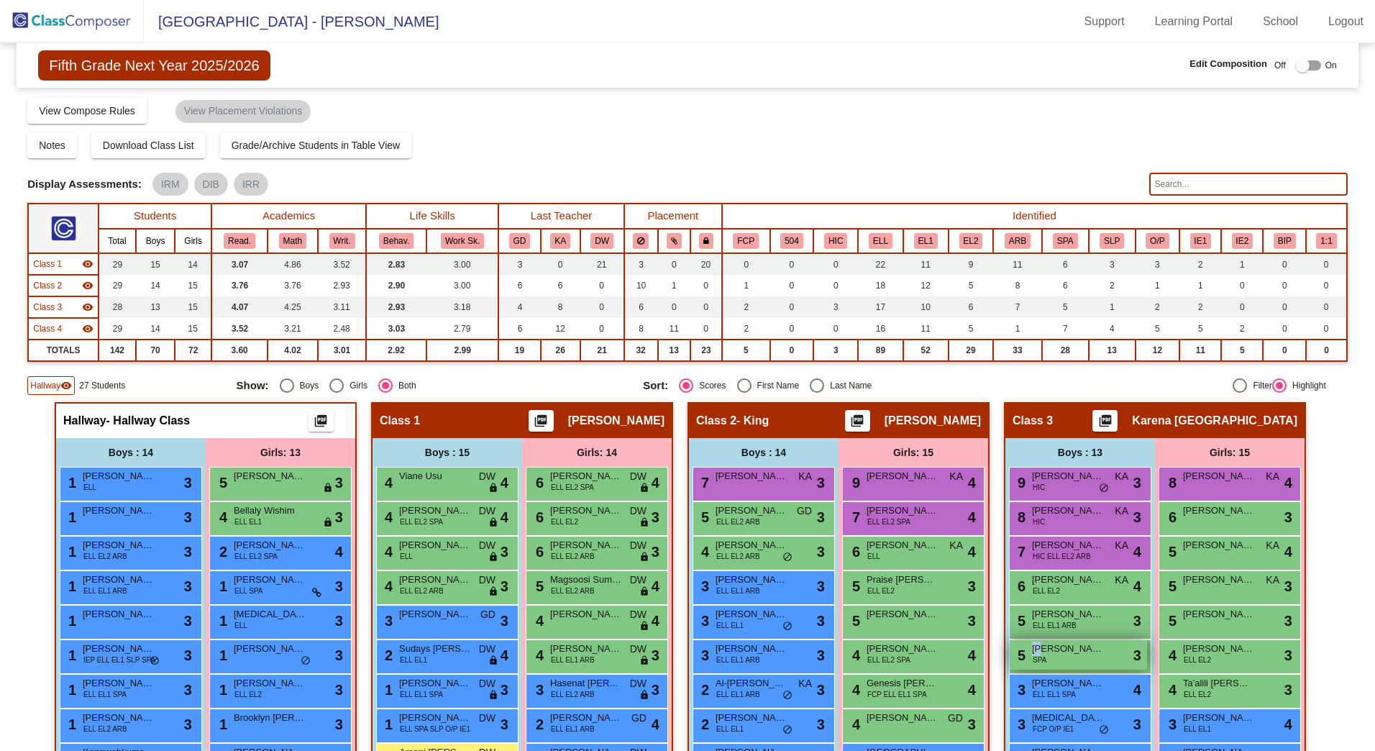
drag, startPoint x: 1053, startPoint y: 658, endPoint x: 1040, endPoint y: 650, distance: 15.2
click at [1040, 650] on div "5 [PERSON_NAME] [PERSON_NAME] SPA lock do_not_disturb_alt 3" at bounding box center [1078, 654] width 137 height 29
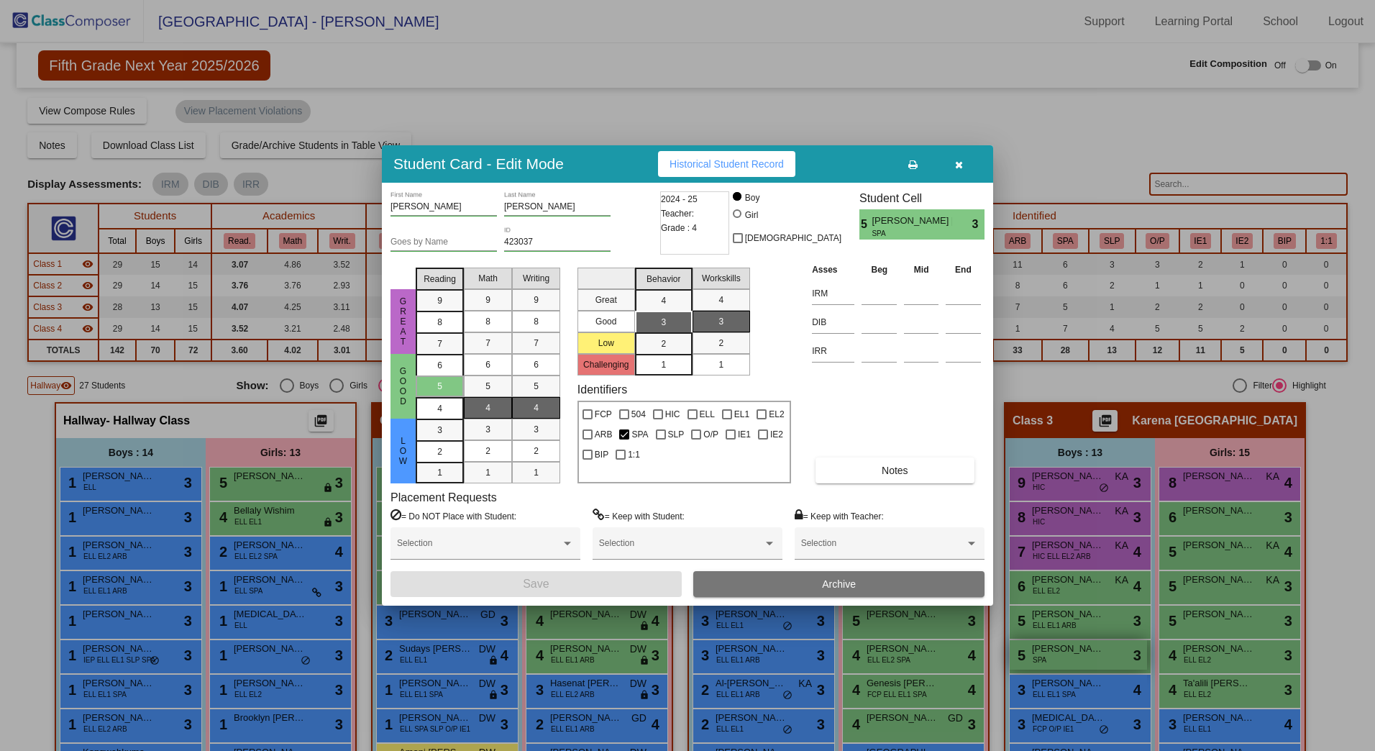
drag, startPoint x: 1040, startPoint y: 650, endPoint x: 1073, endPoint y: 665, distance: 35.7
click at [1072, 665] on div at bounding box center [687, 375] width 1375 height 751
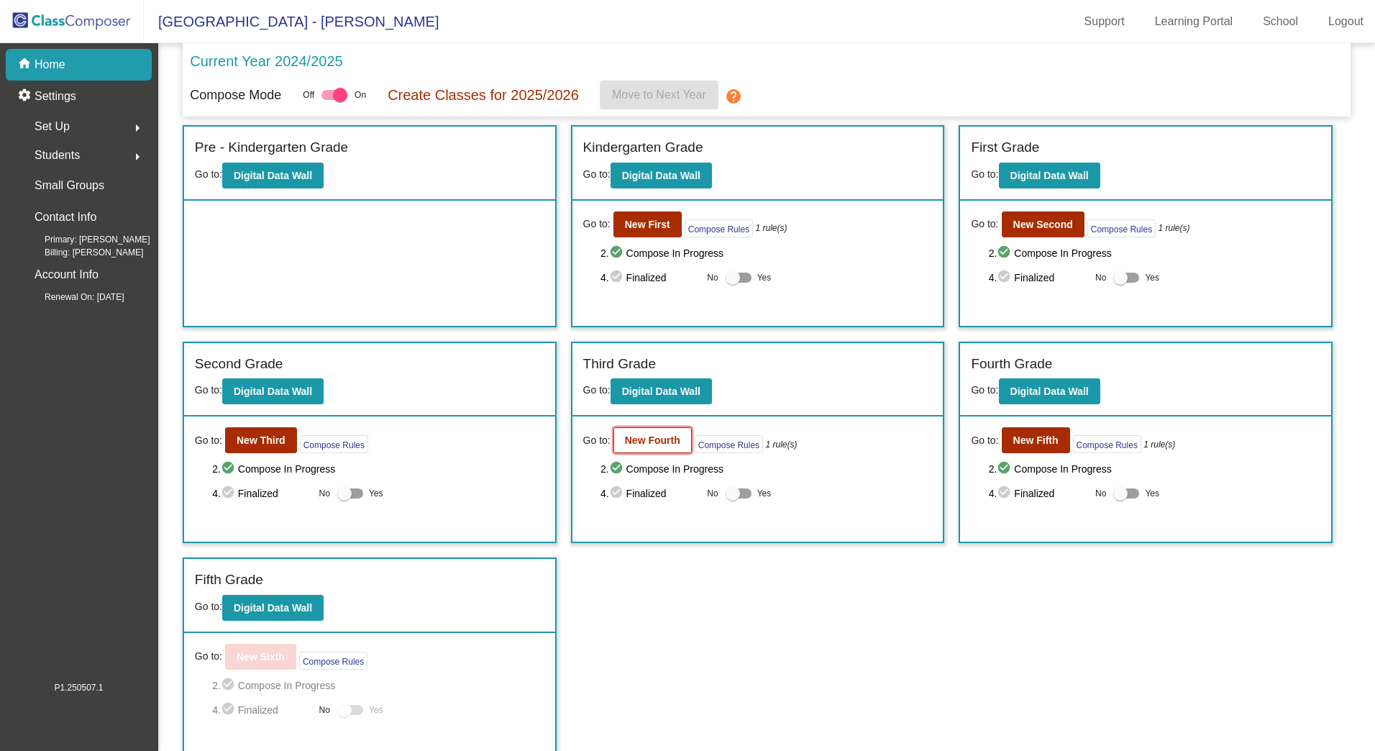
click at [658, 445] on b "New Fourth" at bounding box center [652, 440] width 55 height 12
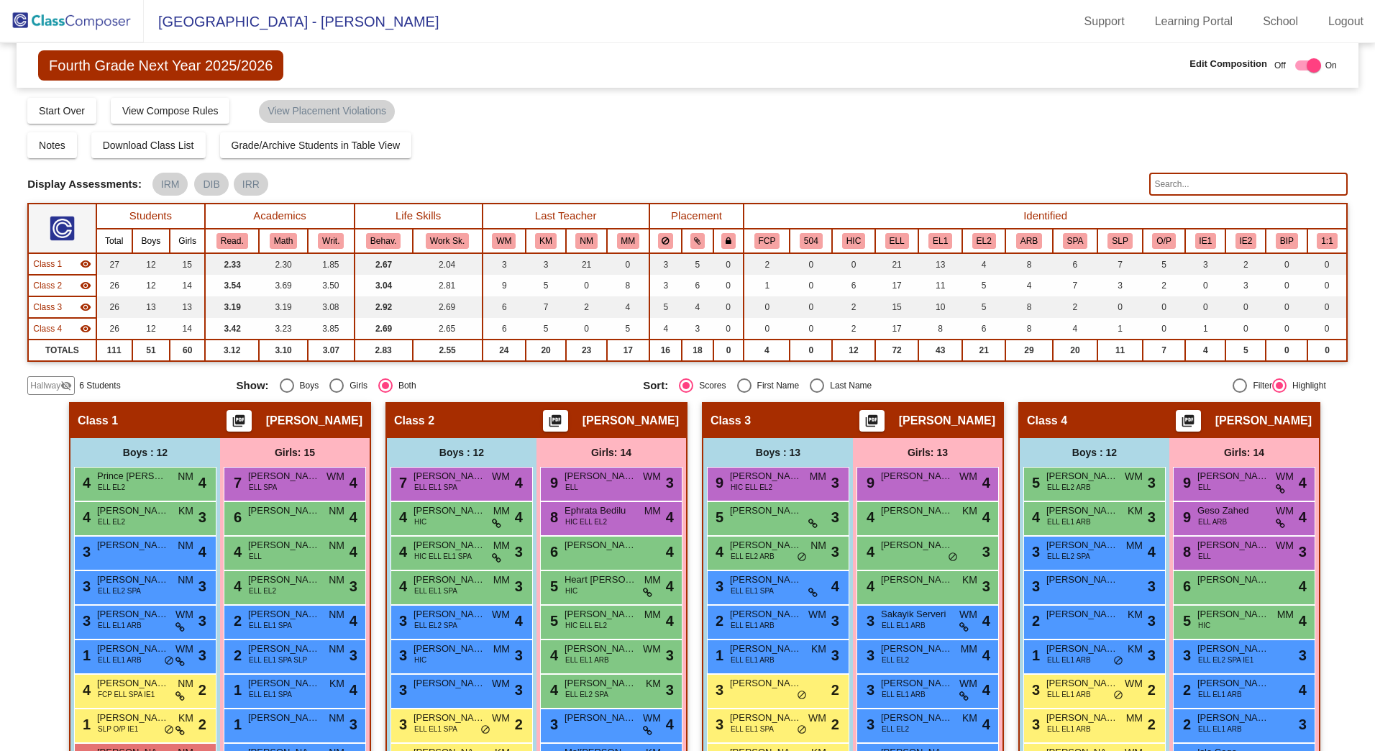
click at [55, 384] on span "Hallway" at bounding box center [45, 385] width 30 height 13
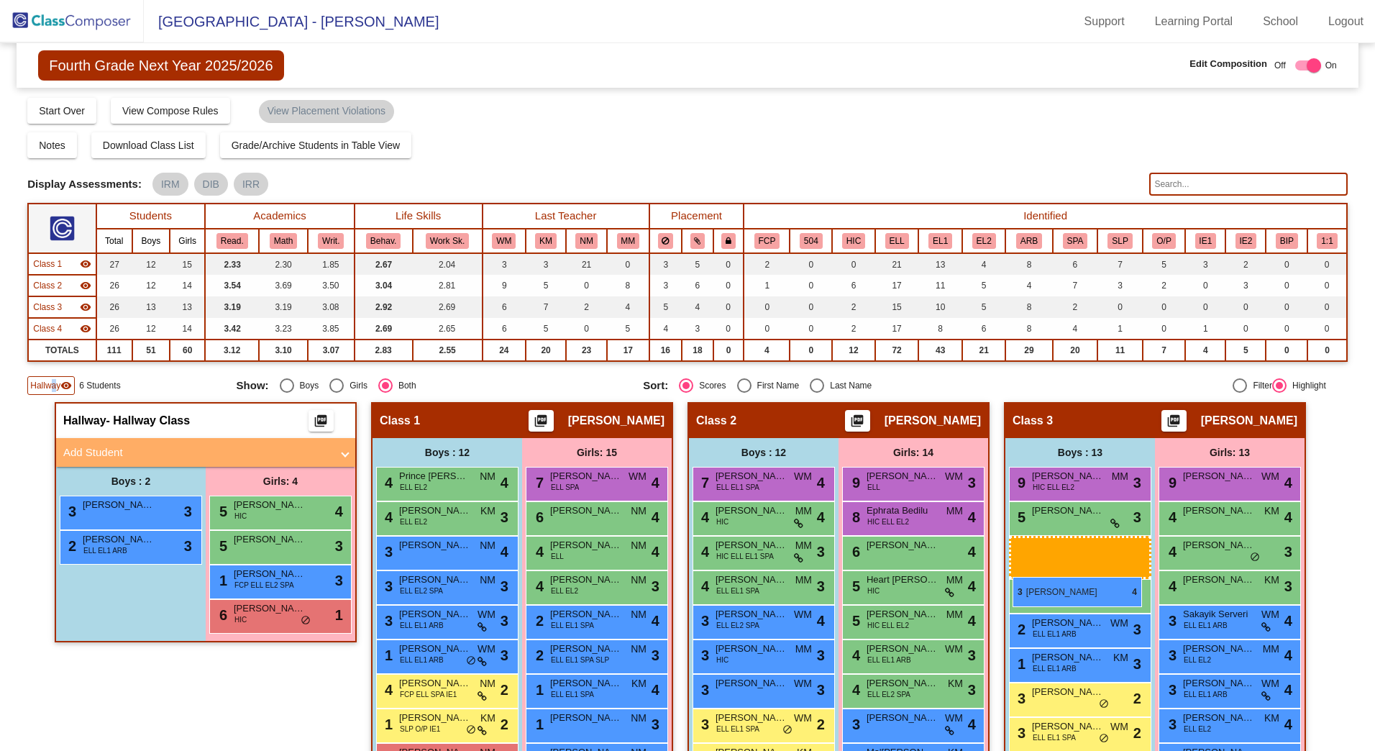
drag, startPoint x: 1080, startPoint y: 584, endPoint x: 1013, endPoint y: 577, distance: 67.3
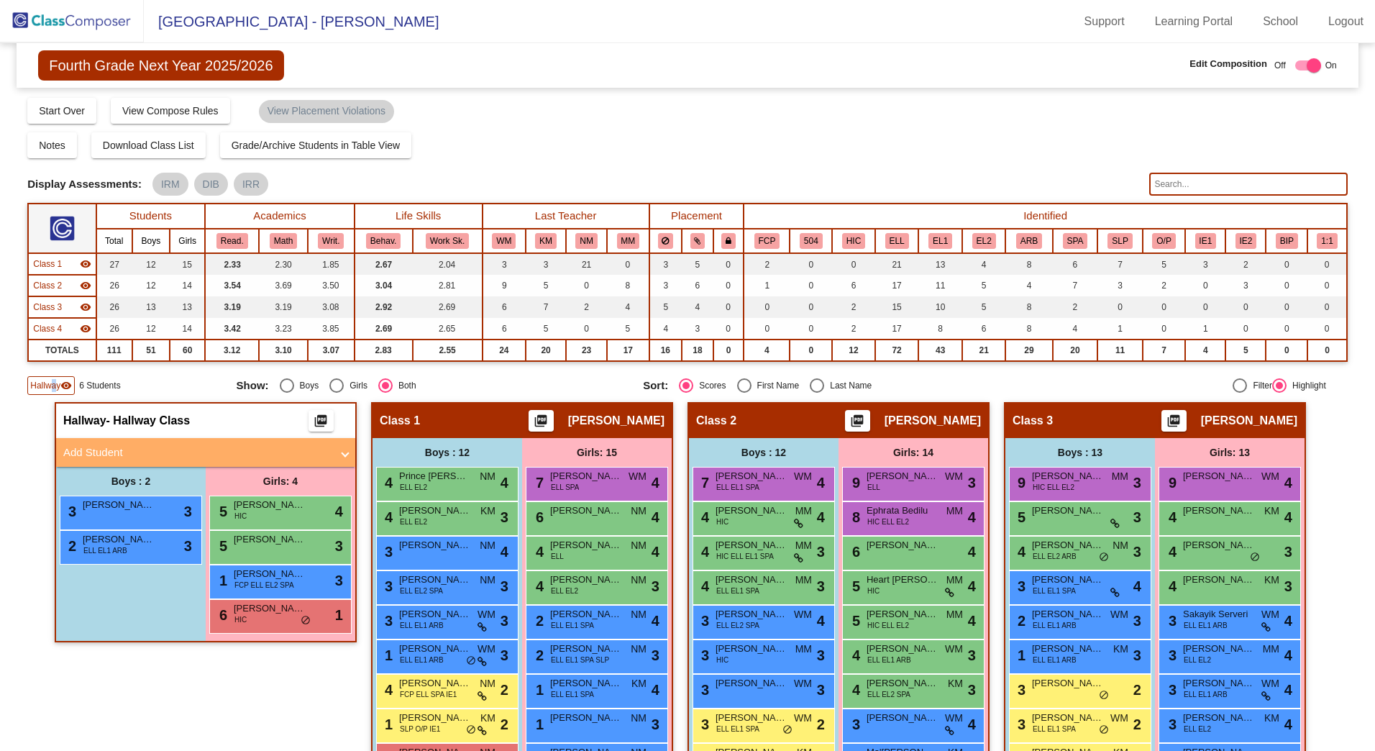
drag, startPoint x: 50, startPoint y: 390, endPoint x: 44, endPoint y: 350, distance: 40.8
click at [50, 390] on span "Hallway" at bounding box center [45, 385] width 30 height 13
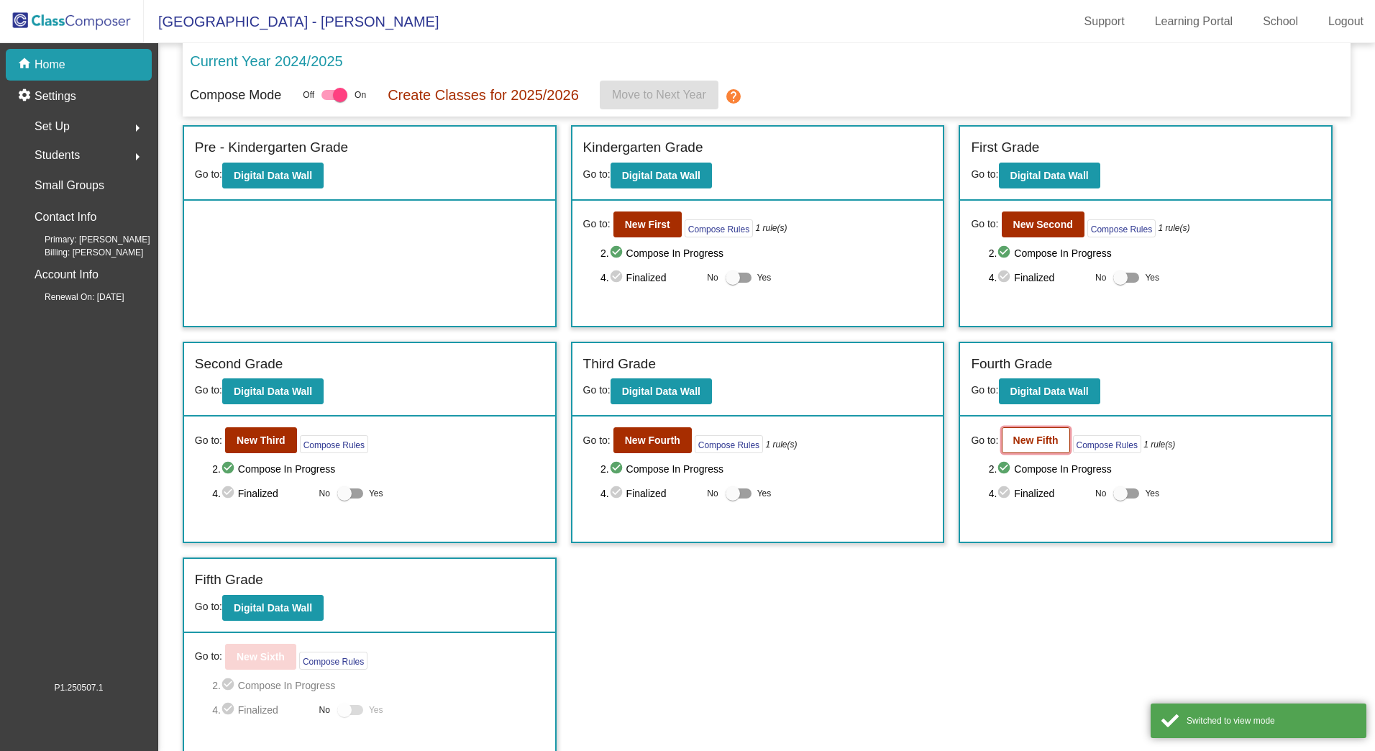
click at [1024, 440] on b "New Fifth" at bounding box center [1036, 440] width 45 height 12
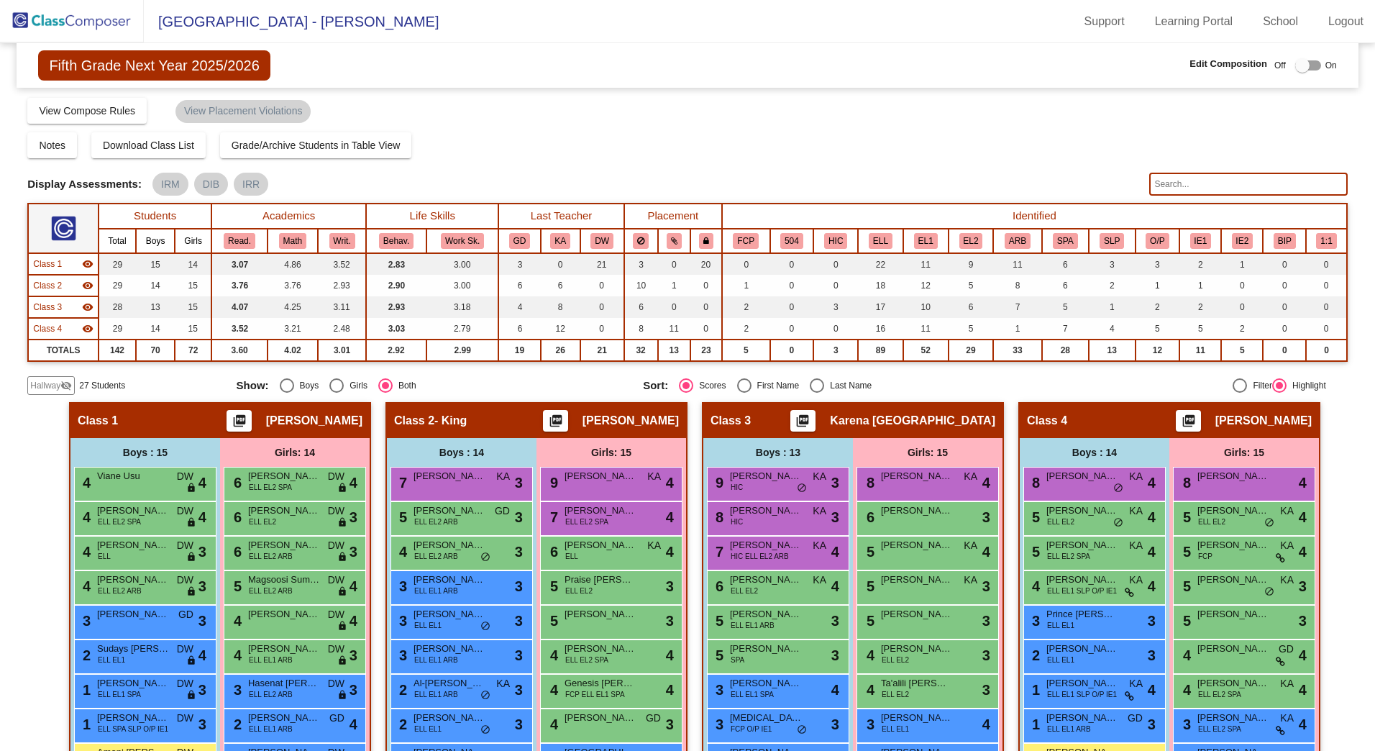
click at [49, 386] on span "Hallway" at bounding box center [45, 385] width 30 height 13
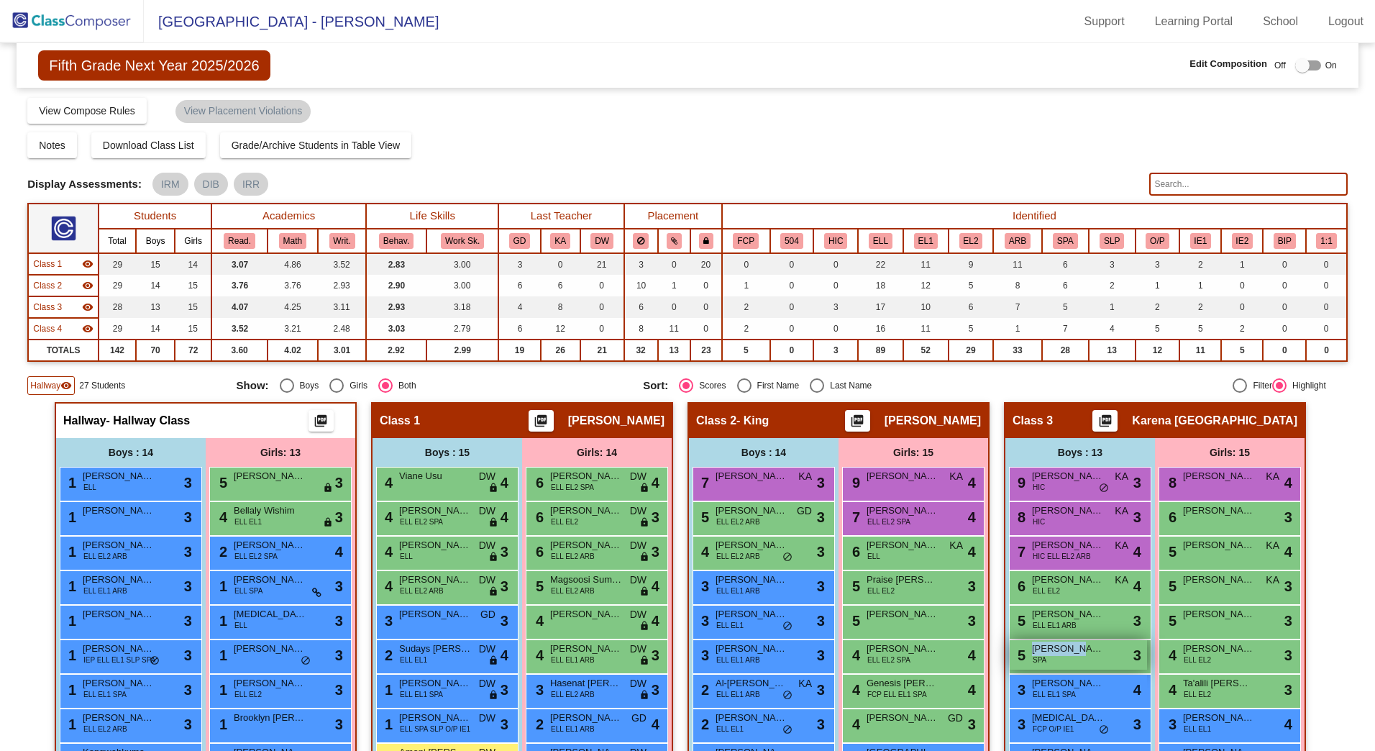
click at [1070, 652] on div "5 [PERSON_NAME] [PERSON_NAME] SPA lock do_not_disturb_alt 3" at bounding box center [1078, 654] width 137 height 29
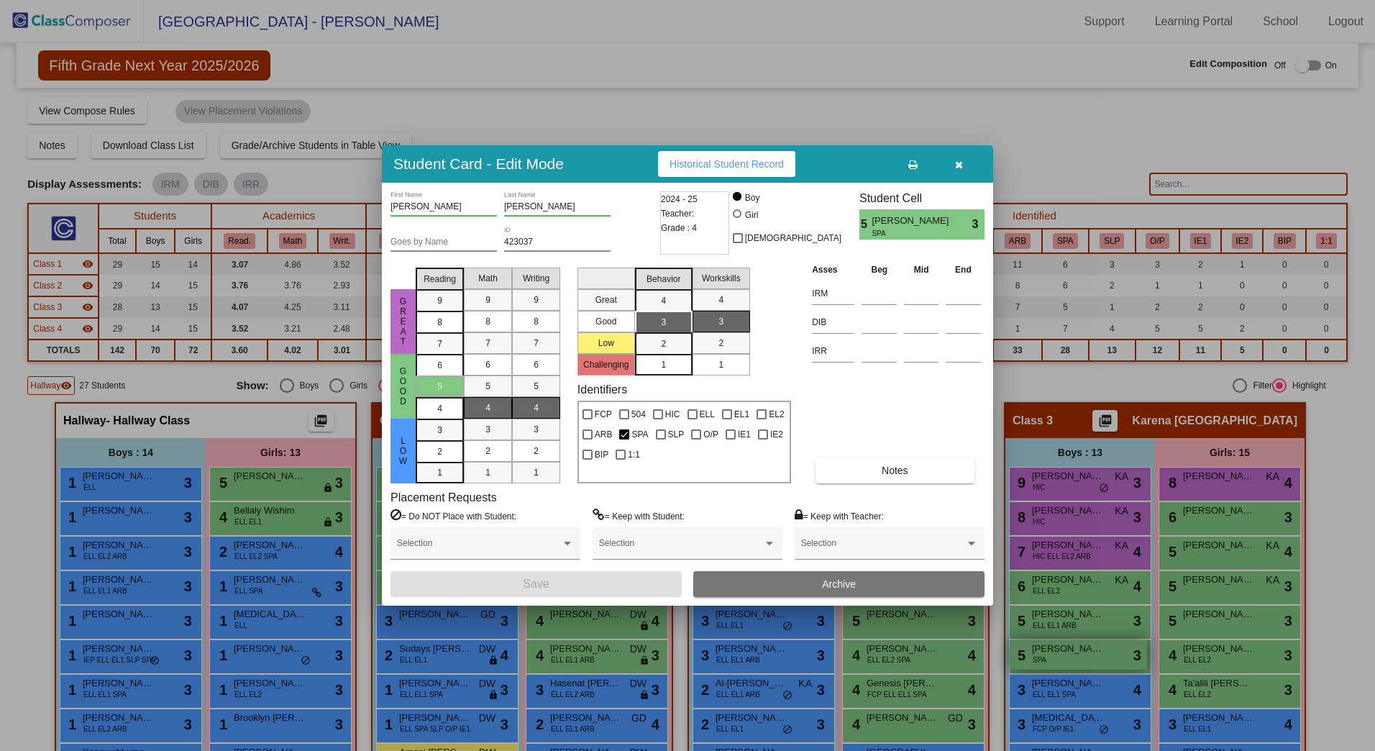
drag, startPoint x: 1070, startPoint y: 652, endPoint x: 1073, endPoint y: 662, distance: 10.5
click at [1073, 662] on div at bounding box center [687, 375] width 1375 height 751
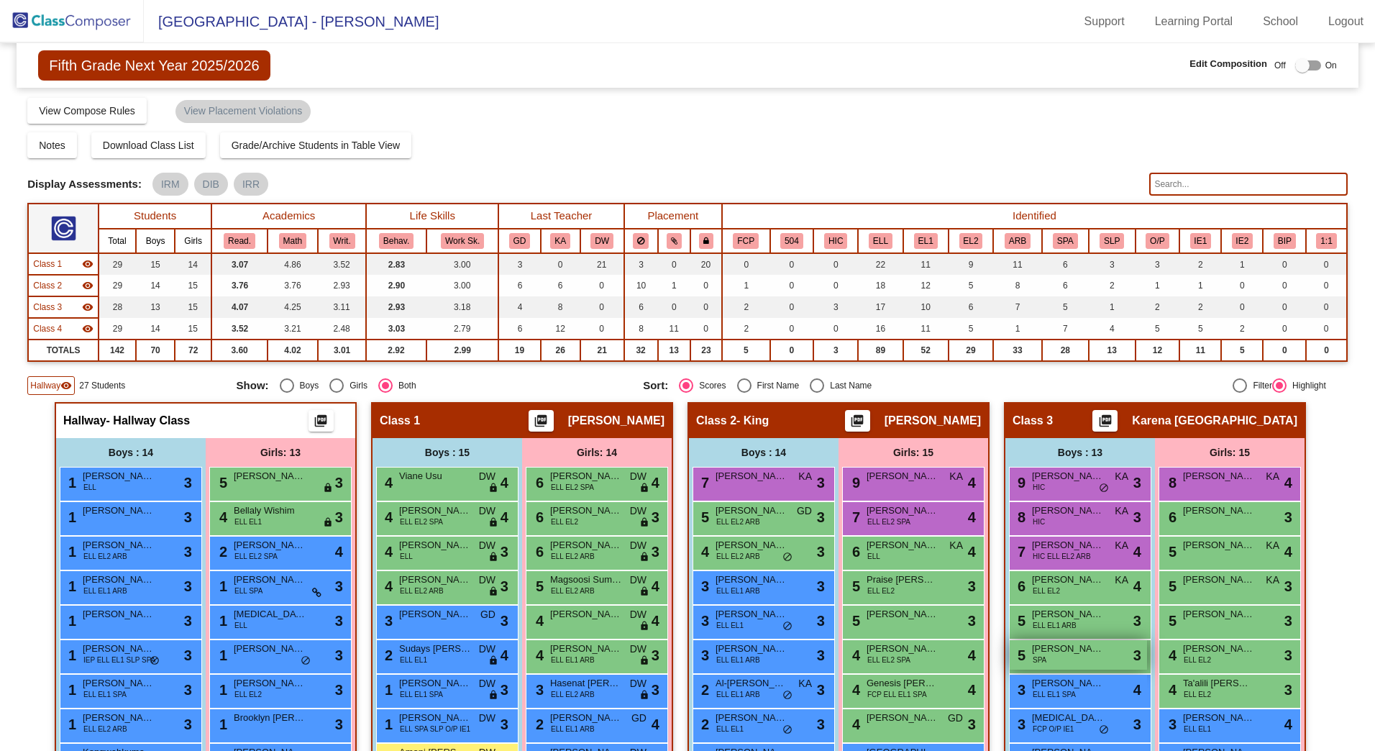
click at [1078, 665] on div "5 [PERSON_NAME] [PERSON_NAME] SPA lock do_not_disturb_alt 3" at bounding box center [1078, 654] width 137 height 29
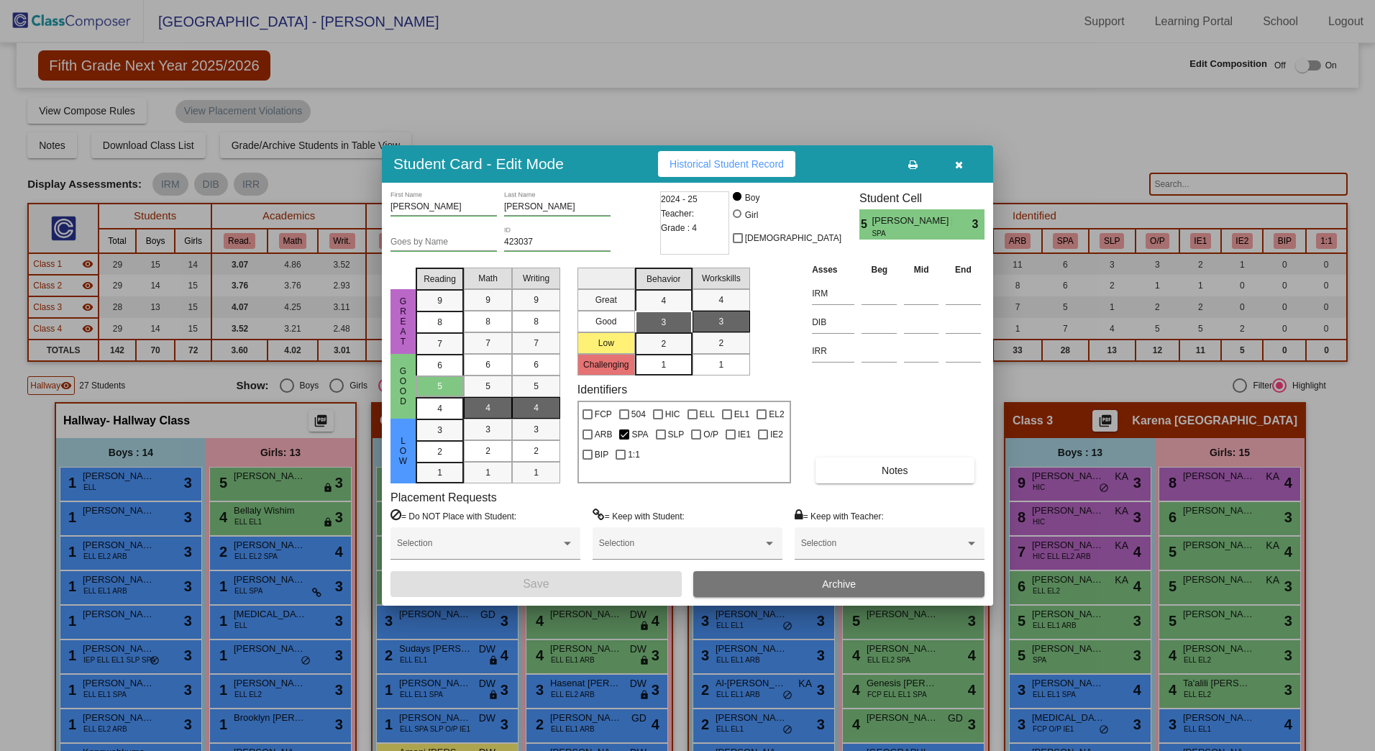
click at [959, 164] on icon "button" at bounding box center [959, 165] width 8 height 10
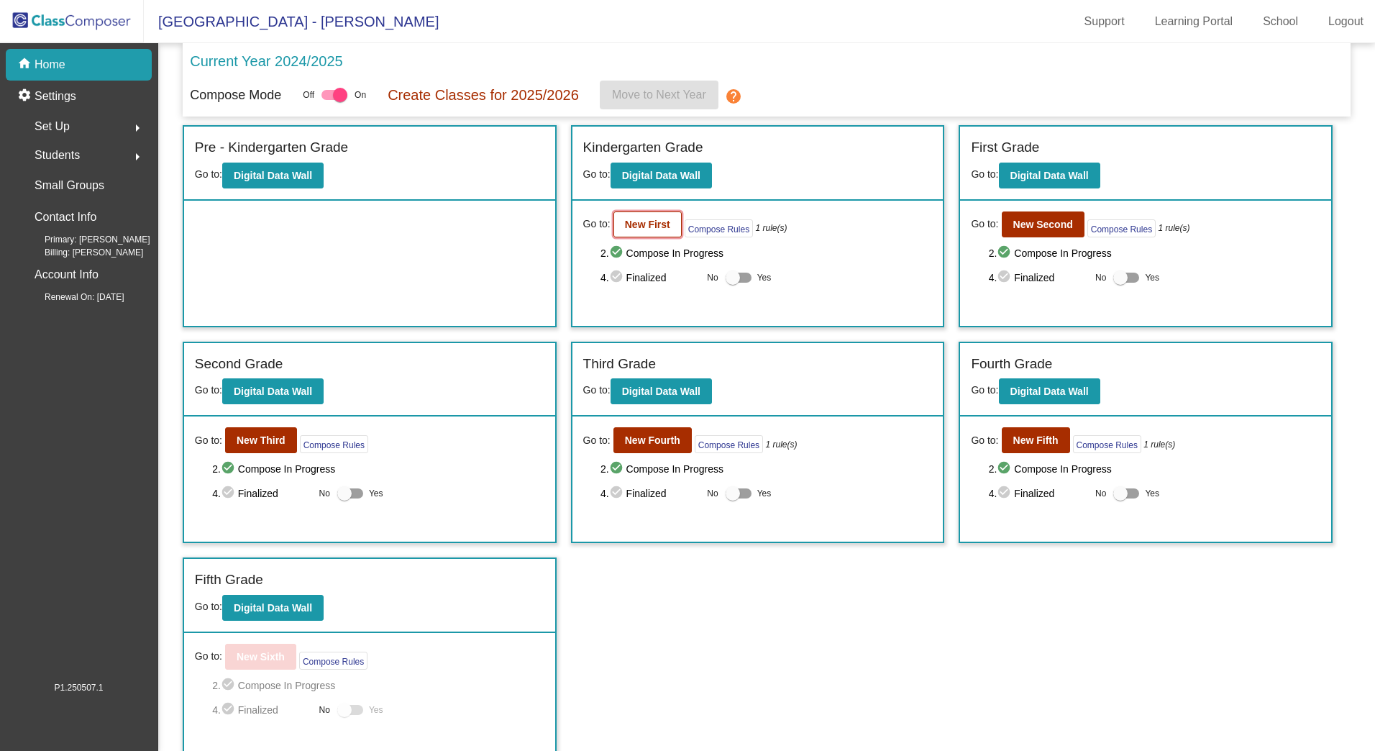
click at [672, 233] on button "New First" at bounding box center [648, 224] width 68 height 26
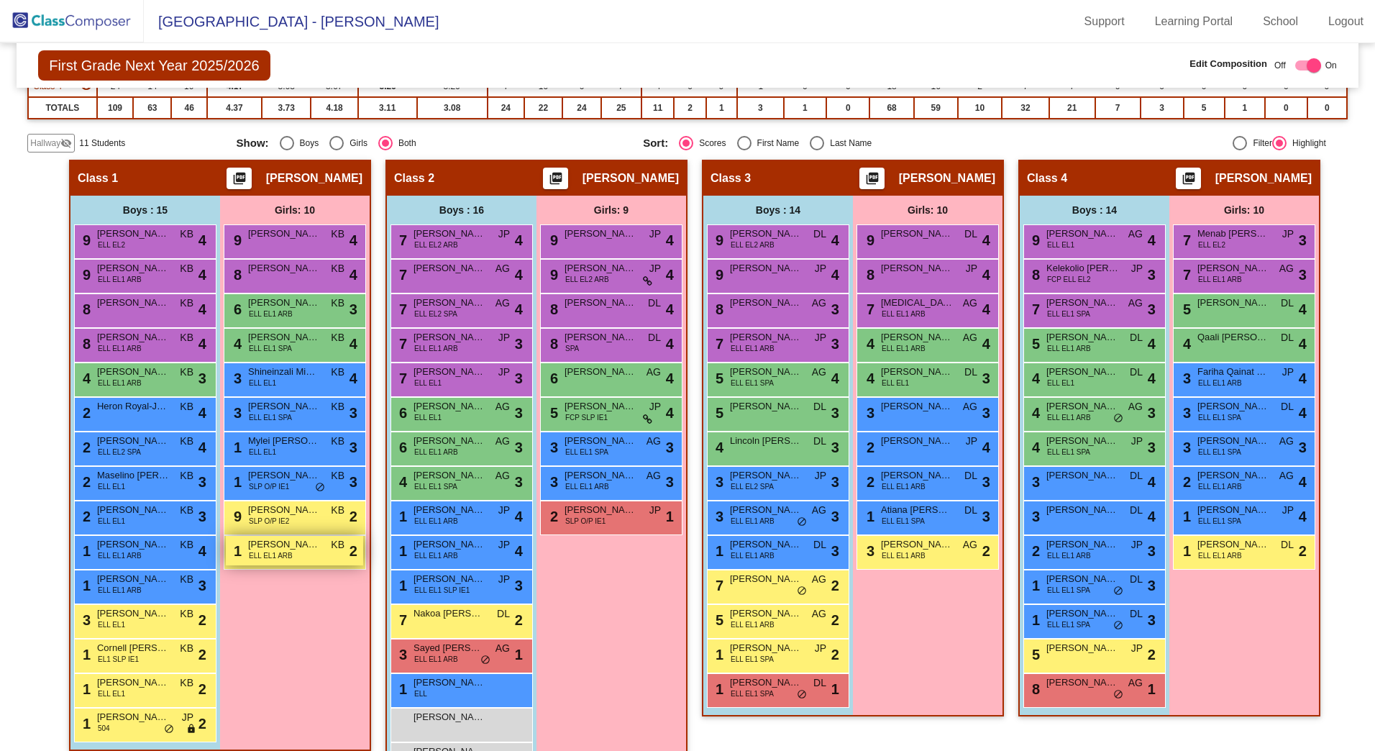
scroll to position [219, 0]
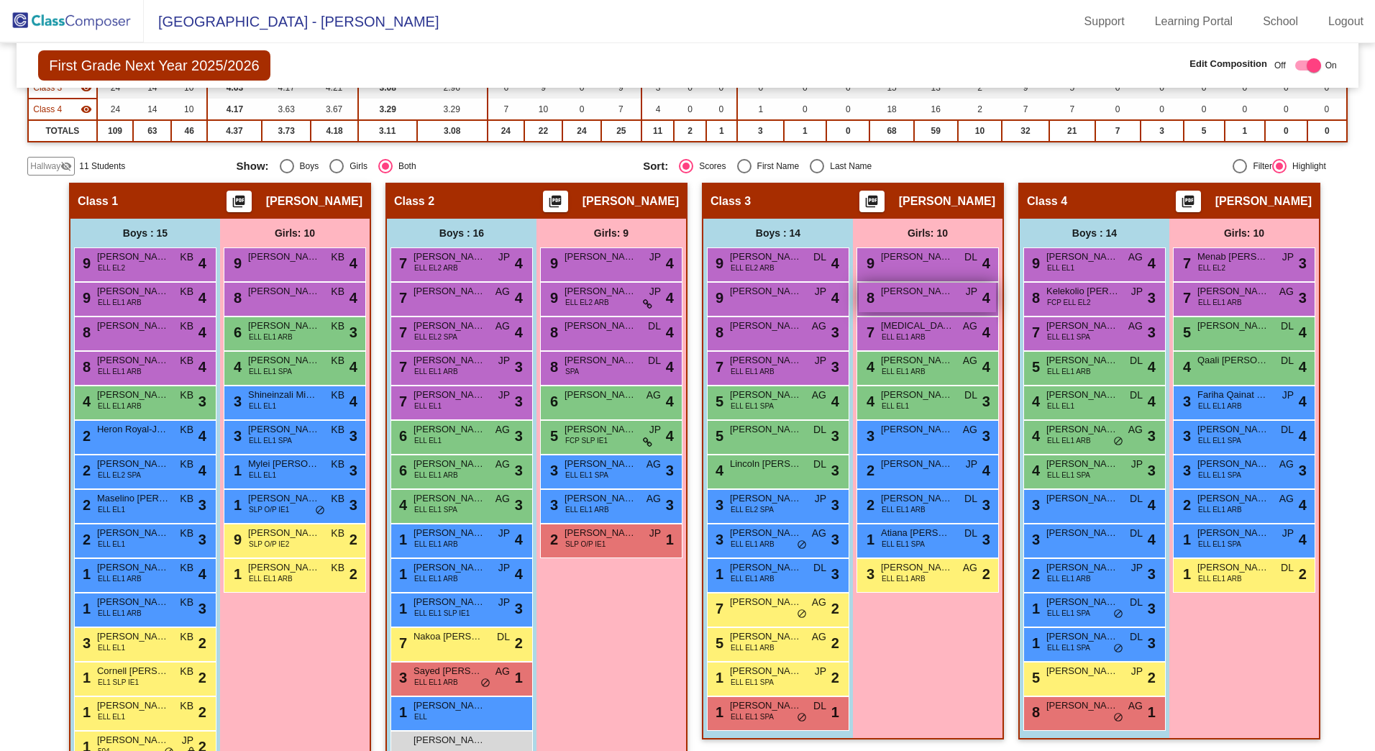
click at [916, 304] on div "8 [PERSON_NAME] [PERSON_NAME] Mito JP lock do_not_disturb_alt 4" at bounding box center [927, 297] width 137 height 29
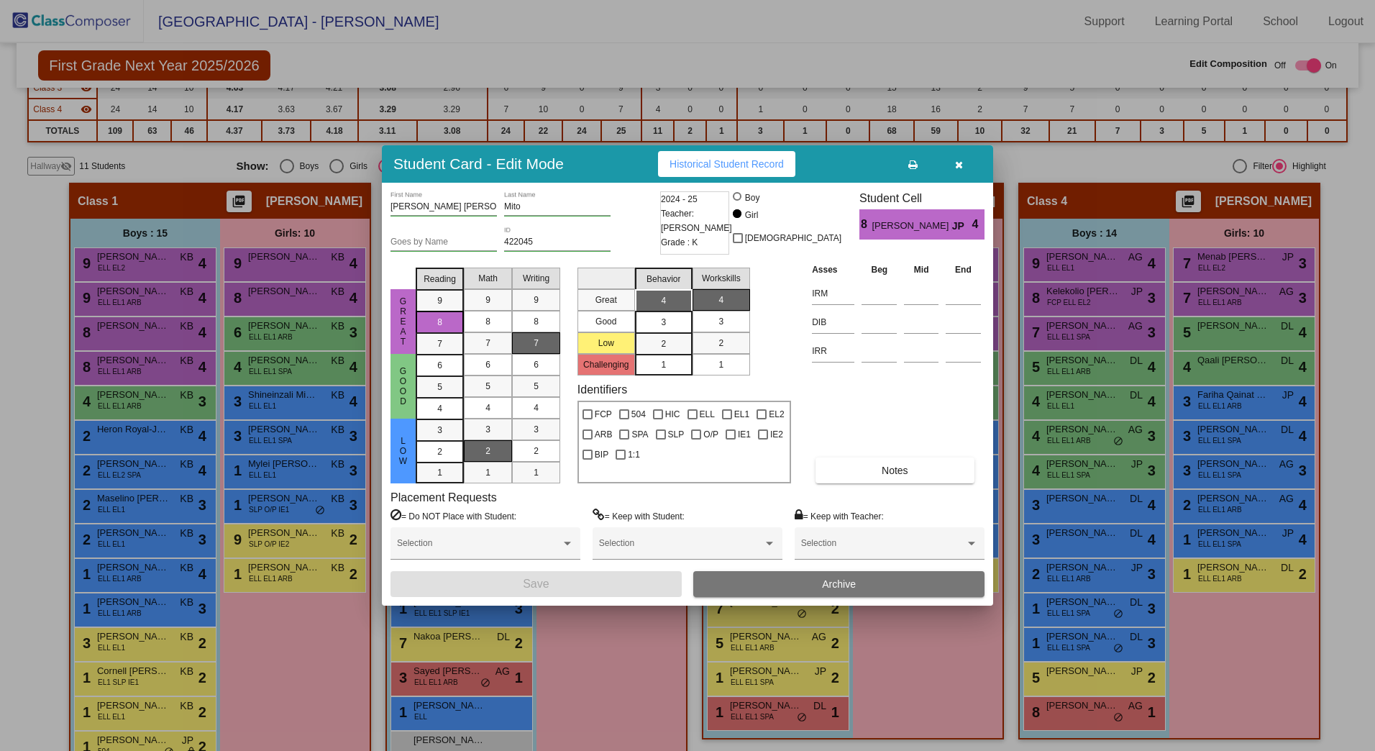
click at [958, 164] on icon "button" at bounding box center [959, 165] width 8 height 10
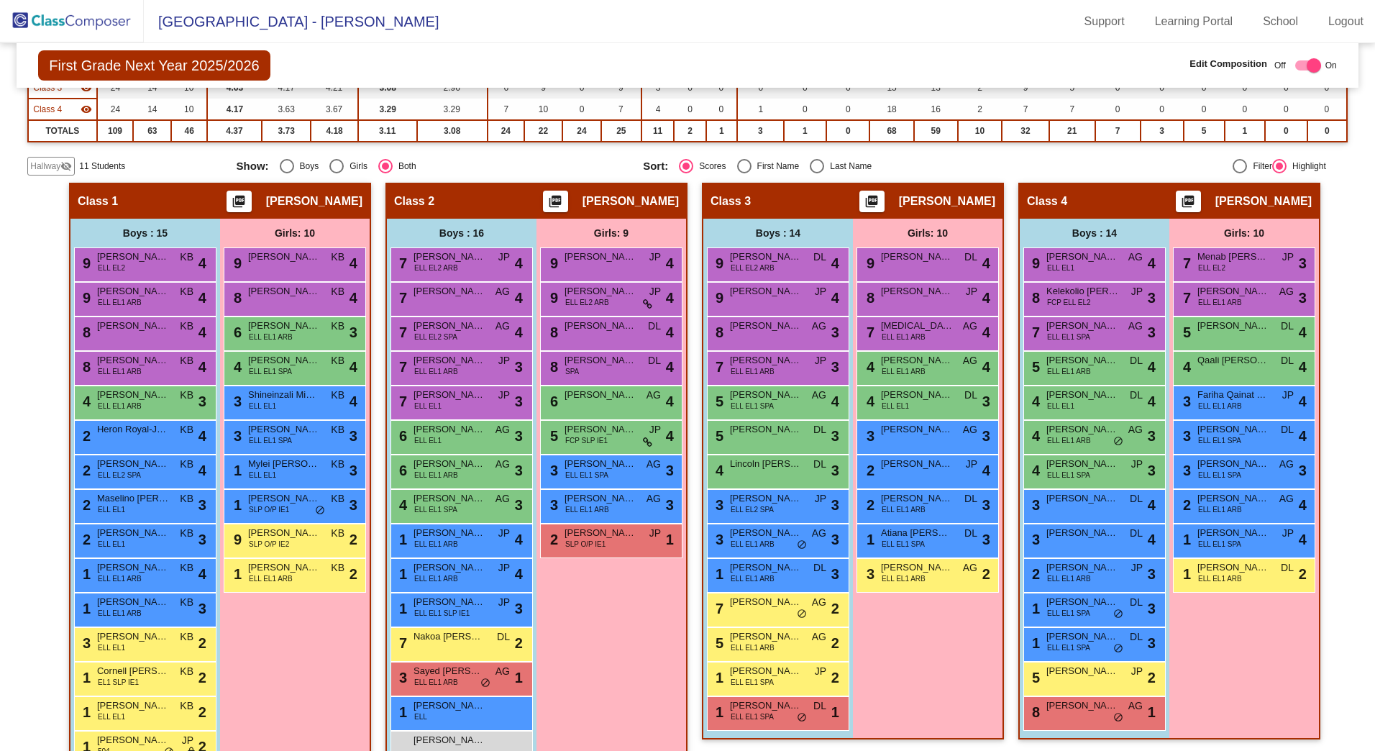
click at [50, 165] on span "Hallway" at bounding box center [45, 166] width 30 height 13
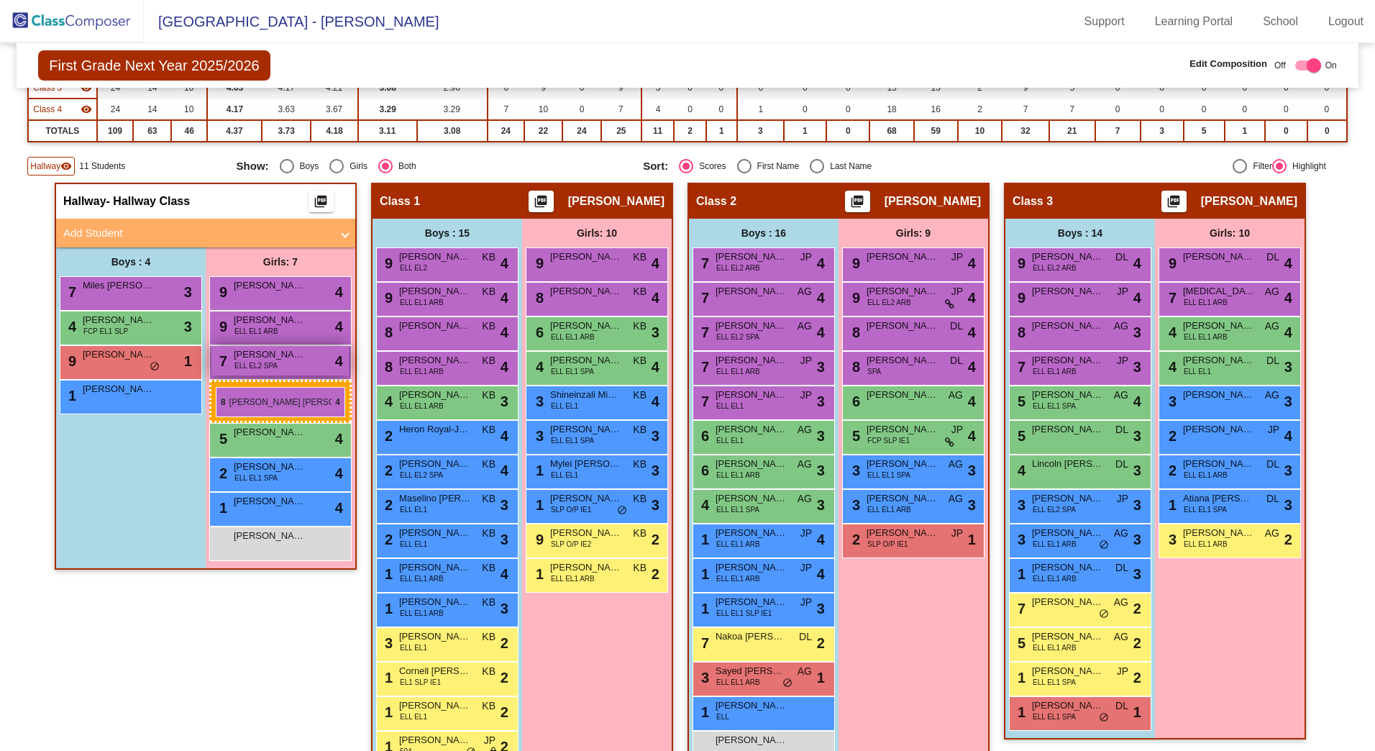
drag, startPoint x: 1234, startPoint y: 302, endPoint x: 211, endPoint y: 388, distance: 1025.8
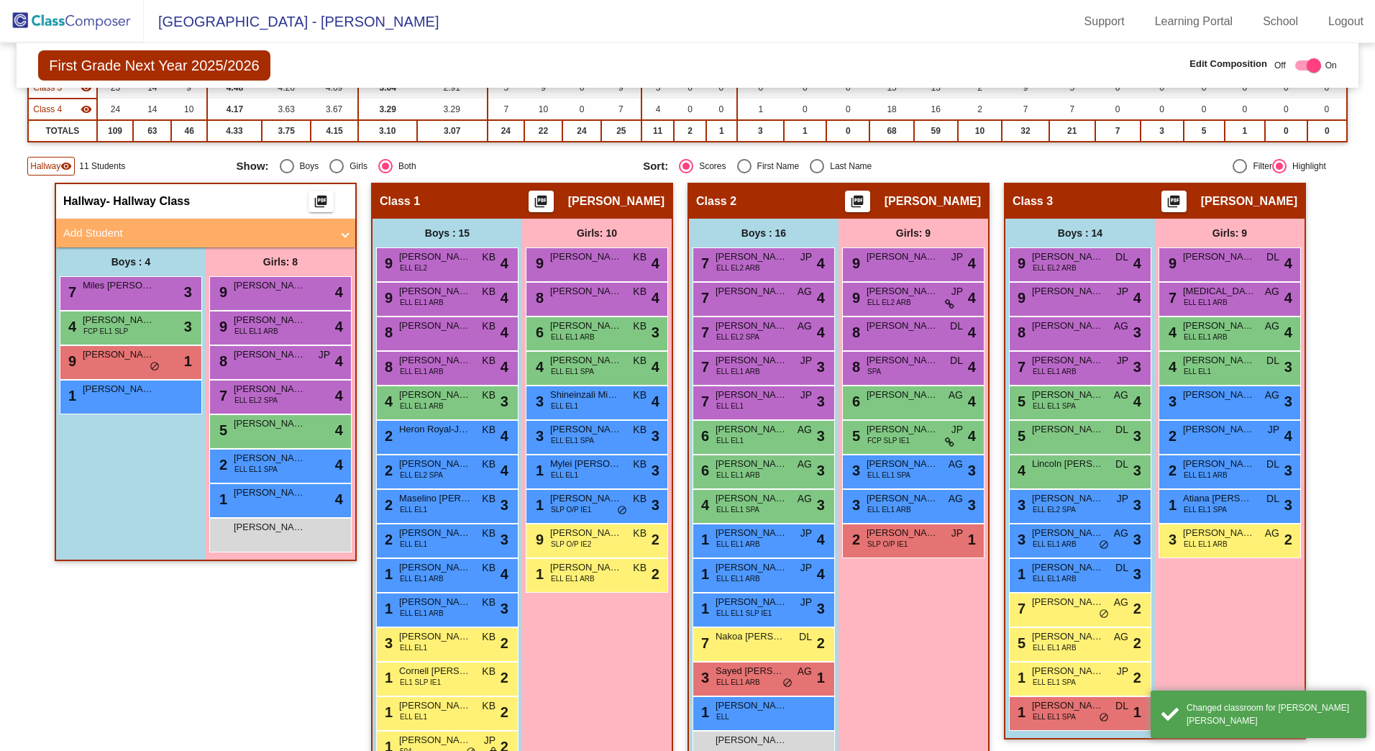
click at [42, 161] on span "Hallway" at bounding box center [45, 166] width 30 height 13
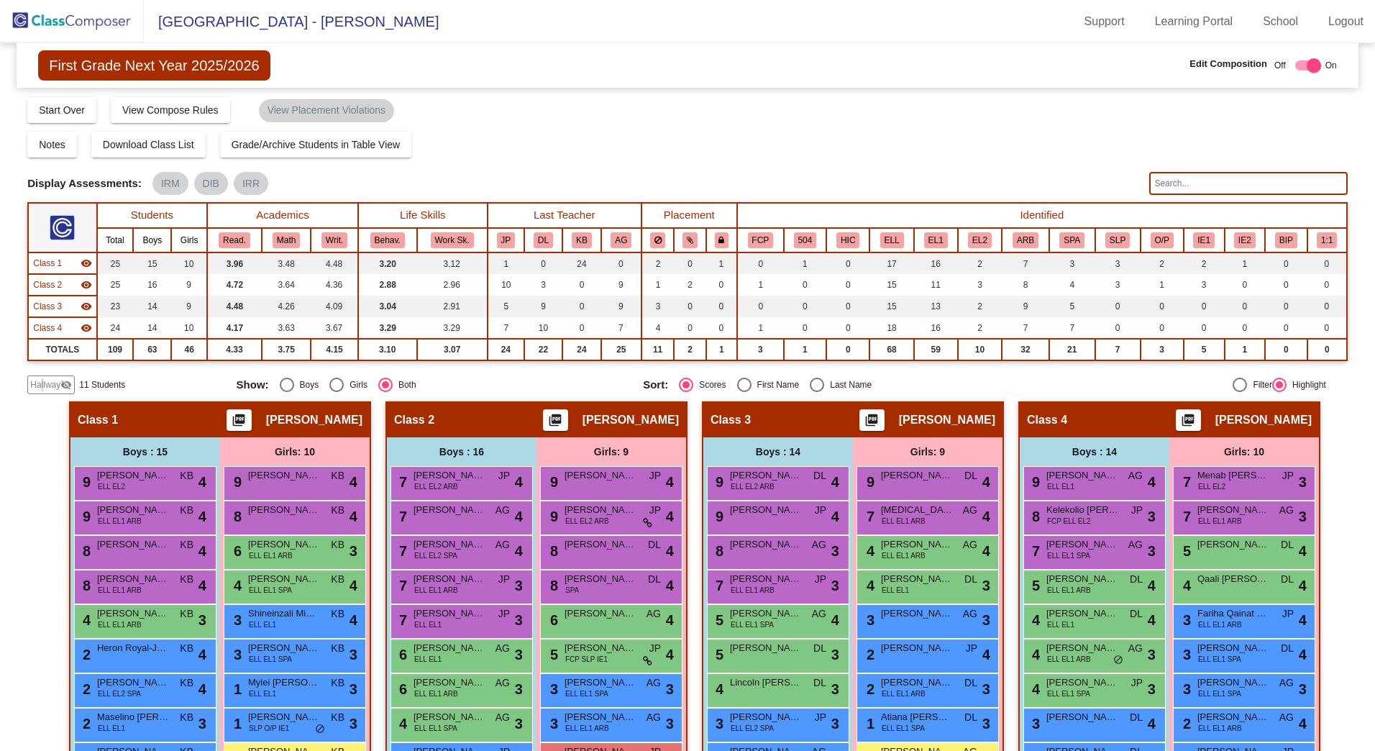
scroll to position [0, 0]
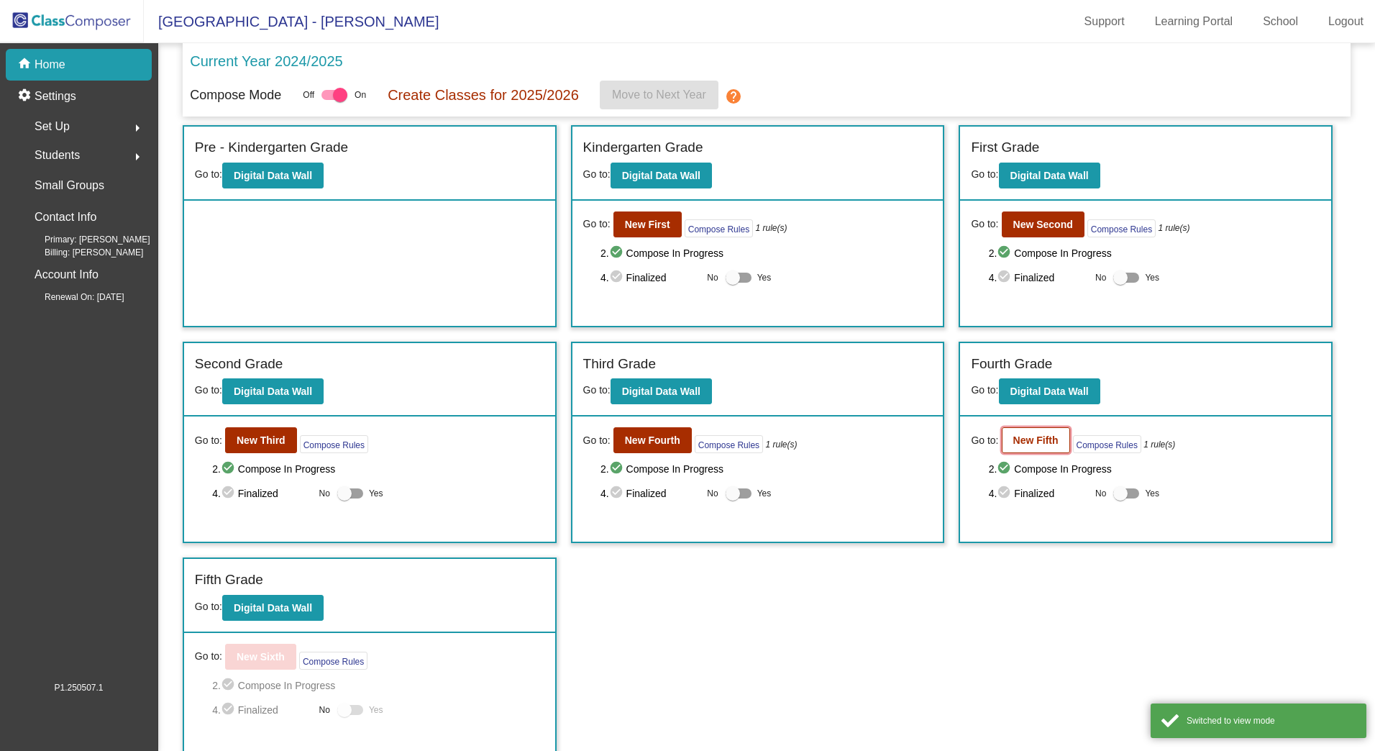
click at [1022, 434] on b "New Fifth" at bounding box center [1036, 440] width 45 height 12
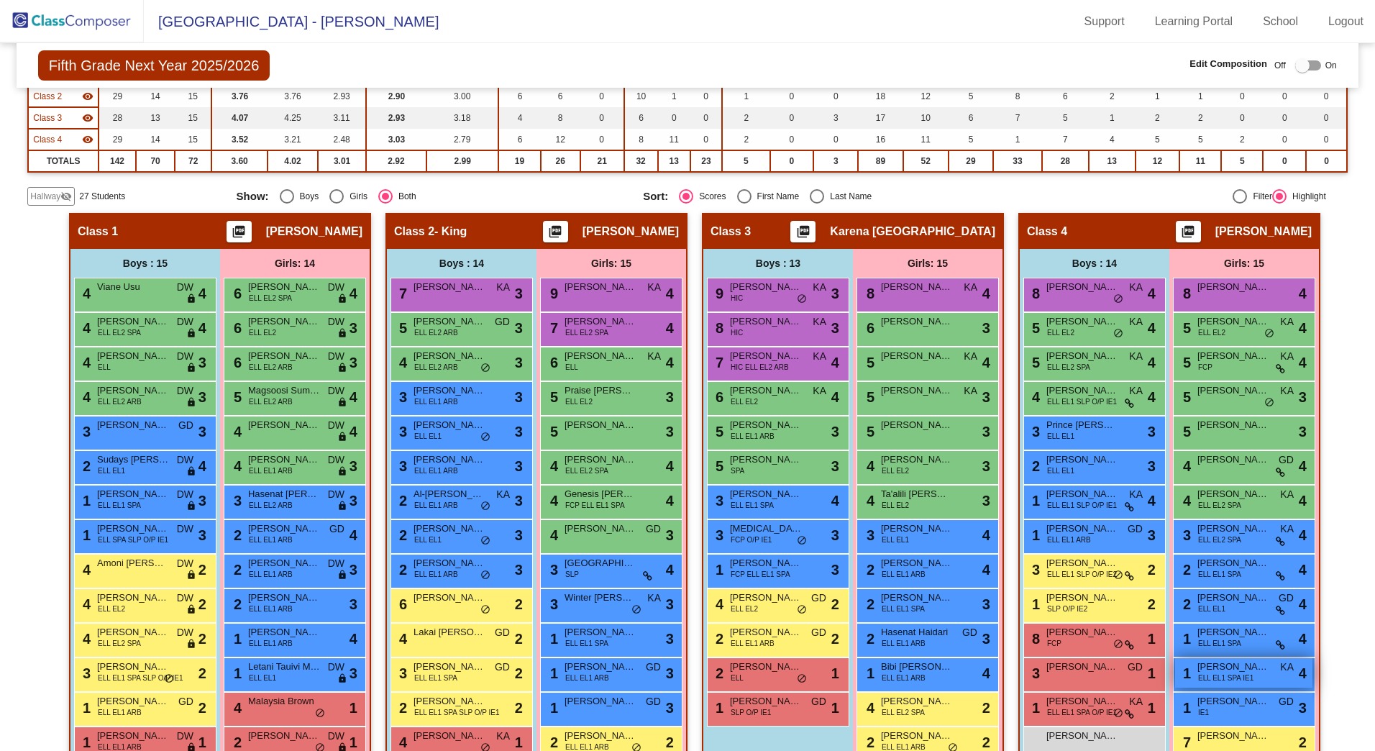
scroll to position [216, 0]
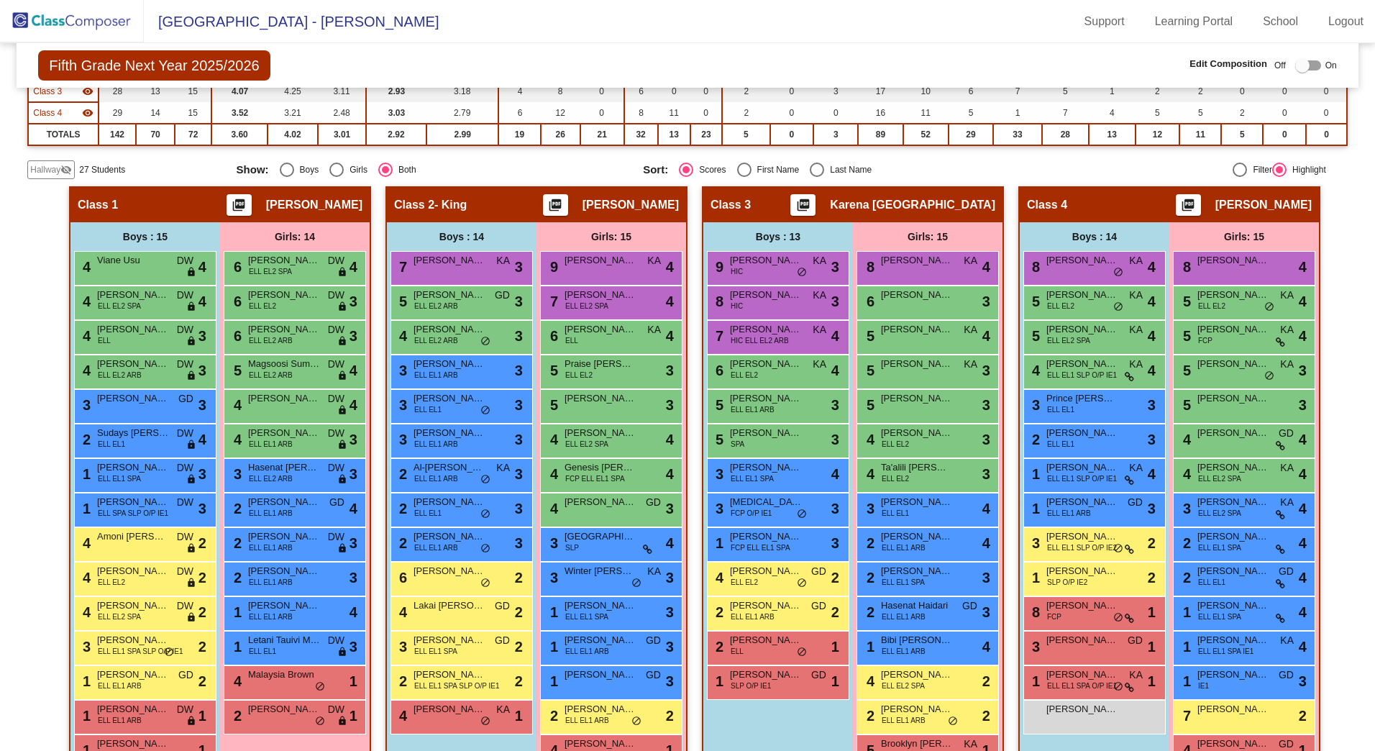
click at [53, 170] on span "Hallway" at bounding box center [45, 169] width 30 height 13
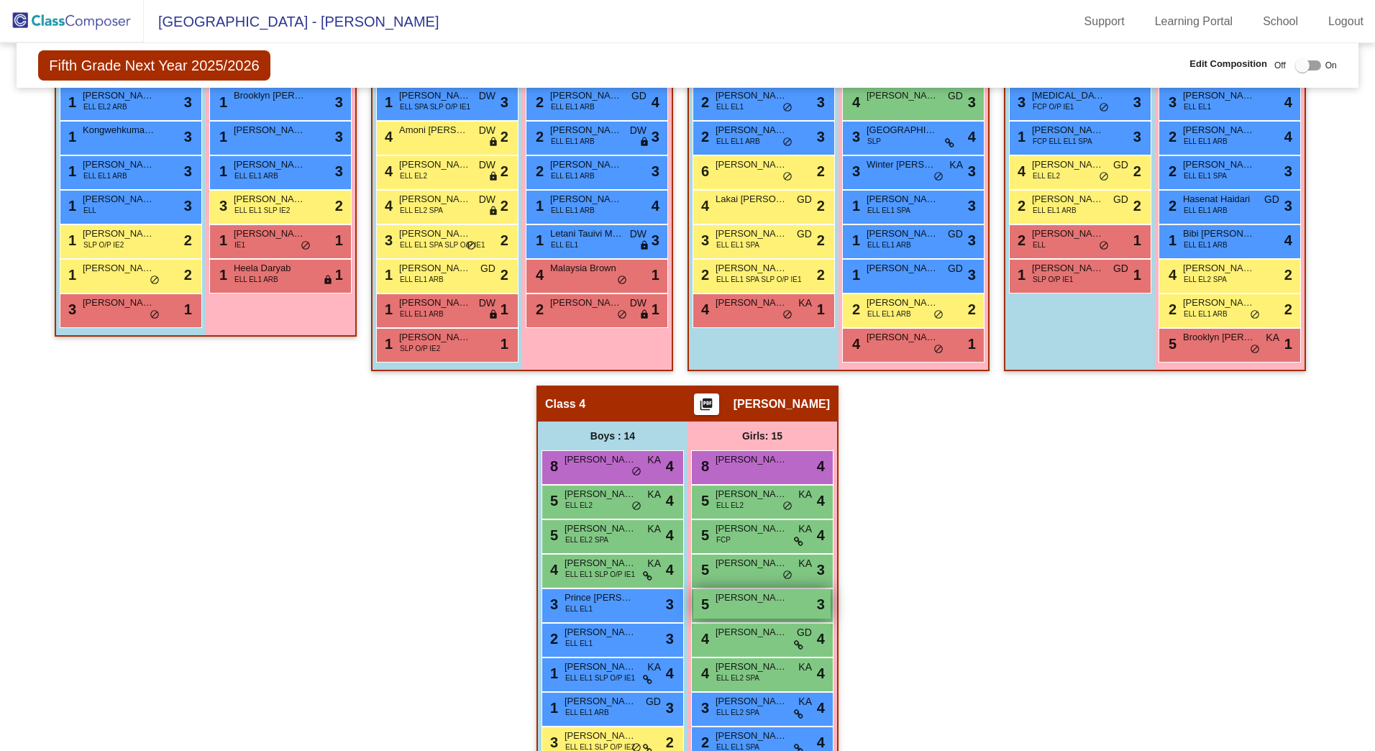
scroll to position [647, 0]
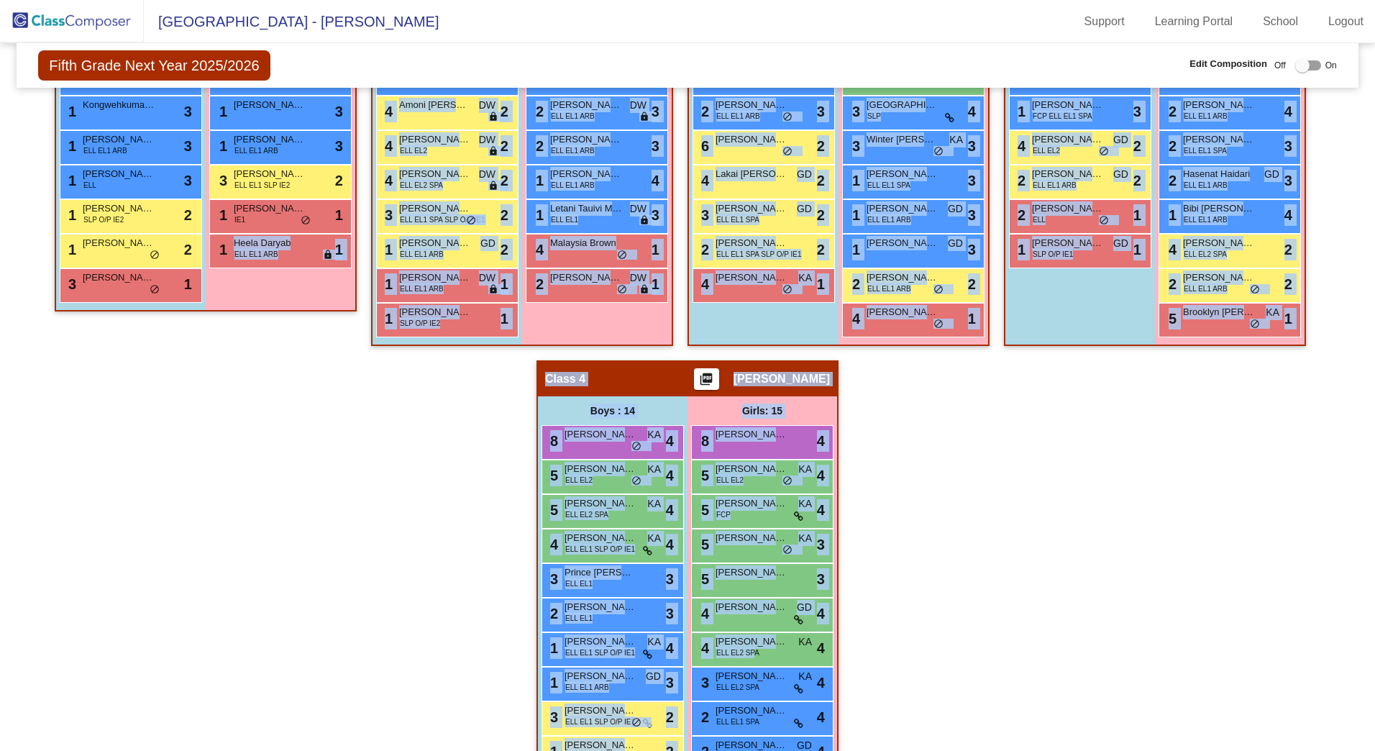
drag, startPoint x: 747, startPoint y: 652, endPoint x: 279, endPoint y: 275, distance: 601.1
click at [279, 275] on div "Hallway - Hallway Class picture_as_pdf Add Student First Name Last Name Student…" at bounding box center [687, 360] width 1321 height 1211
drag, startPoint x: 279, startPoint y: 275, endPoint x: 276, endPoint y: 284, distance: 10.0
click at [276, 284] on div "Girls: 13 5 [PERSON_NAME] lock do_not_disturb_alt 3 4 Bellaly Wishim ELL EL1 lo…" at bounding box center [281, 50] width 150 height 519
click at [1075, 490] on div "Hallway - Hallway Class picture_as_pdf Add Student First Name Last Name Student…" at bounding box center [687, 360] width 1321 height 1211
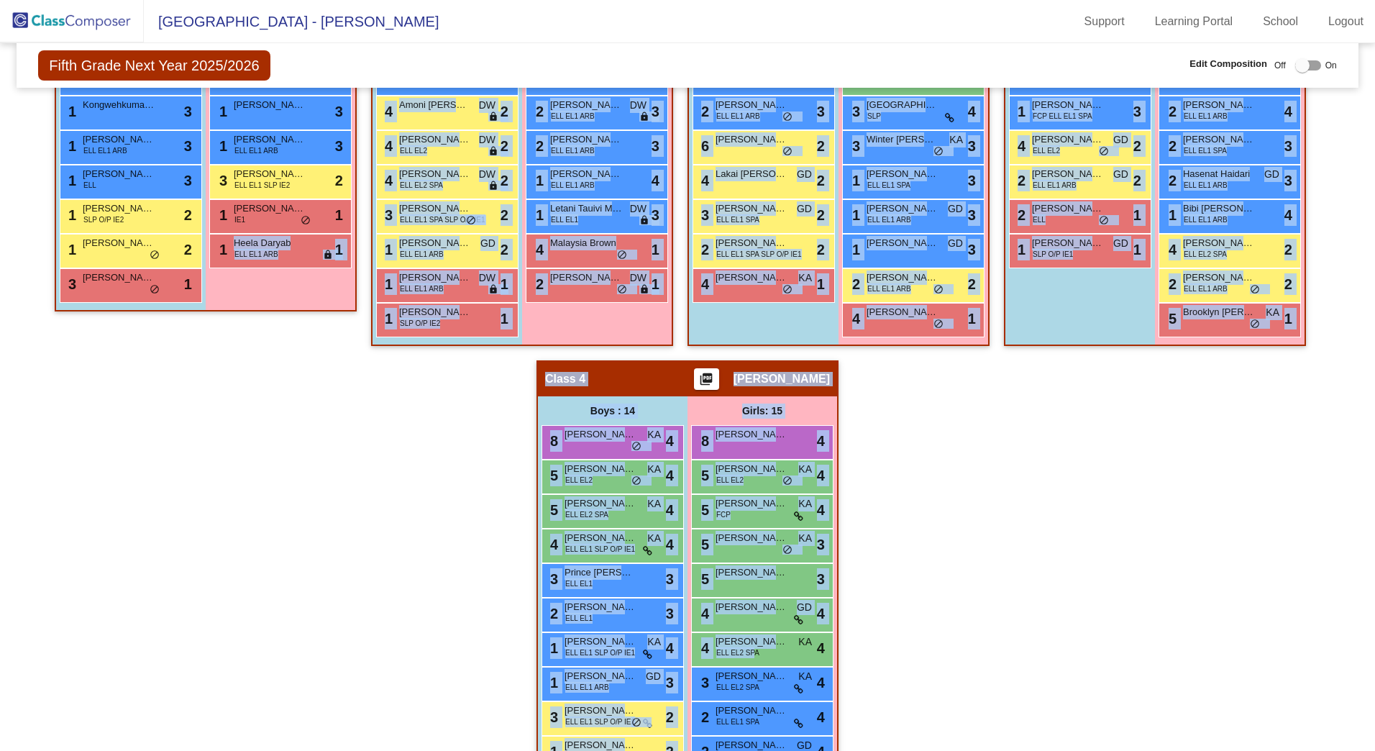
click at [1007, 572] on div "Hallway - Hallway Class picture_as_pdf Add Student First Name Last Name Student…" at bounding box center [687, 360] width 1321 height 1211
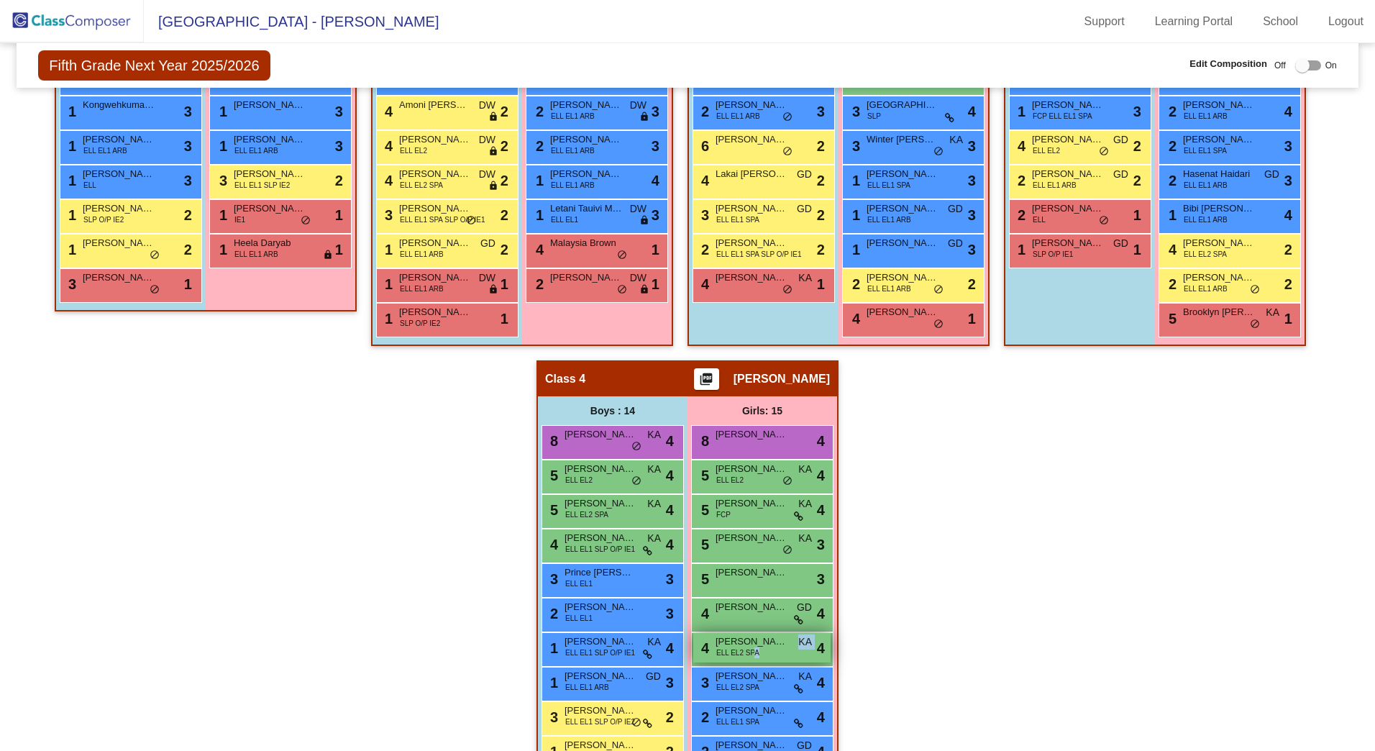
drag, startPoint x: 747, startPoint y: 655, endPoint x: 807, endPoint y: 650, distance: 60.6
click at [807, 650] on div "4 [PERSON_NAME] [PERSON_NAME] EL2 SPA KA lock do_not_disturb_alt 4" at bounding box center [761, 647] width 137 height 29
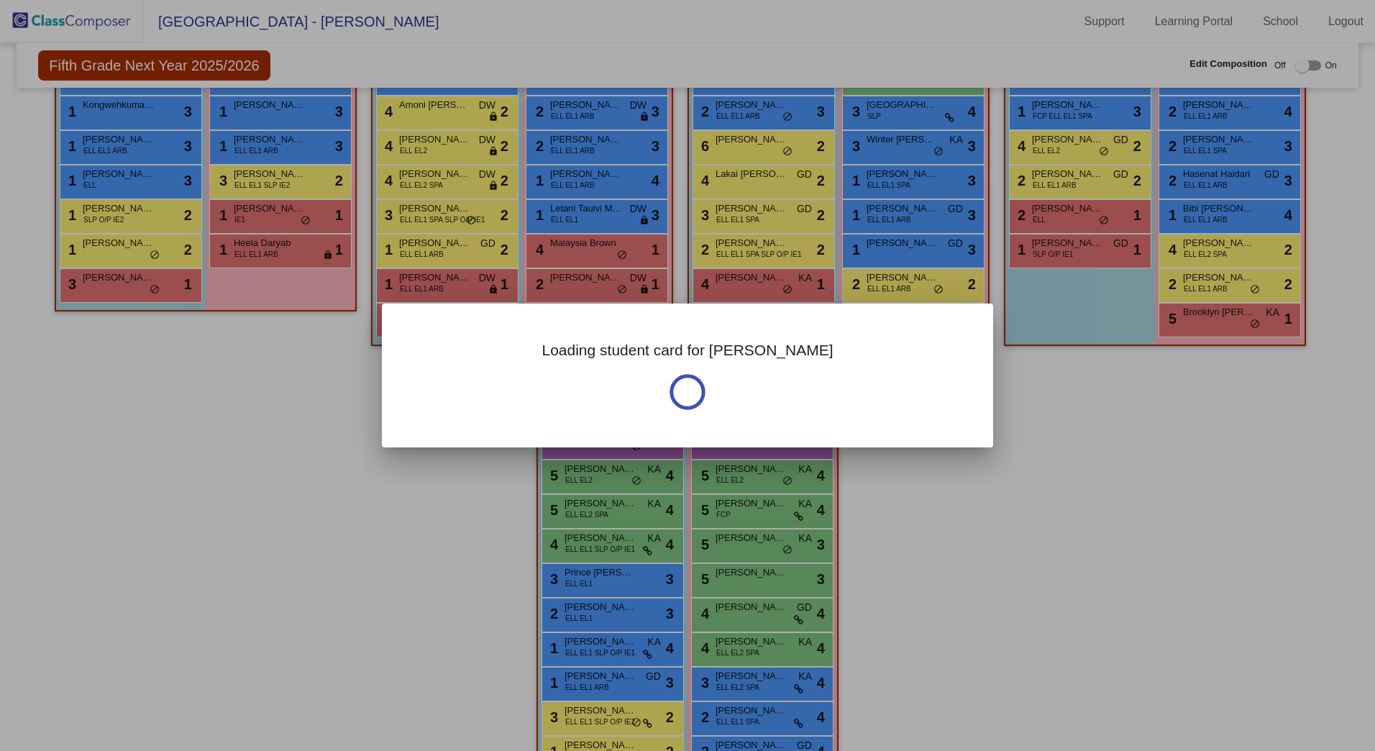
drag, startPoint x: 807, startPoint y: 650, endPoint x: 914, endPoint y: 611, distance: 113.3
click at [930, 622] on div at bounding box center [687, 375] width 1375 height 751
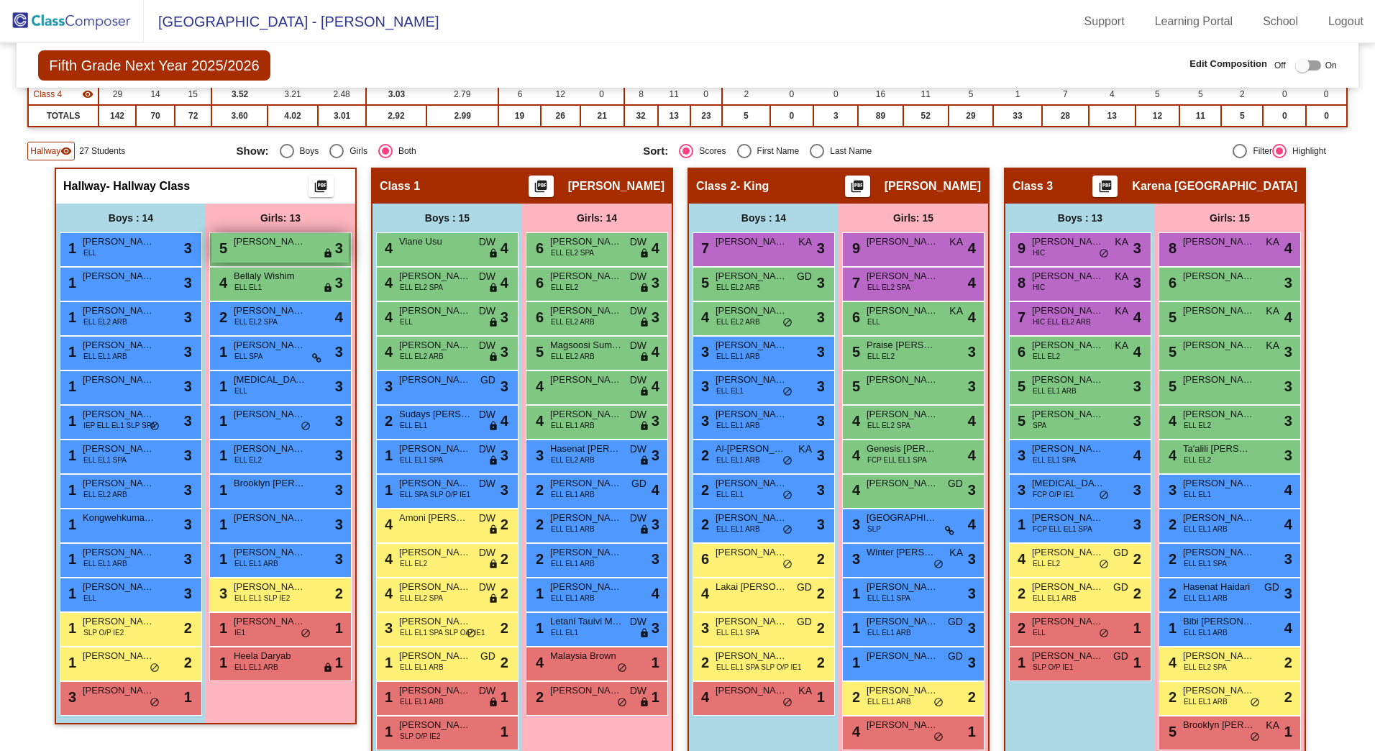
scroll to position [0, 0]
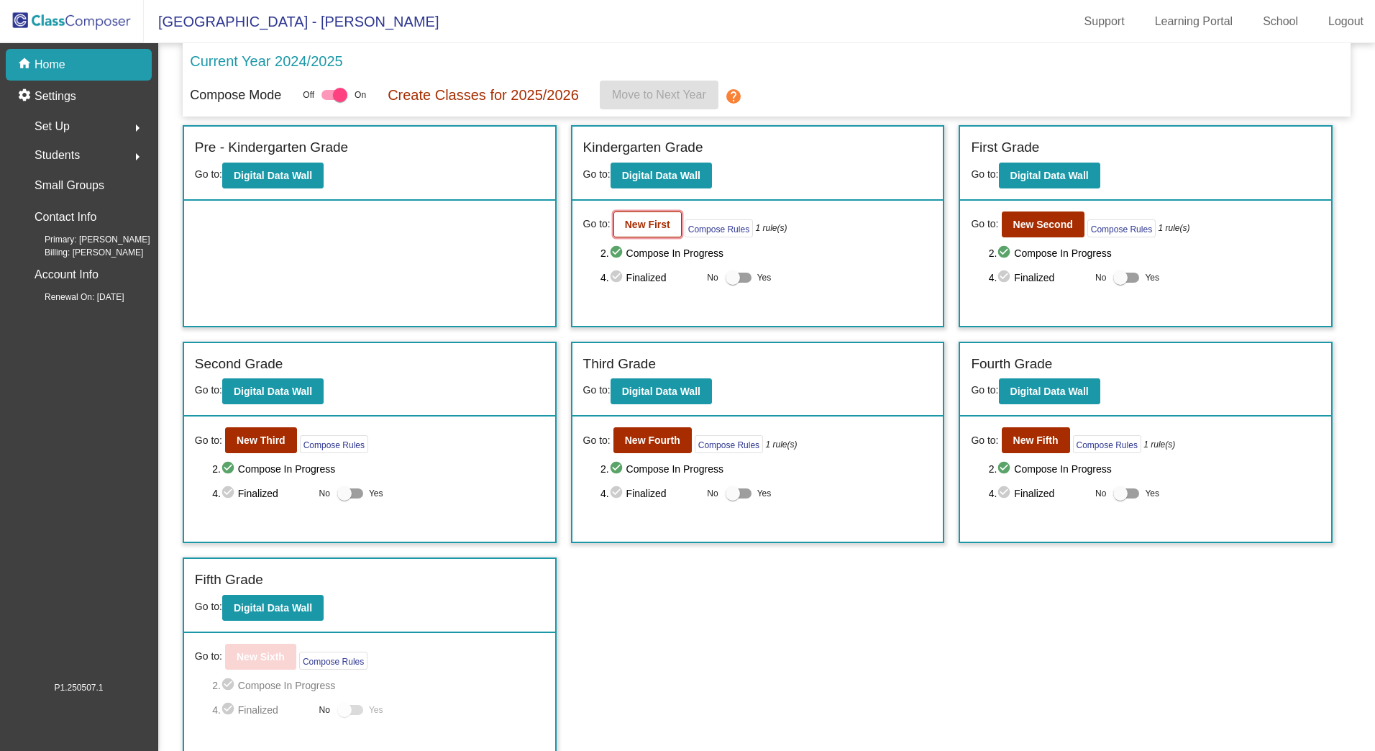
click at [660, 229] on b "New First" at bounding box center [647, 225] width 45 height 12
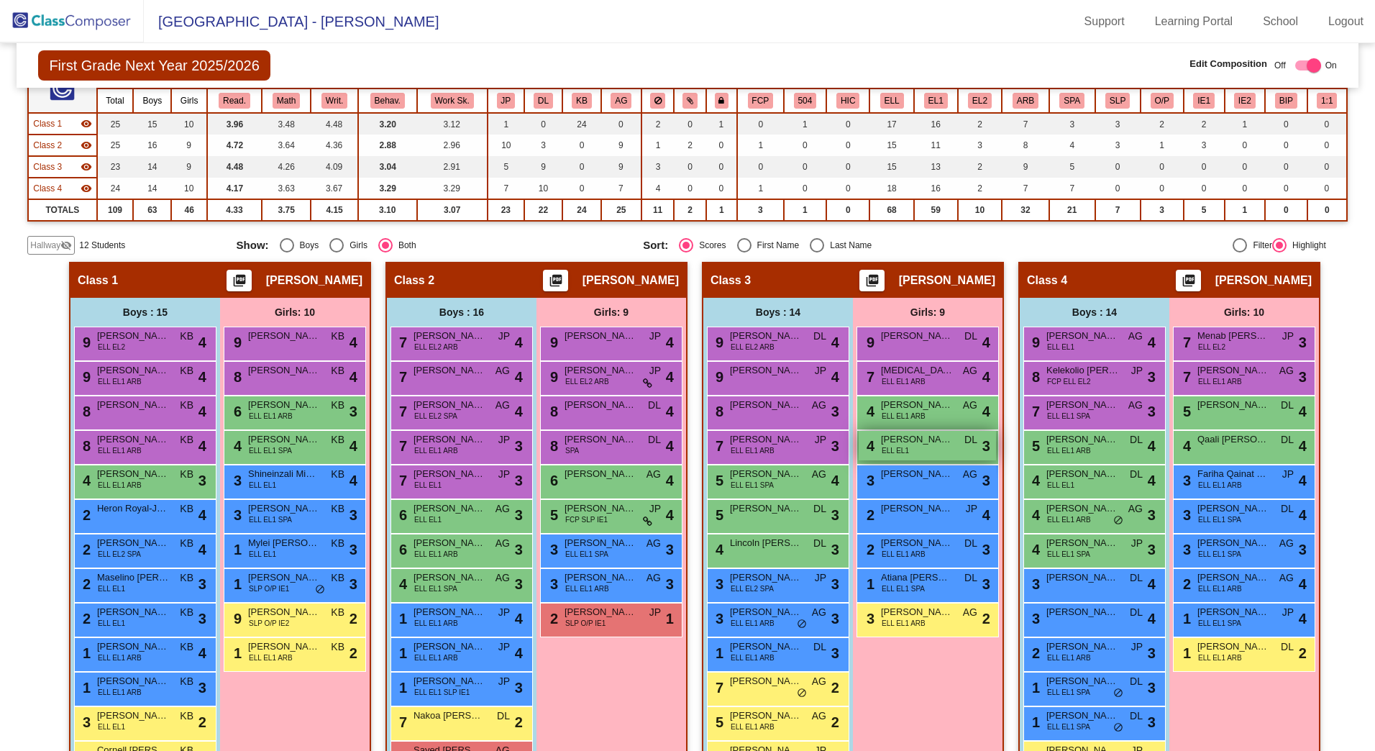
scroll to position [144, 0]
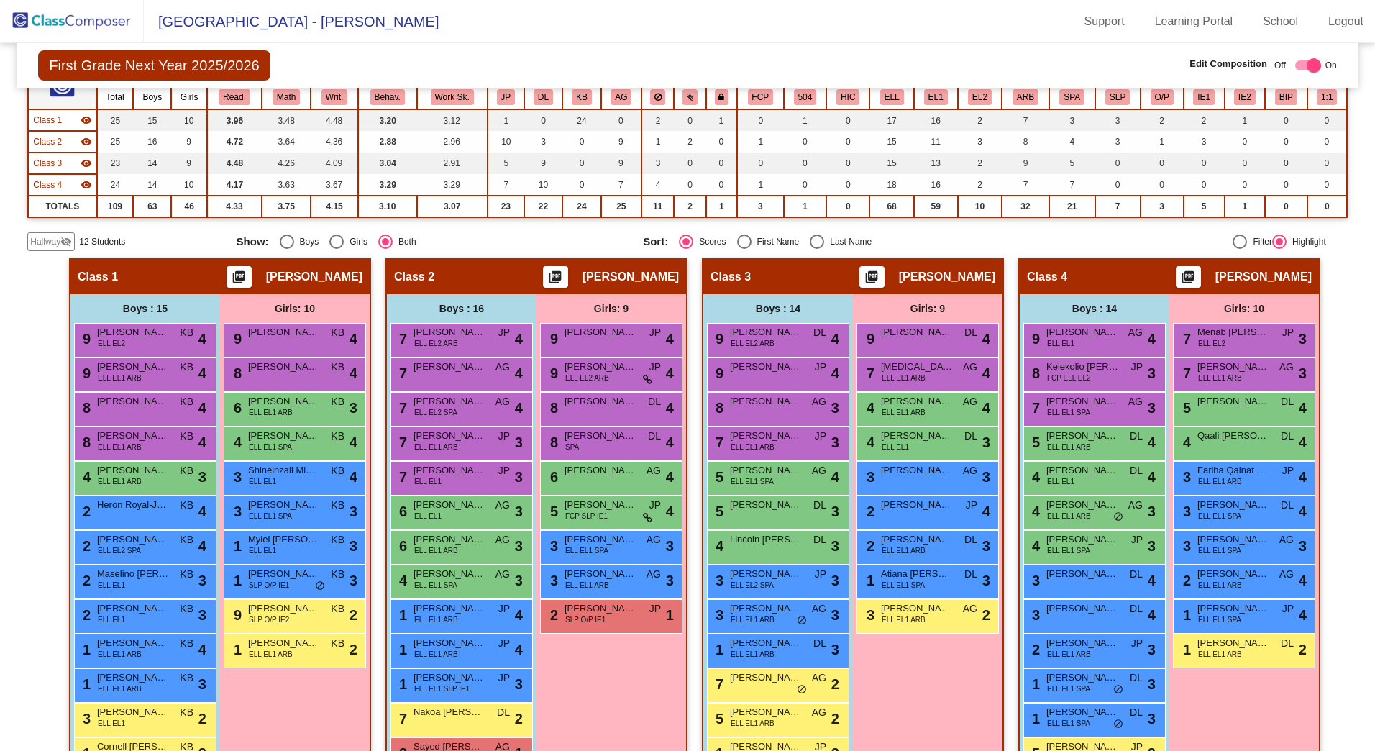
click at [50, 247] on span "Hallway" at bounding box center [45, 241] width 30 height 13
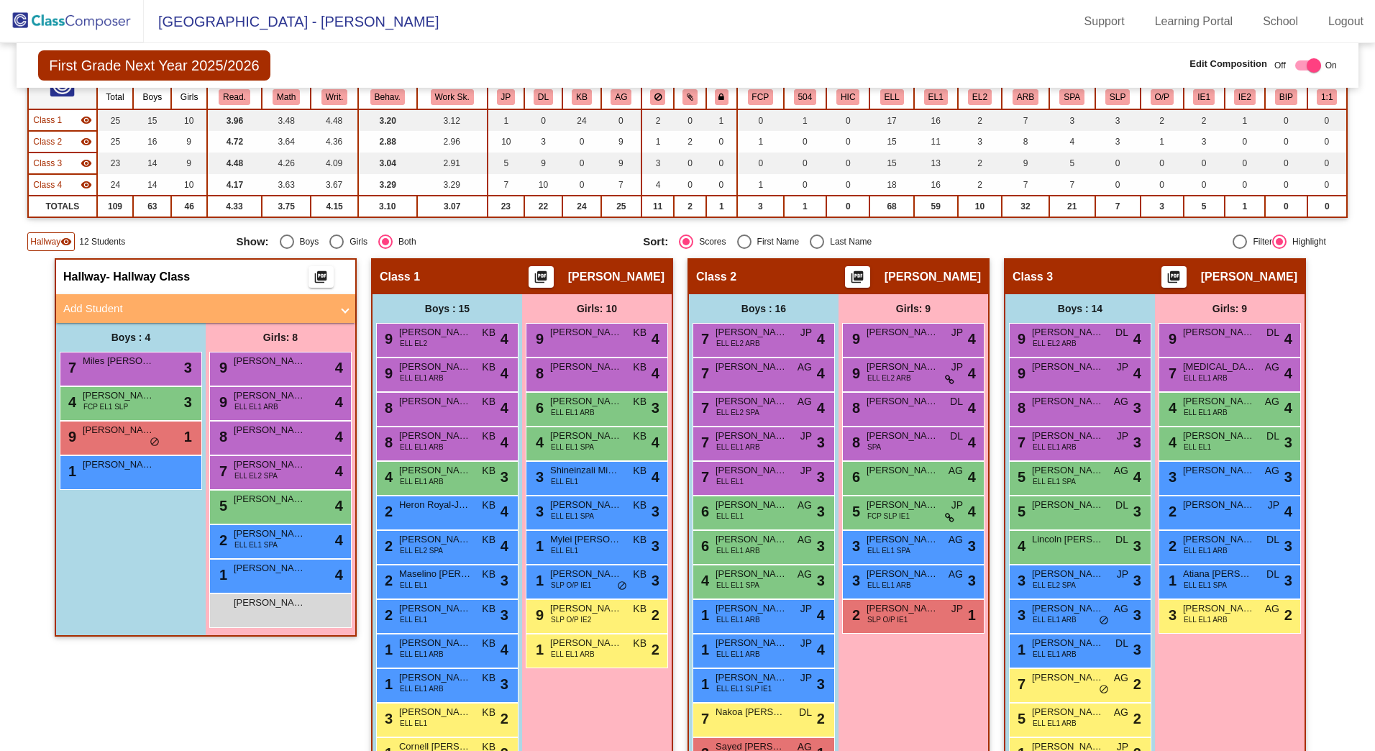
click at [108, 302] on mat-panel-title "Add Student" at bounding box center [197, 309] width 268 height 17
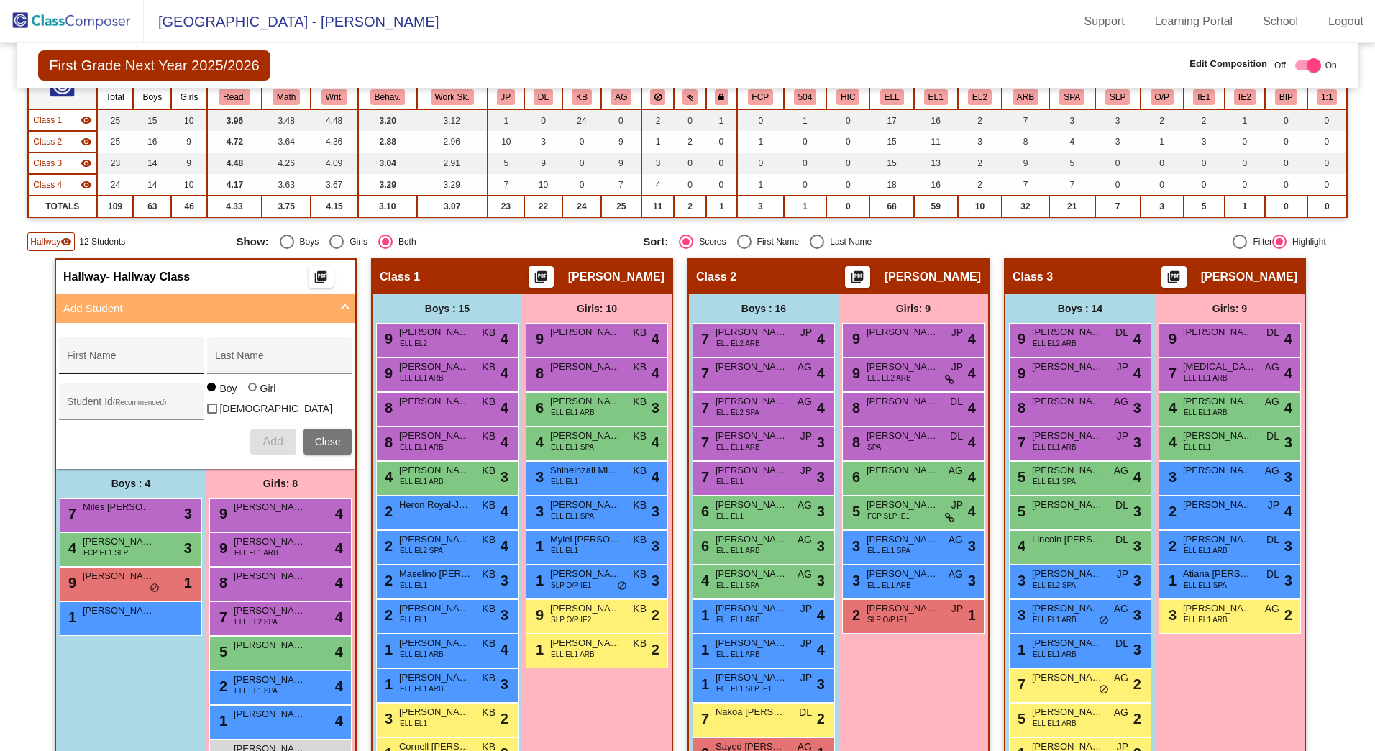
click at [147, 344] on div "First Name" at bounding box center [131, 355] width 145 height 37
type input "[PERSON_NAME]"
click at [83, 392] on div "Student Id (Recommended)" at bounding box center [131, 405] width 129 height 29
type input "412786"
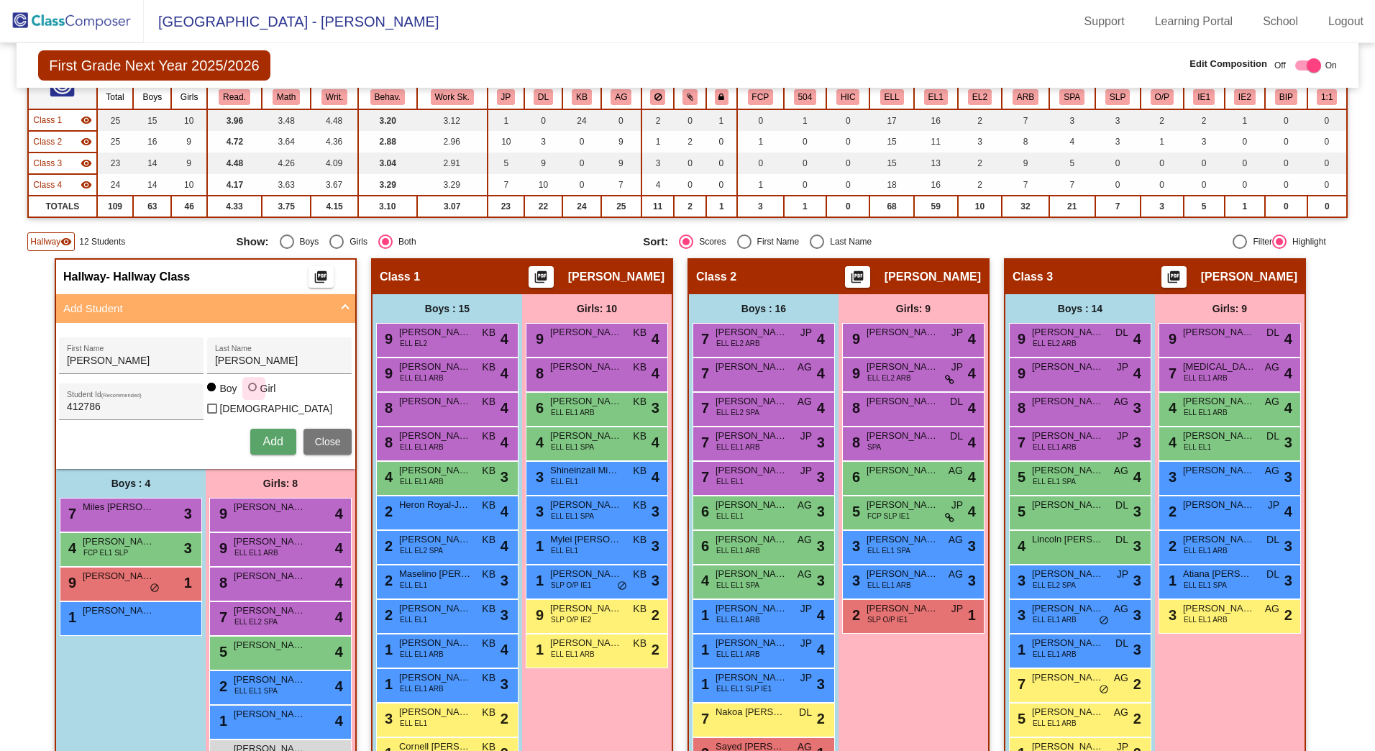
click at [250, 391] on div at bounding box center [252, 387] width 9 height 9
click at [253, 394] on input "Girl" at bounding box center [253, 394] width 1 height 1
radio input "true"
click at [276, 435] on span "Add" at bounding box center [273, 441] width 20 height 12
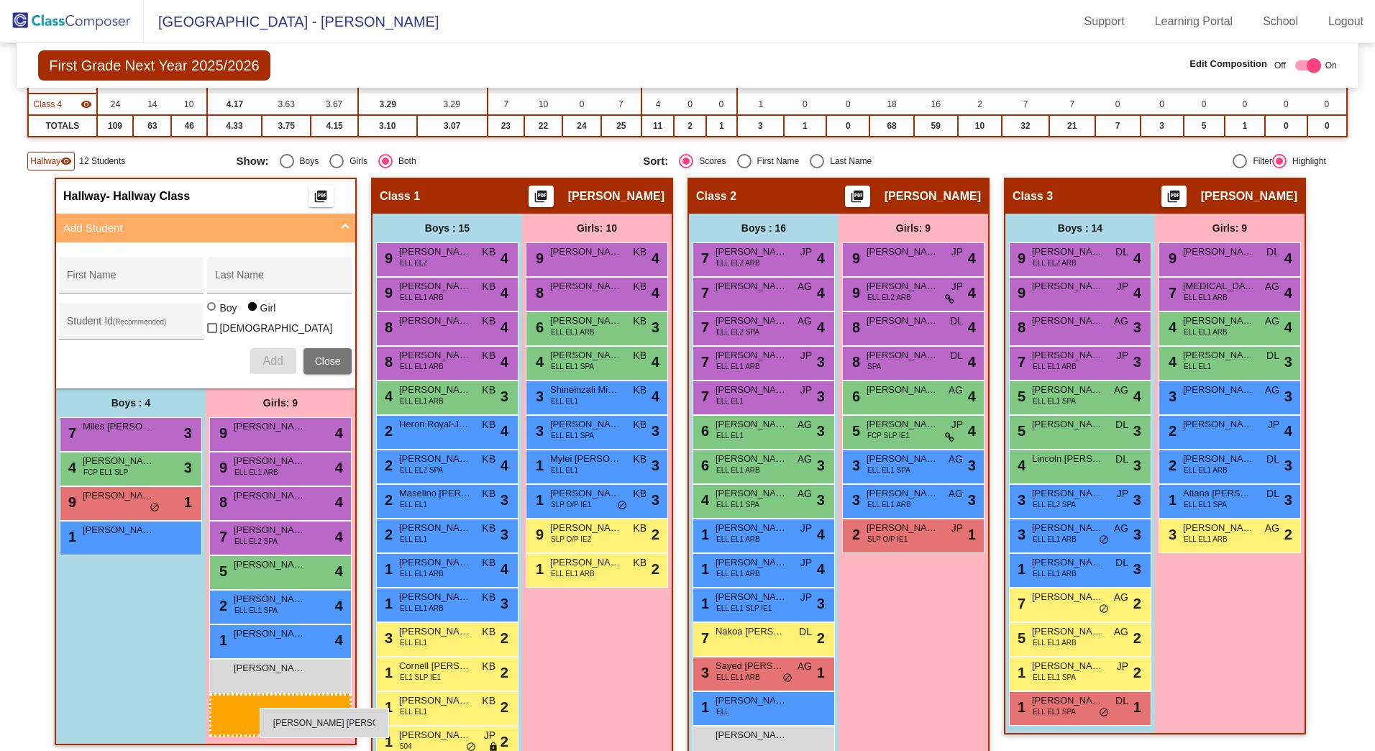
scroll to position [239, 0]
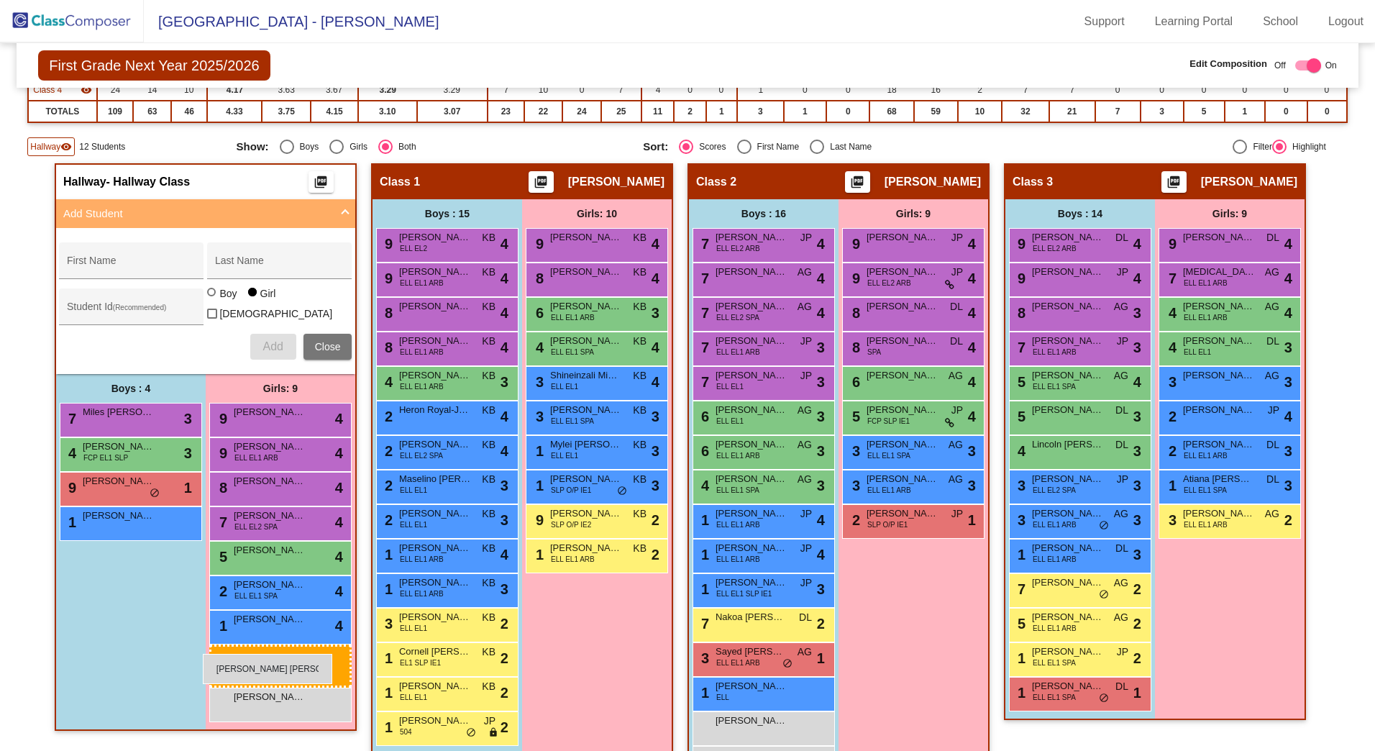
drag, startPoint x: 284, startPoint y: 711, endPoint x: 200, endPoint y: 655, distance: 100.8
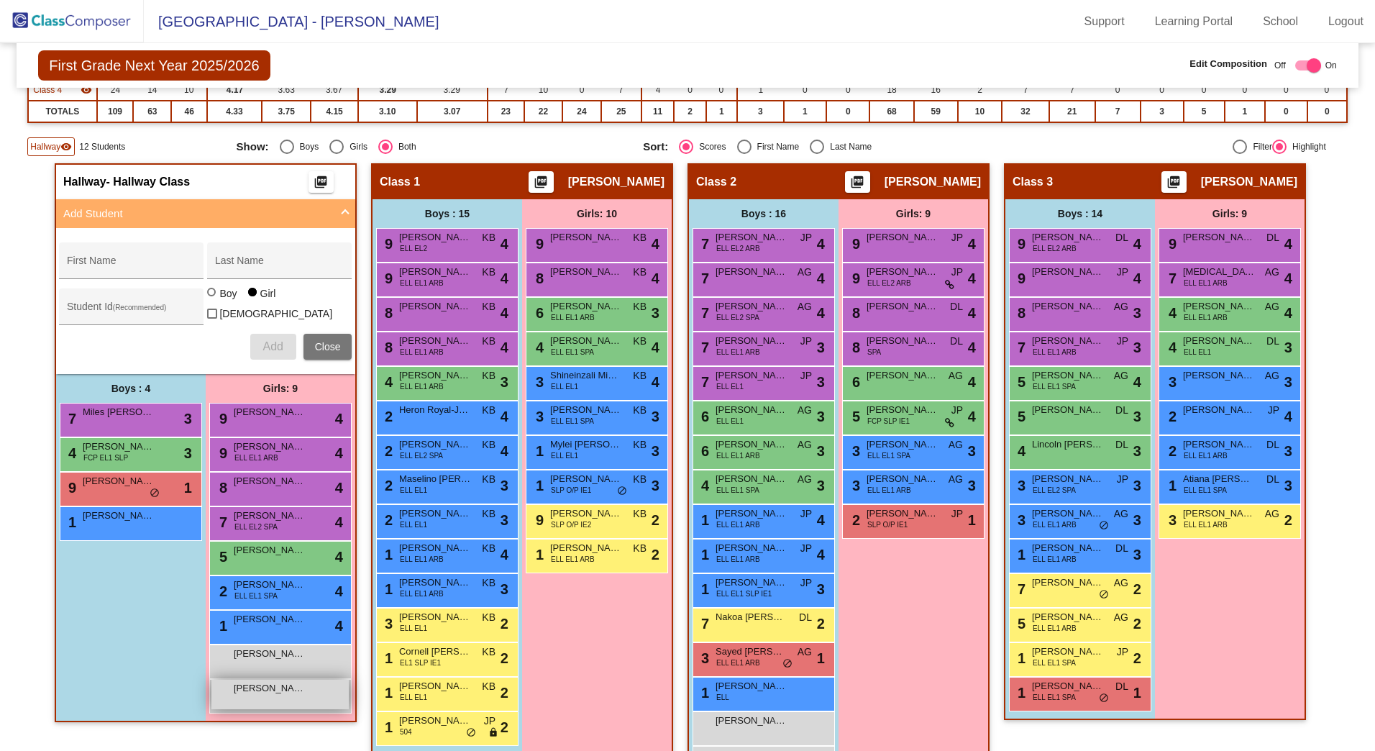
click at [262, 686] on span "[PERSON_NAME] [PERSON_NAME]" at bounding box center [270, 688] width 72 height 14
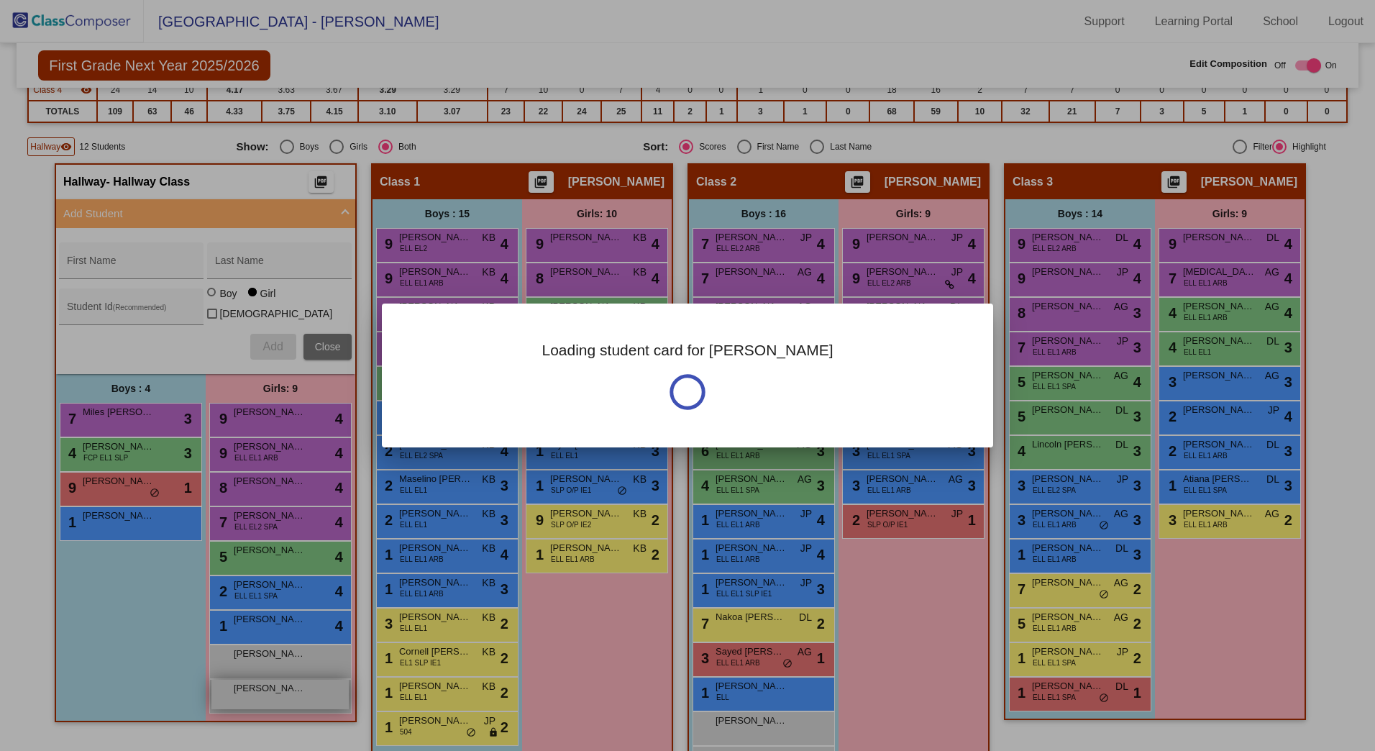
click at [262, 686] on div at bounding box center [687, 375] width 1375 height 751
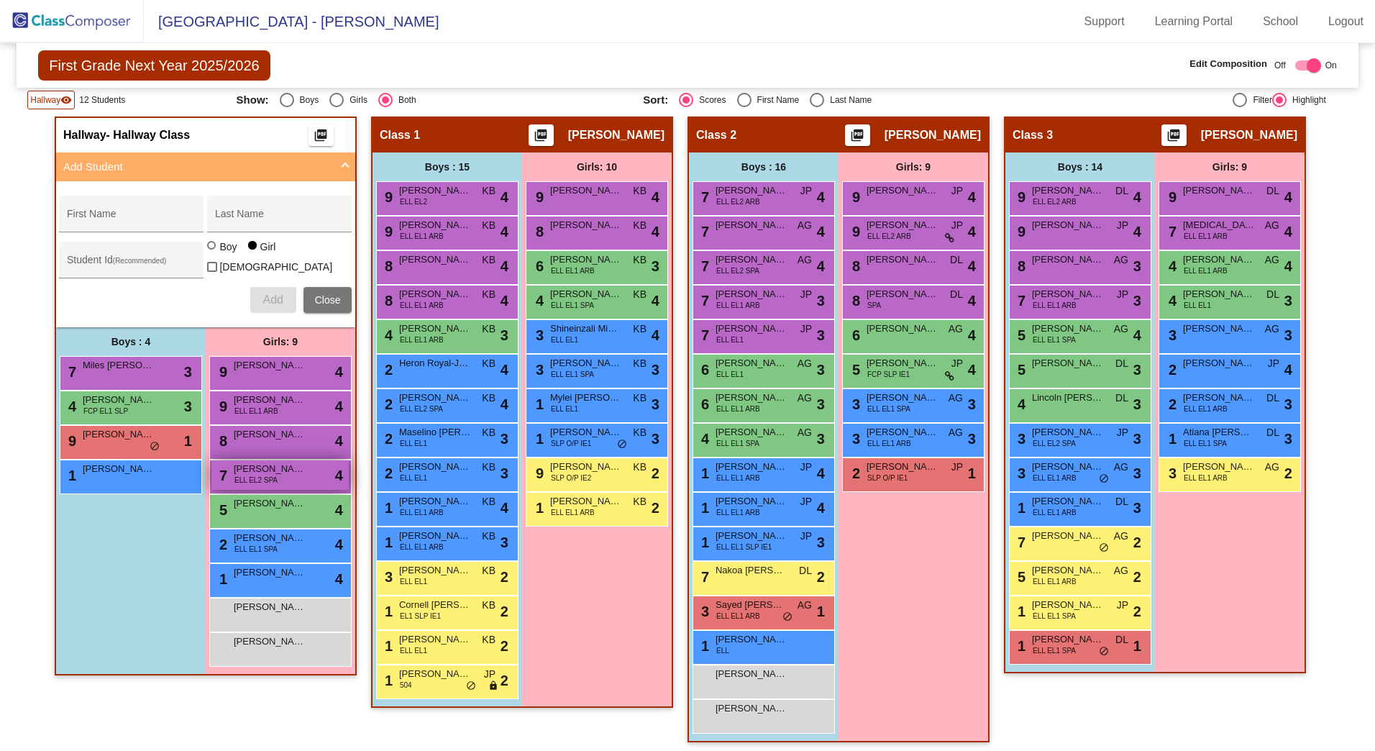
scroll to position [311, 0]
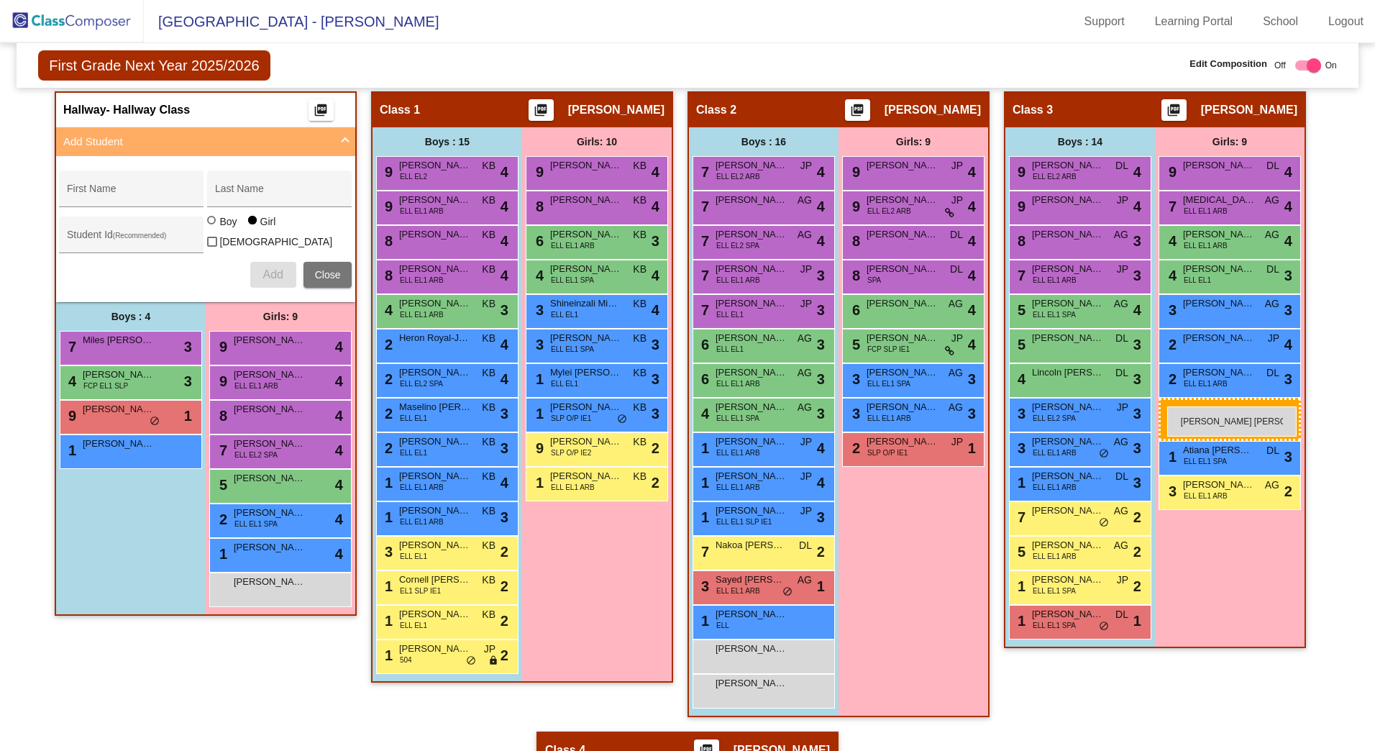
drag, startPoint x: 267, startPoint y: 613, endPoint x: 1168, endPoint y: 406, distance: 924.0
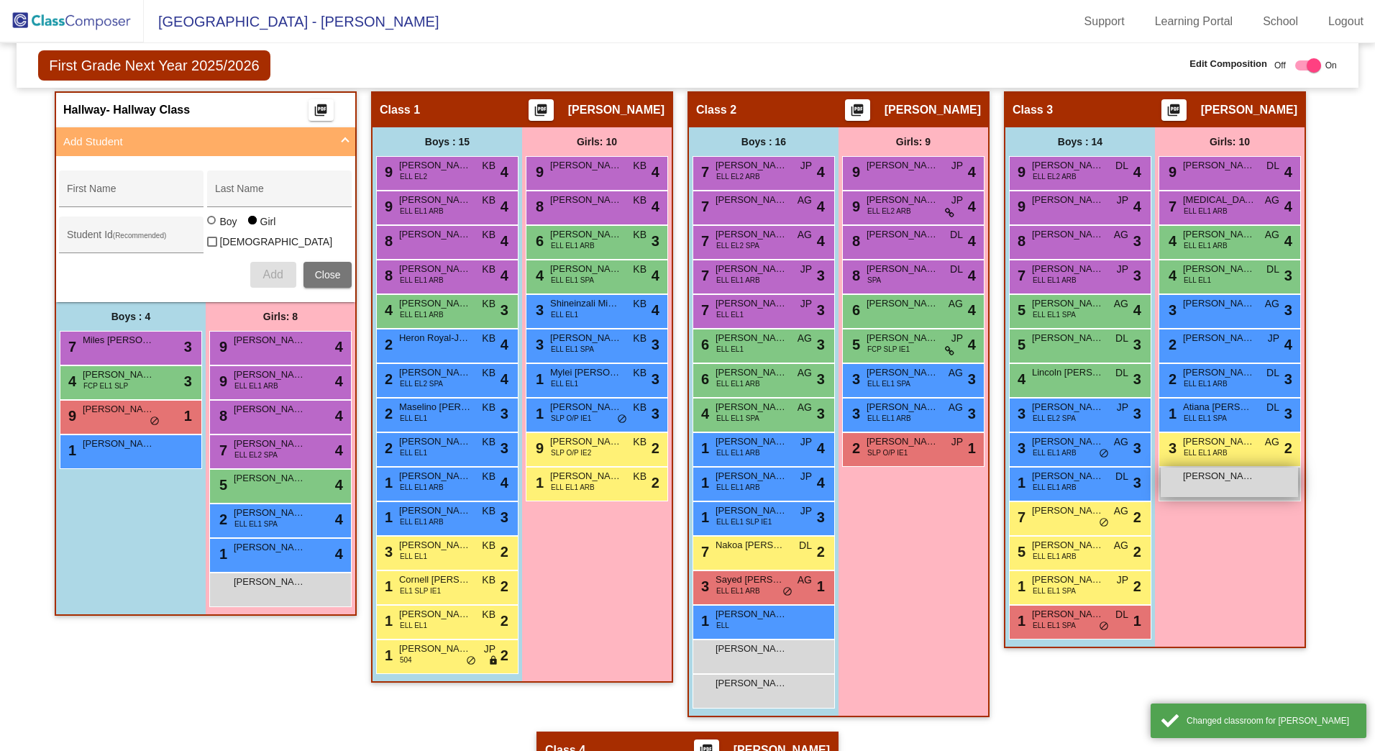
click at [1224, 485] on div "[PERSON_NAME] [PERSON_NAME] lock do_not_disturb_alt" at bounding box center [1229, 482] width 137 height 29
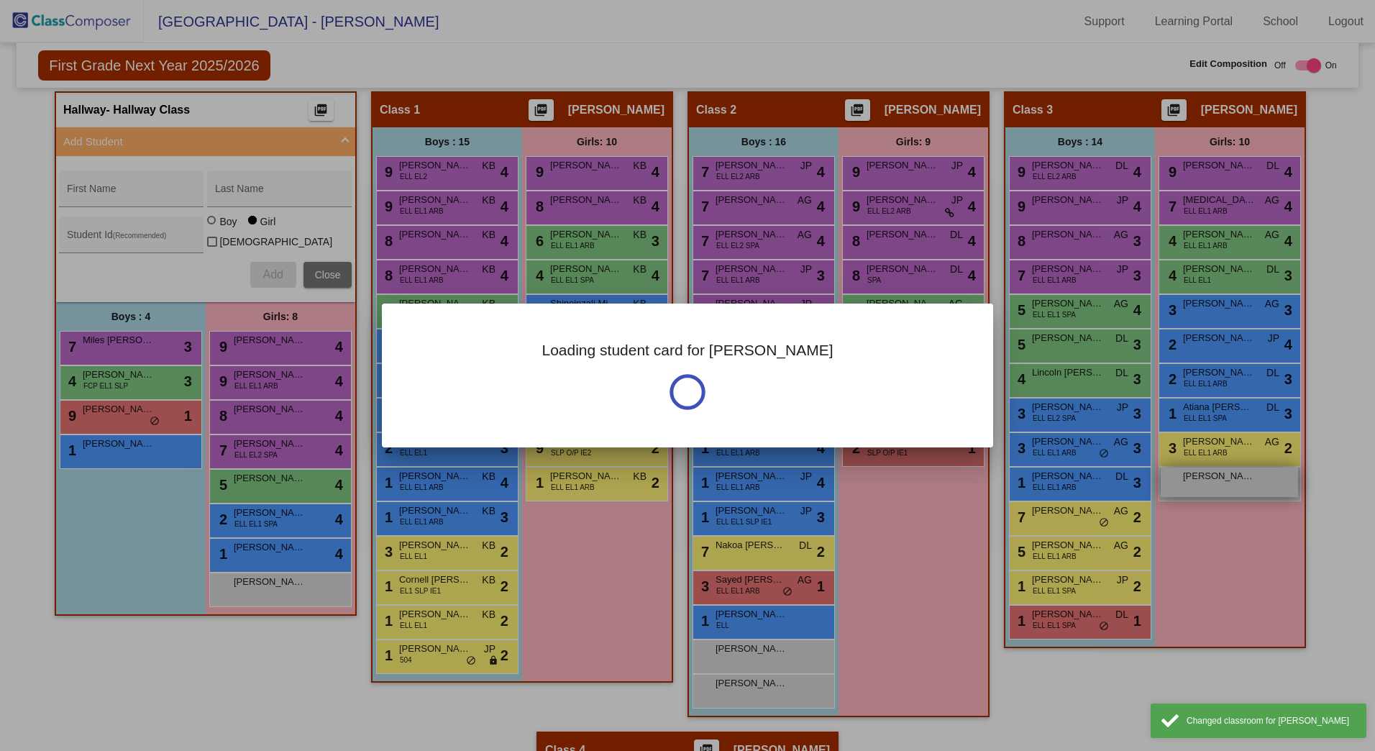
click at [1224, 485] on div at bounding box center [687, 375] width 1375 height 751
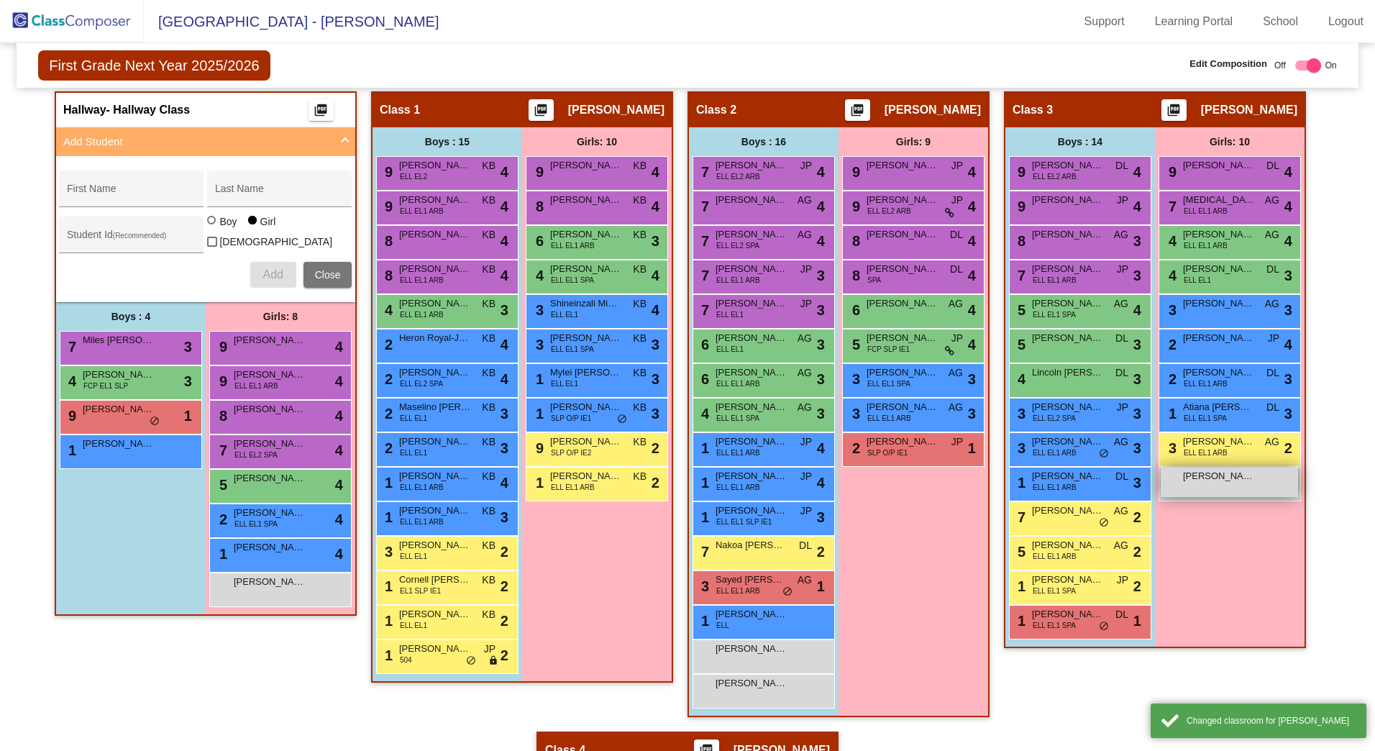
click at [1223, 480] on span "[PERSON_NAME] [PERSON_NAME]" at bounding box center [1219, 476] width 72 height 14
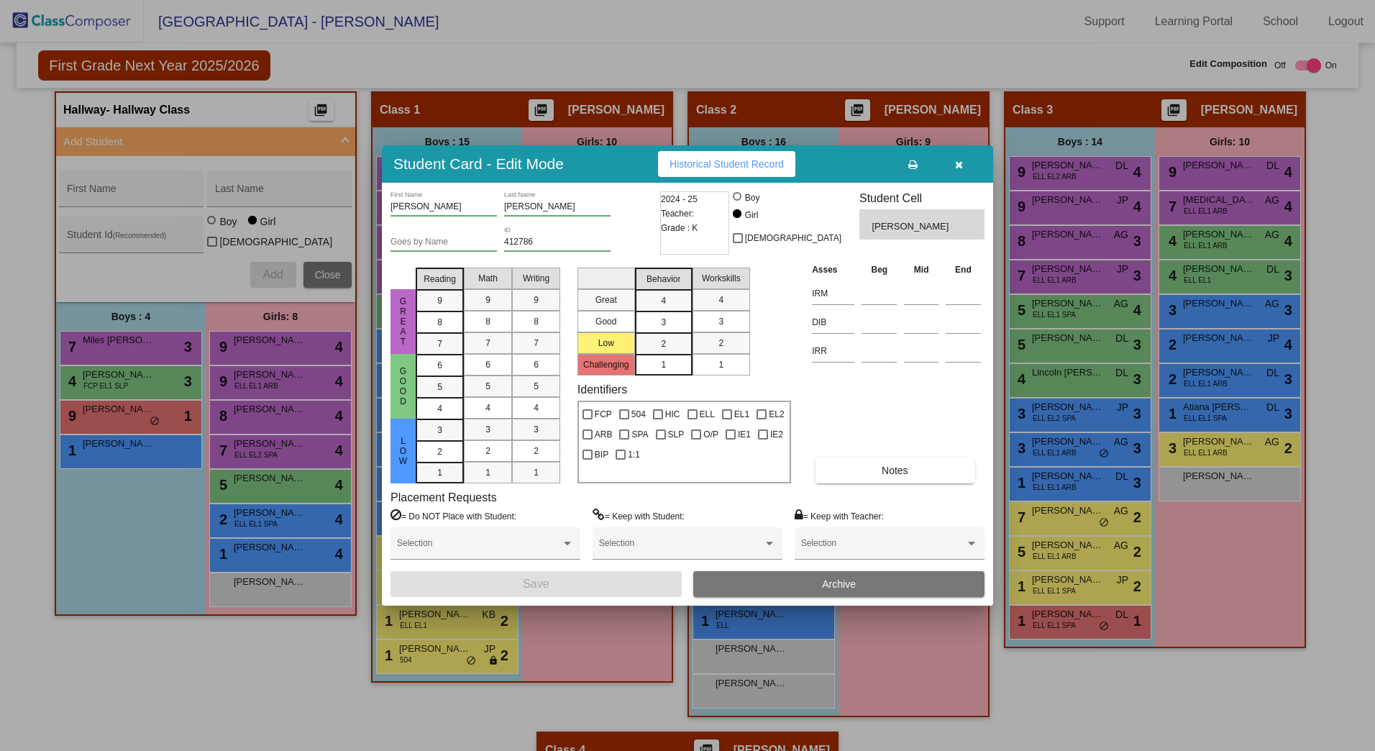
click at [1266, 577] on div at bounding box center [687, 375] width 1375 height 751
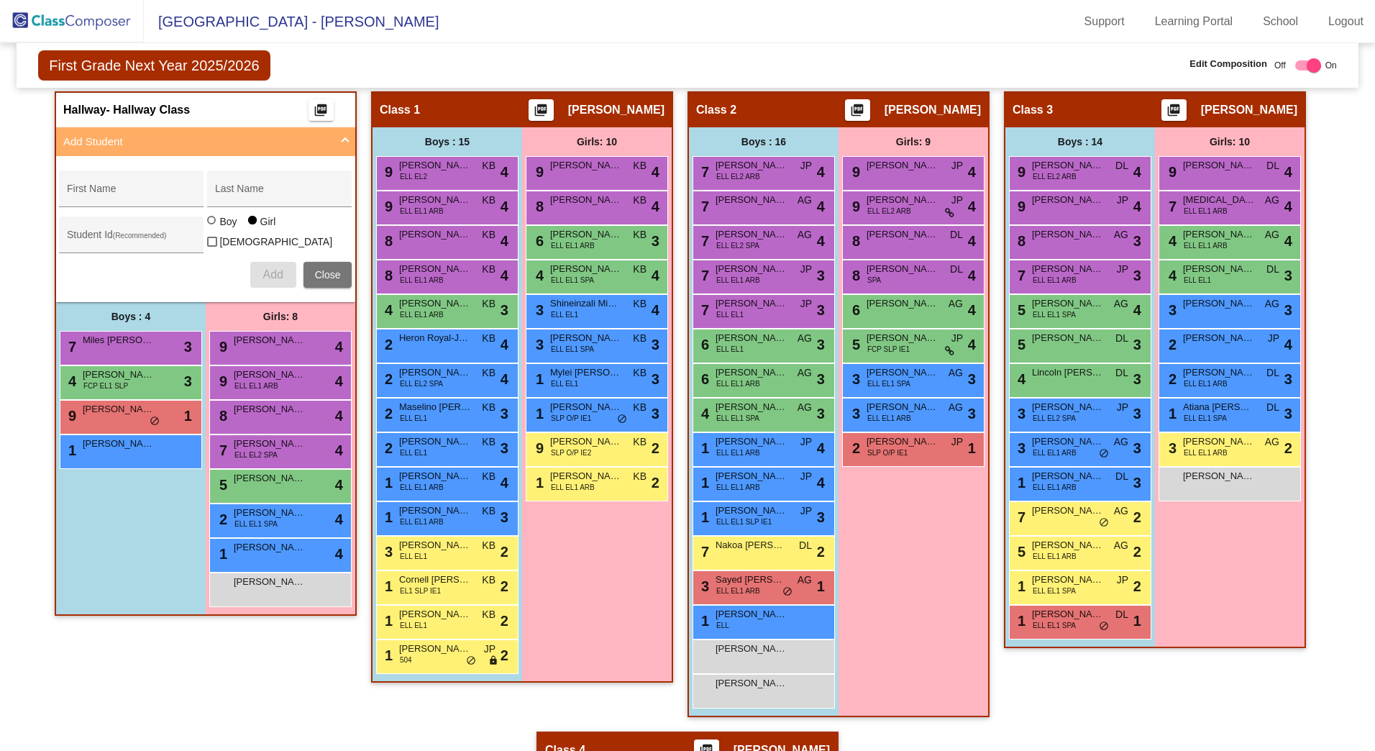
scroll to position [23, 0]
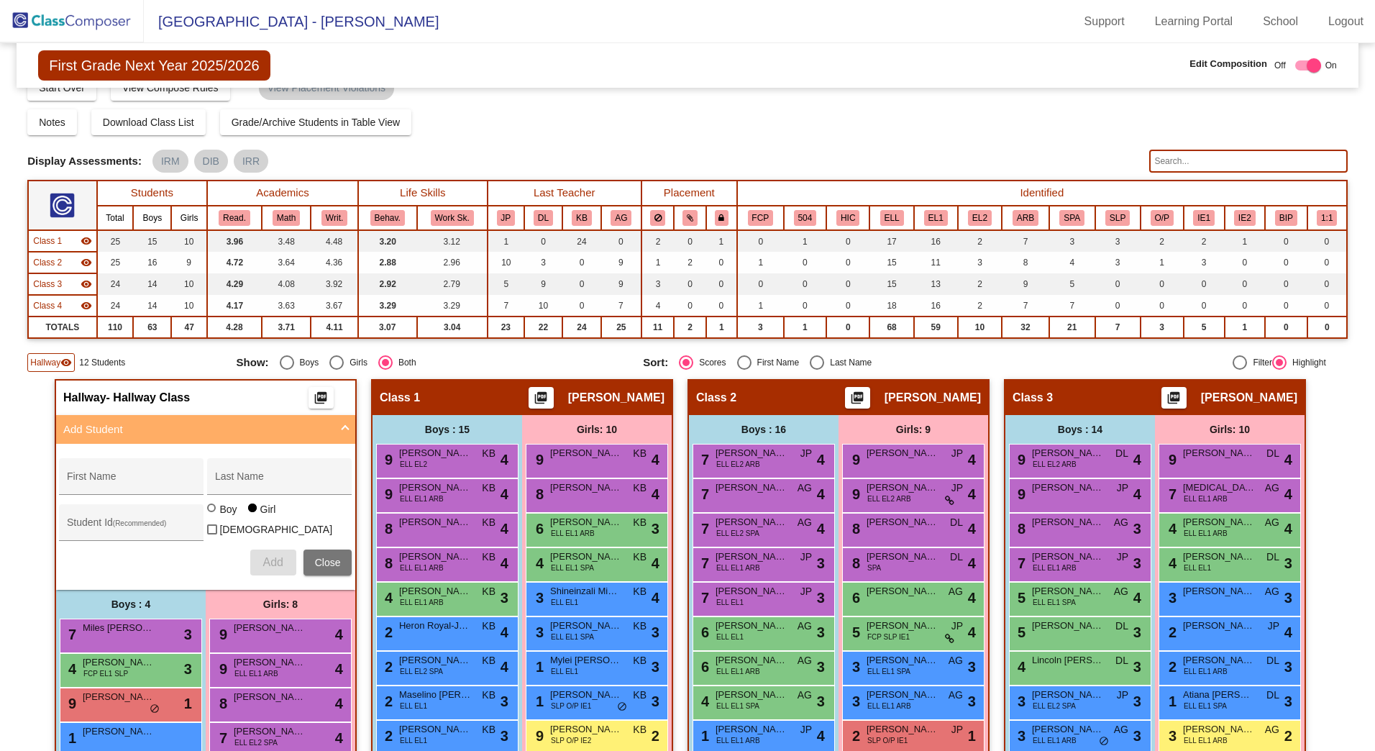
click at [63, 356] on div "Hallway visibility" at bounding box center [50, 362] width 47 height 19
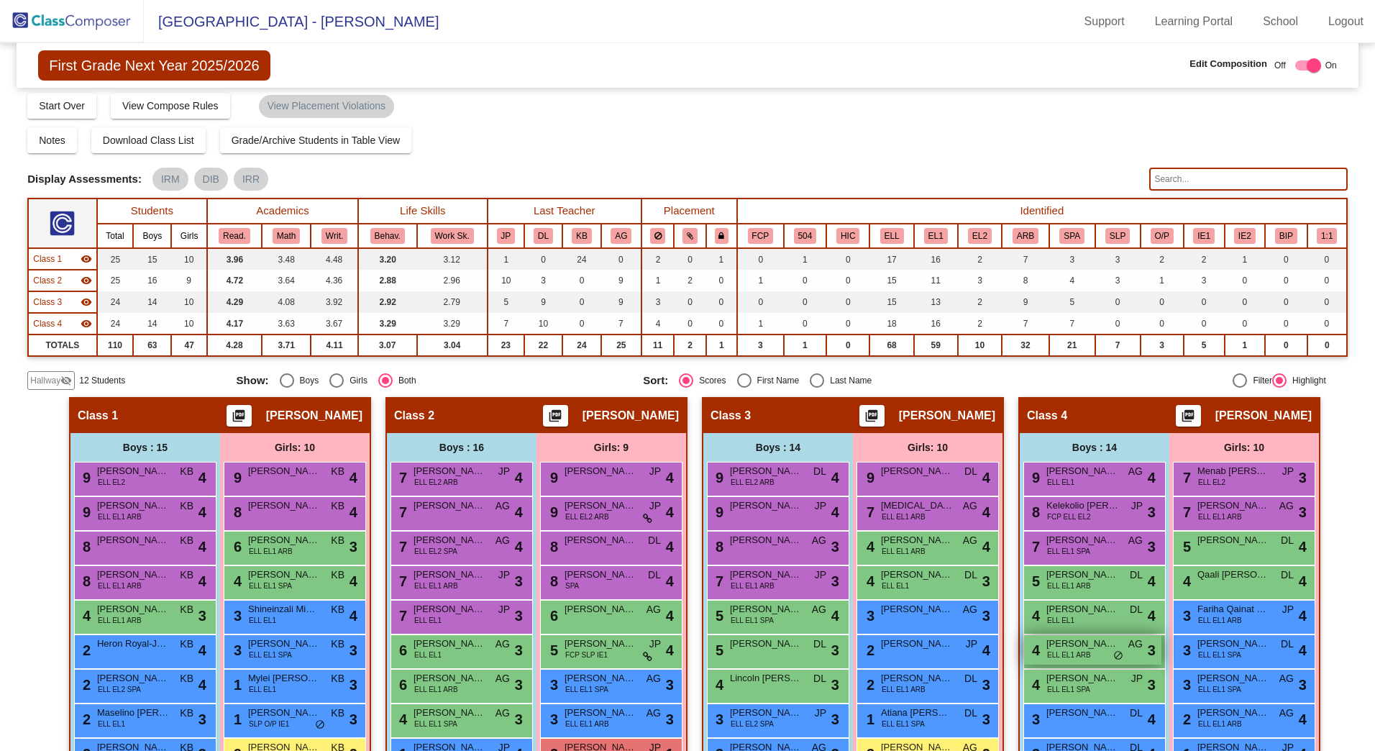
scroll to position [0, 0]
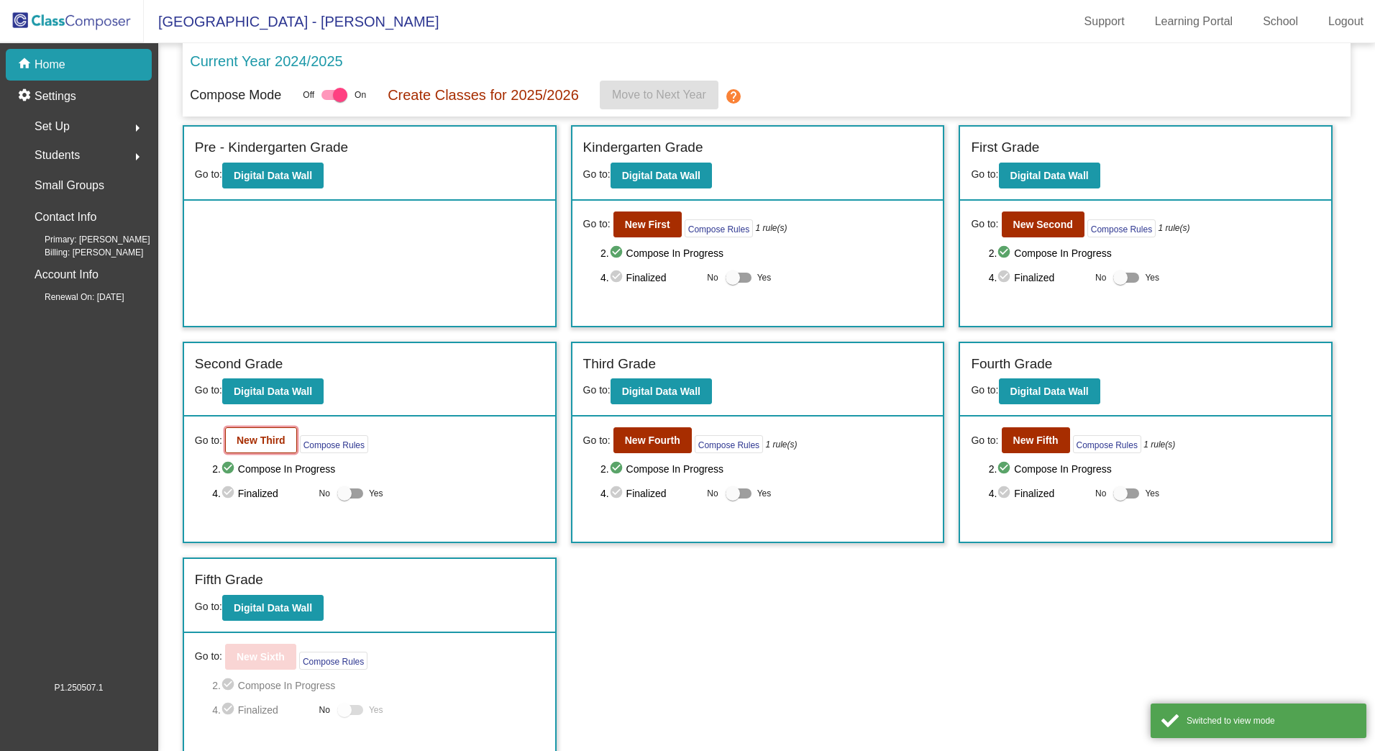
click at [243, 444] on b "New Third" at bounding box center [261, 440] width 49 height 12
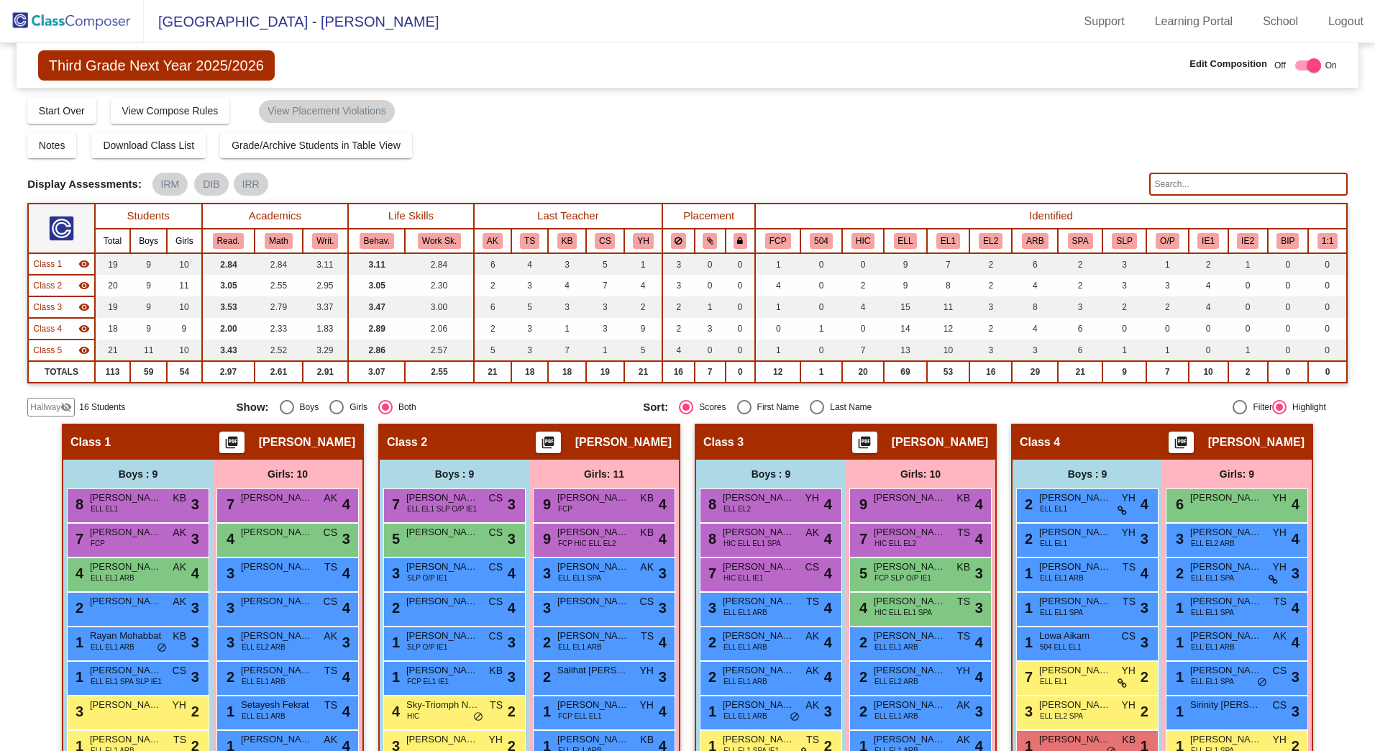
click at [47, 404] on span "Hallway" at bounding box center [45, 407] width 30 height 13
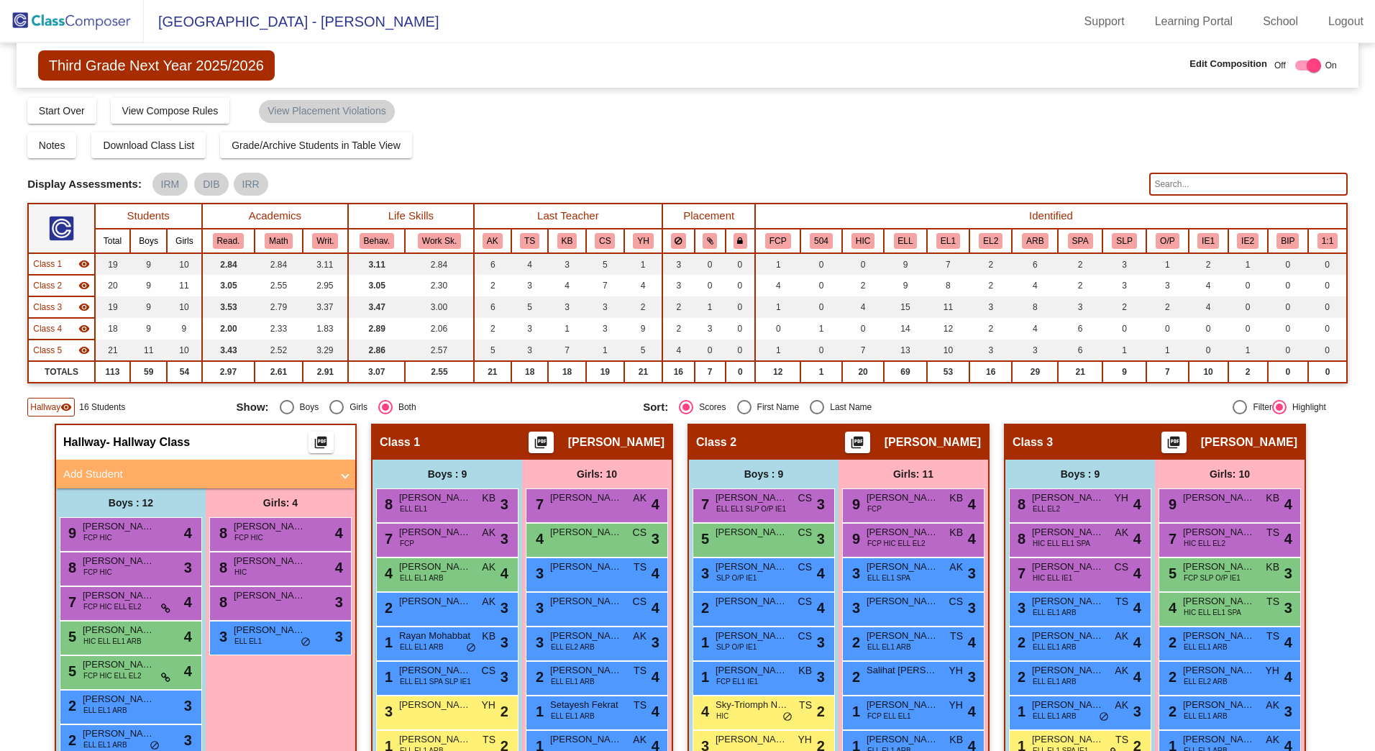
click at [127, 481] on mat-panel-title "Add Student" at bounding box center [197, 474] width 268 height 17
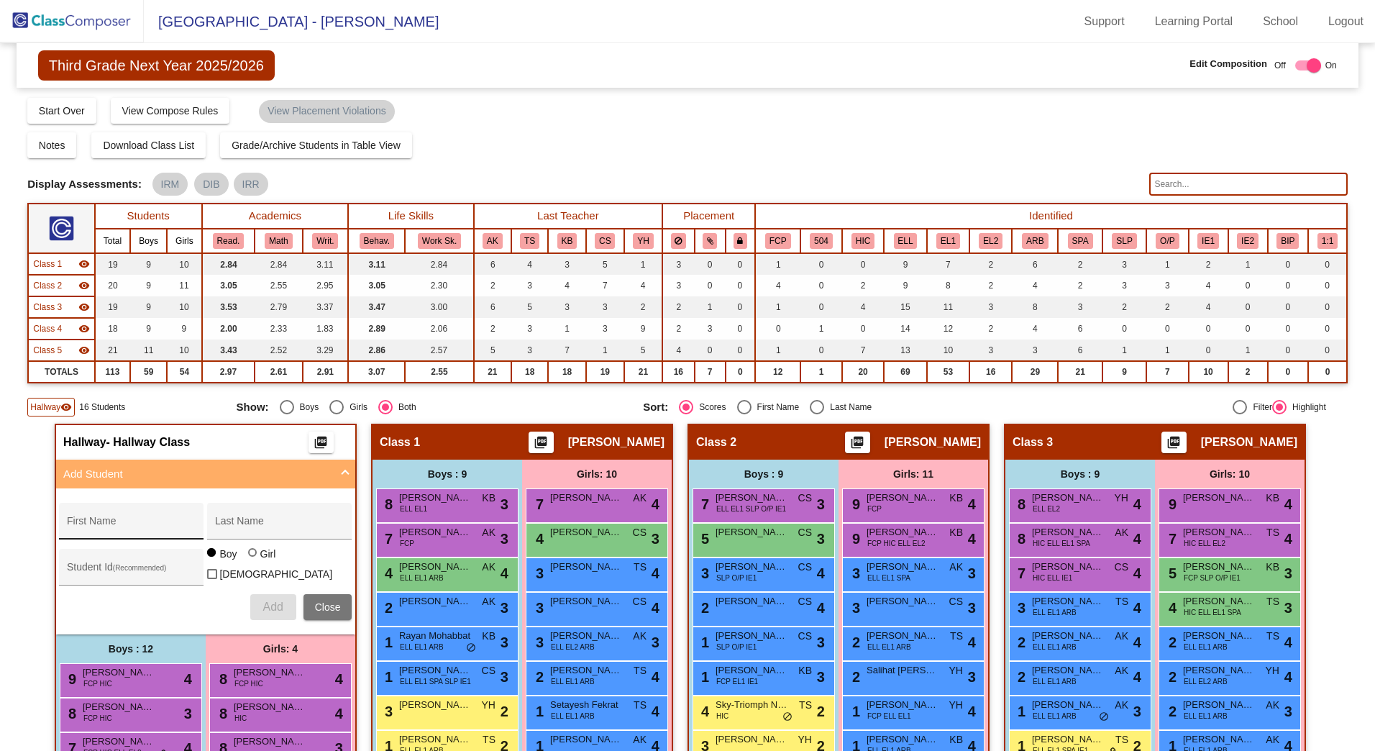
click at [117, 517] on div "First Name" at bounding box center [131, 525] width 129 height 29
type input "[PERSON_NAME]"
click at [131, 571] on input "Student Id (Recommended)" at bounding box center [131, 573] width 129 height 12
type input "425467"
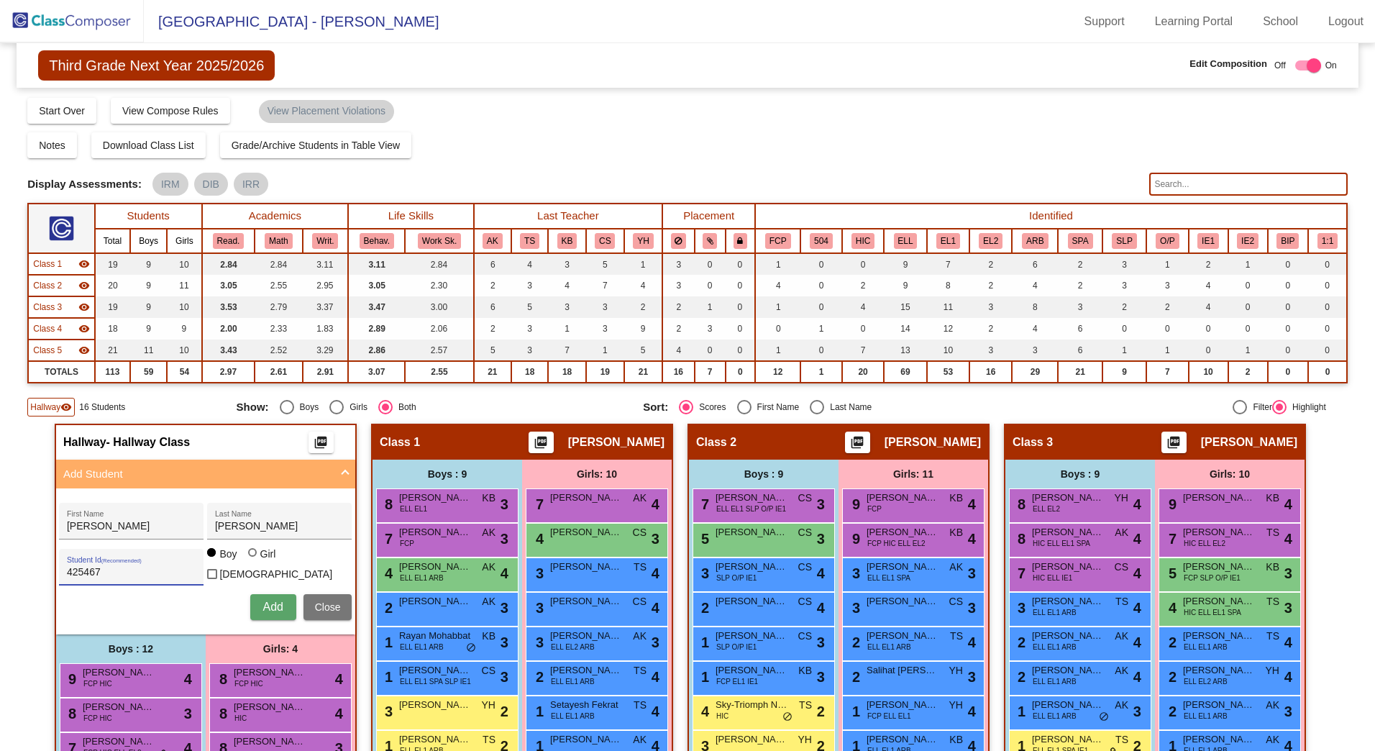
click at [255, 560] on div at bounding box center [254, 554] width 12 height 12
click at [254, 560] on input "Girl" at bounding box center [253, 560] width 1 height 1
radio input "true"
click at [288, 605] on button "Add" at bounding box center [273, 607] width 46 height 26
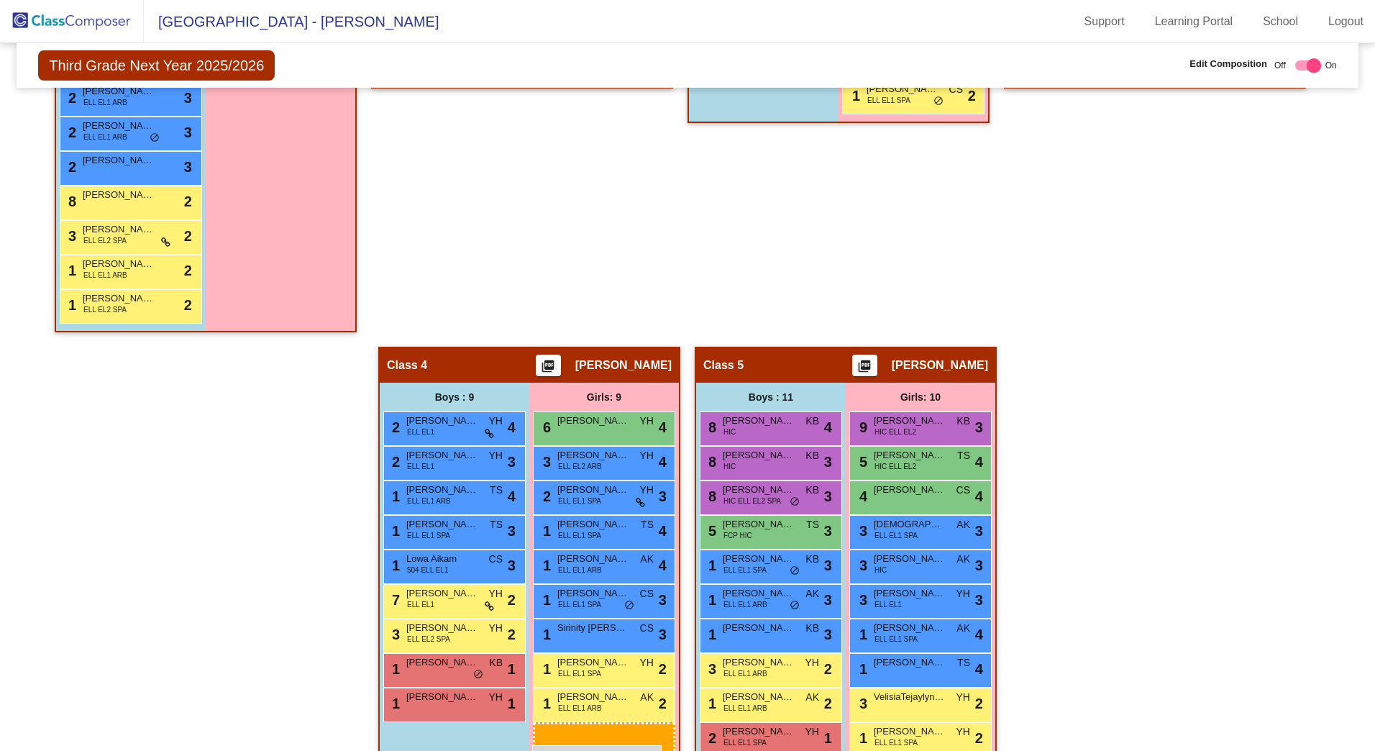
scroll to position [791, 0]
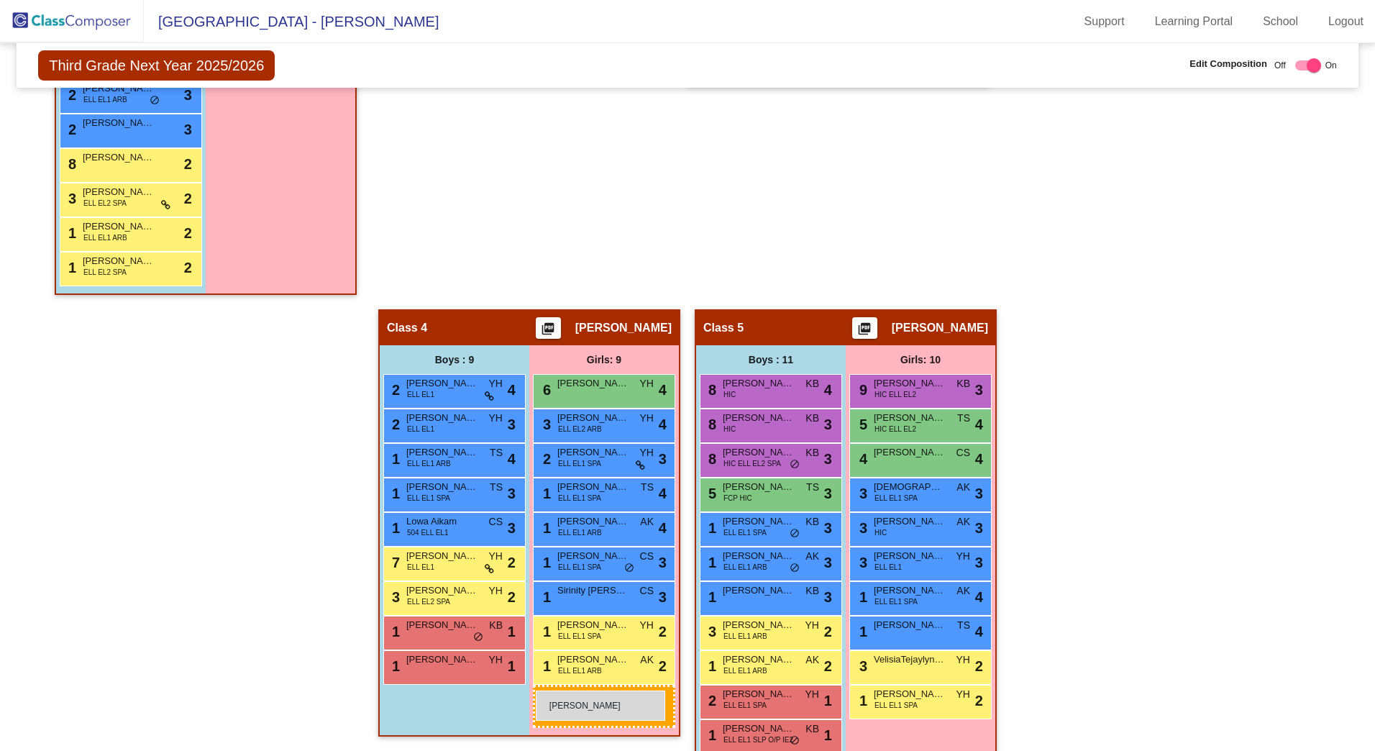
drag, startPoint x: 260, startPoint y: 163, endPoint x: 536, endPoint y: 691, distance: 595.9
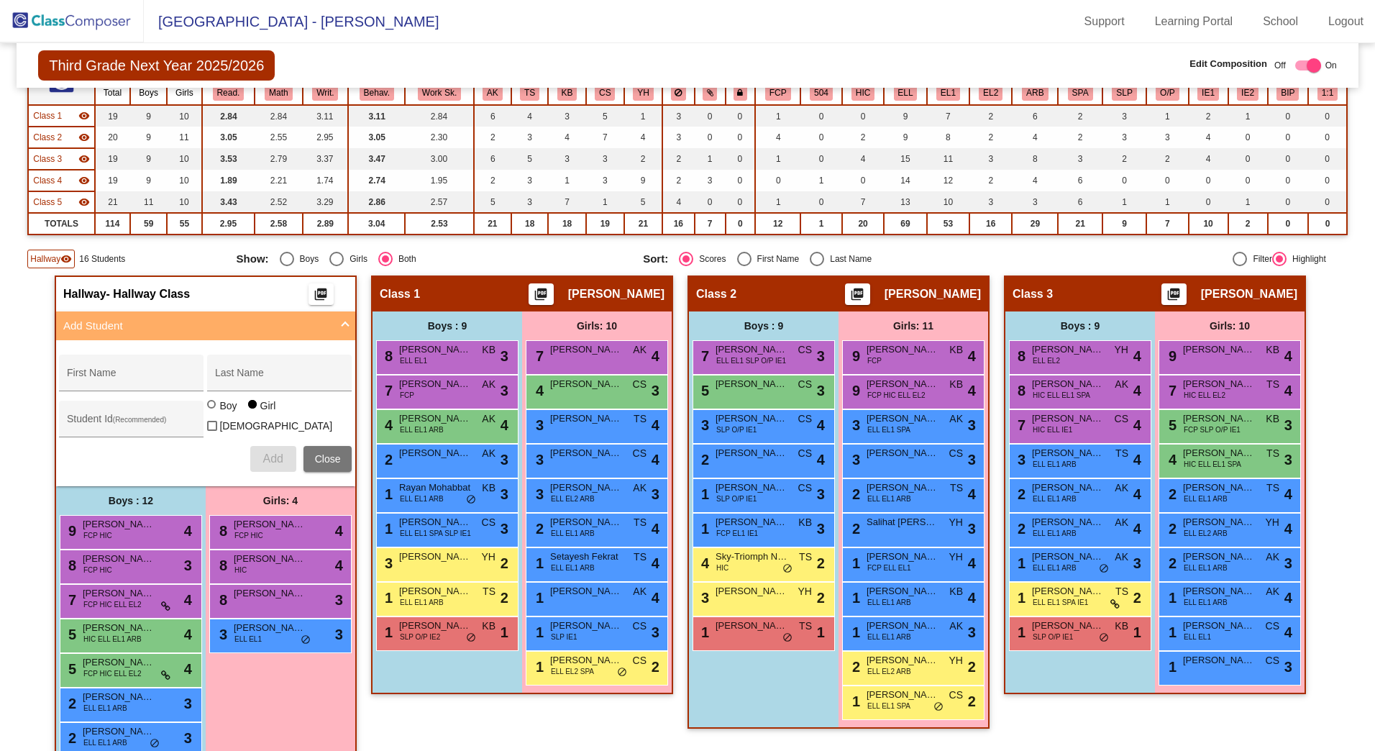
scroll to position [144, 0]
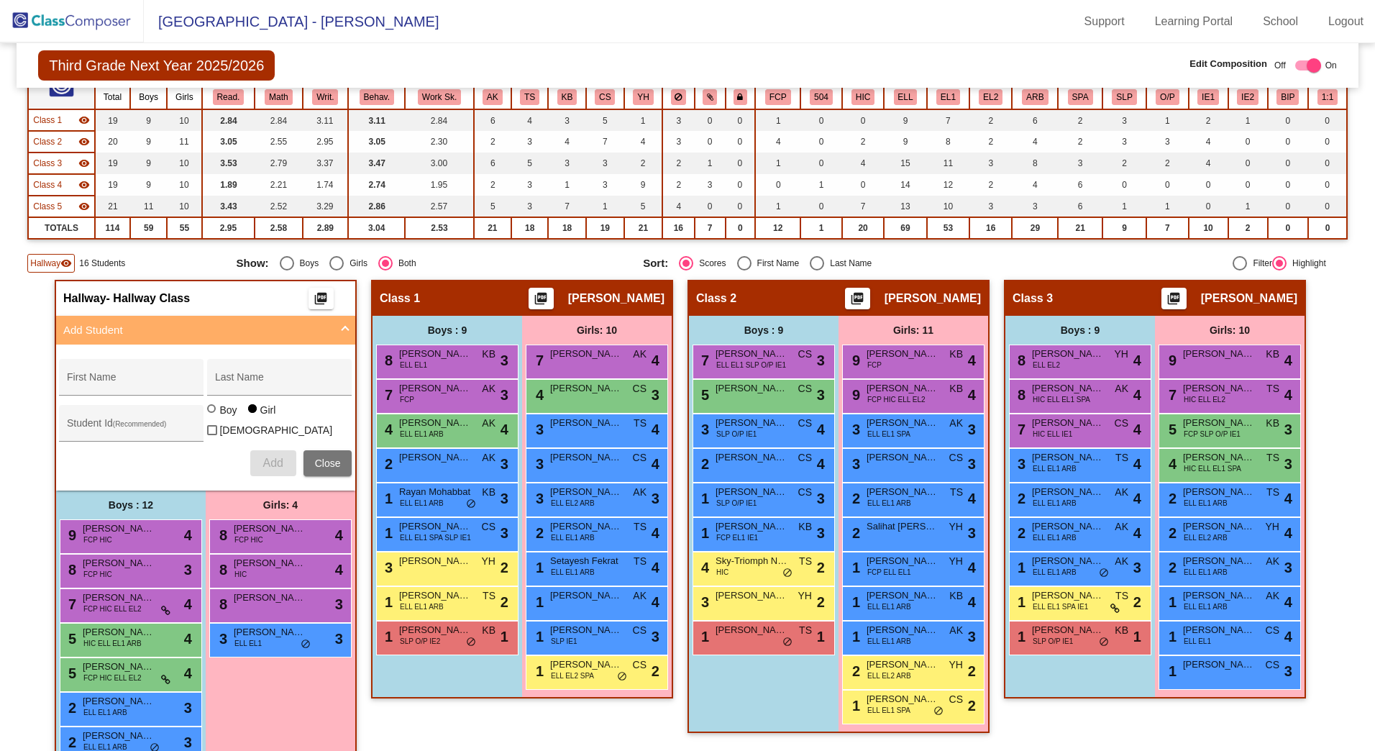
click at [47, 258] on span "Hallway" at bounding box center [45, 263] width 30 height 13
